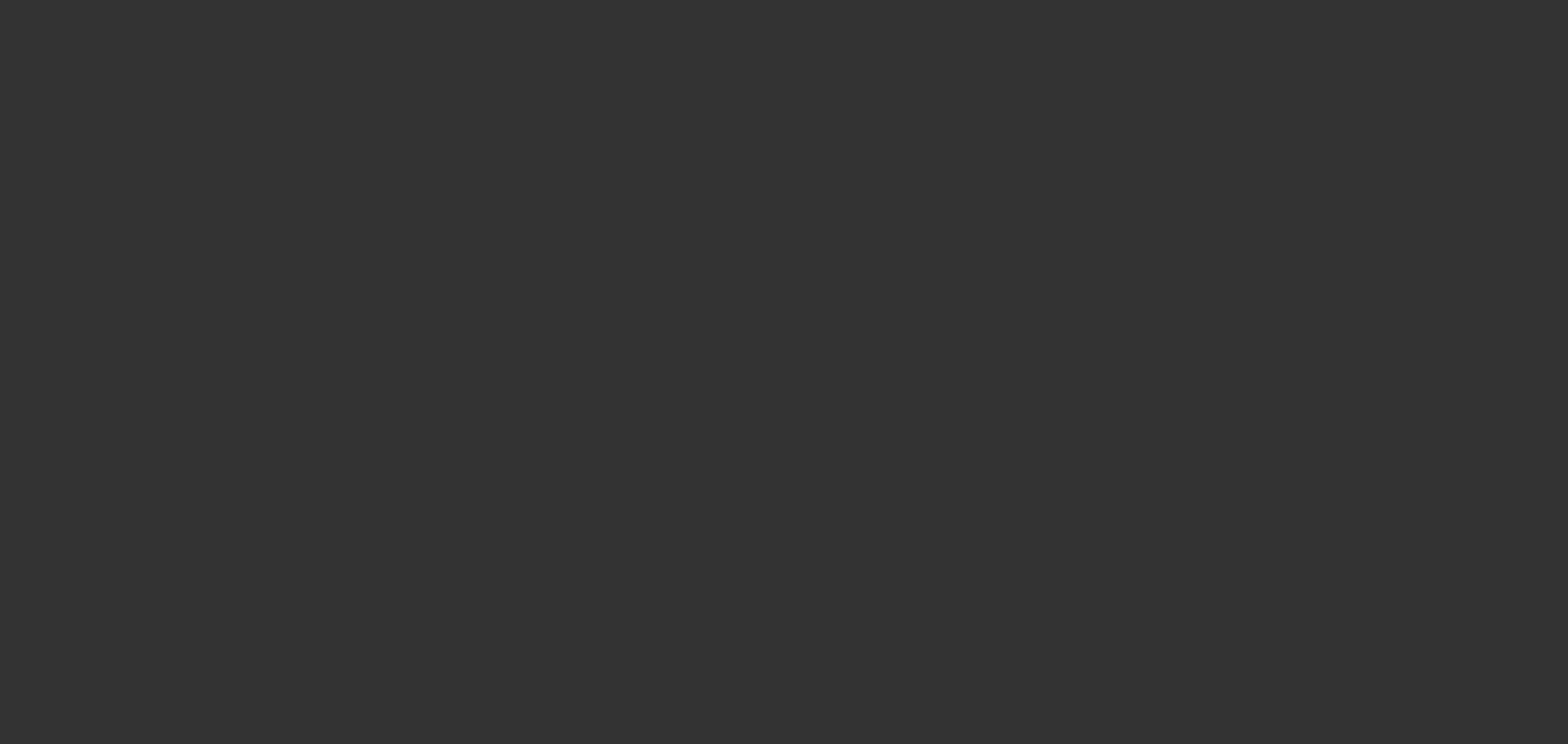
select select "0"
select select "2"
select select "0.1"
select select "4"
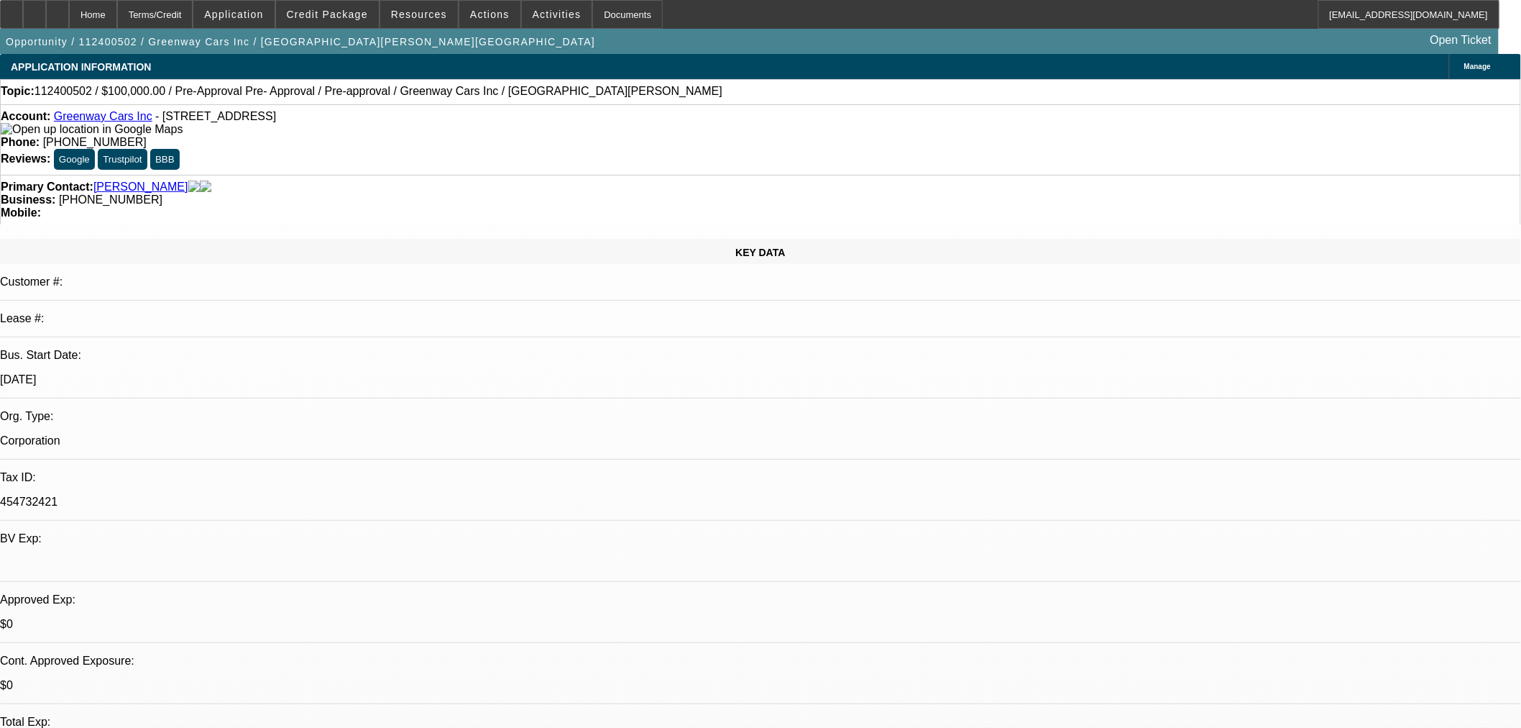
scroll to position [367, 0]
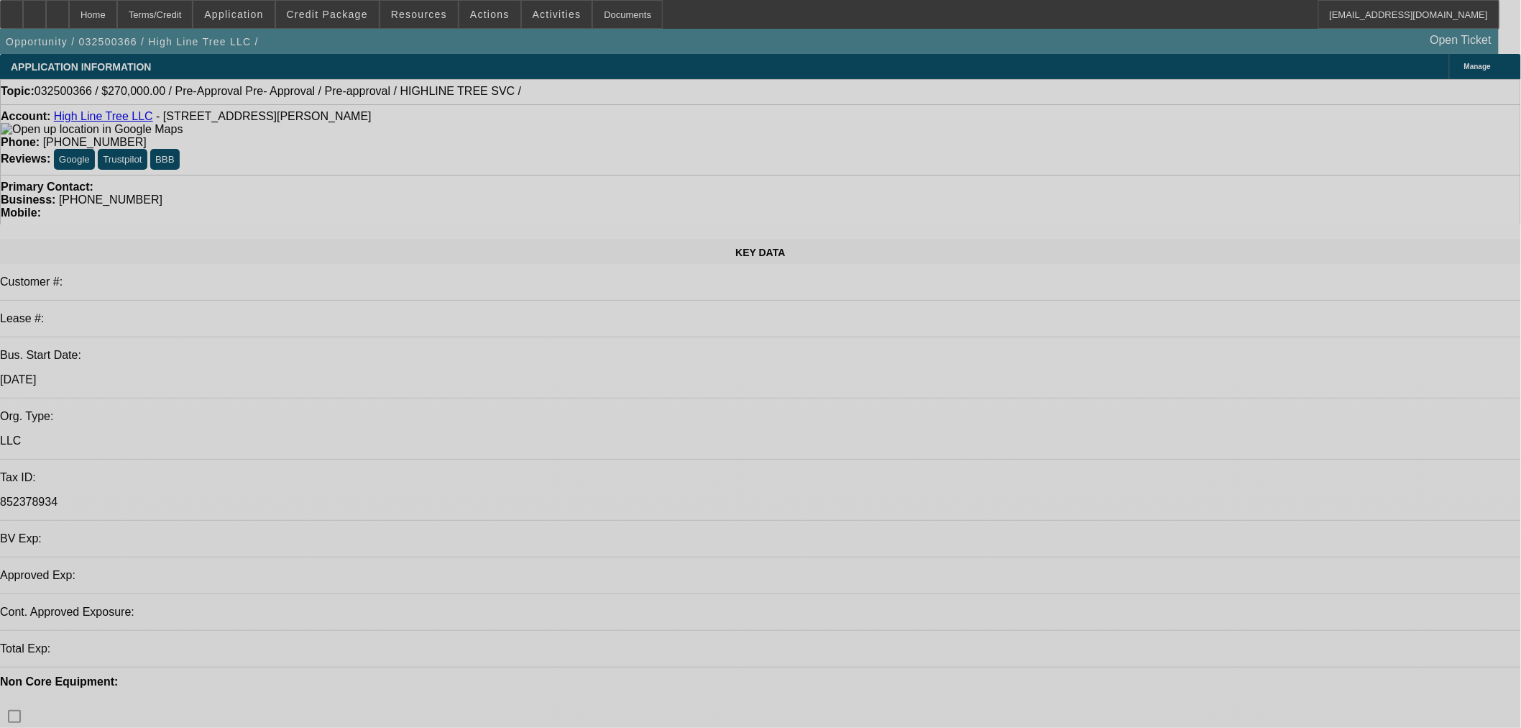
select select "0.1"
select select "2"
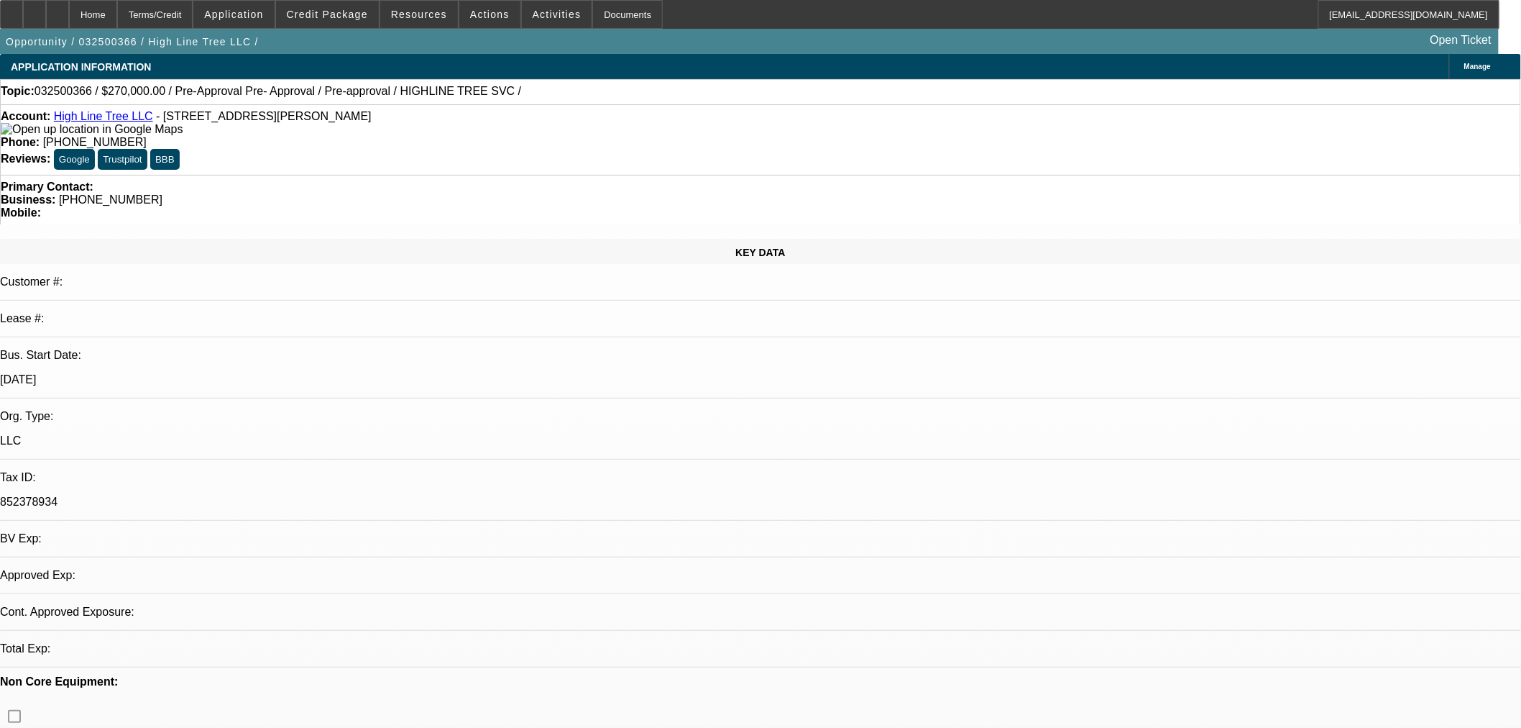
select select "2"
select select "0.1"
select select "4"
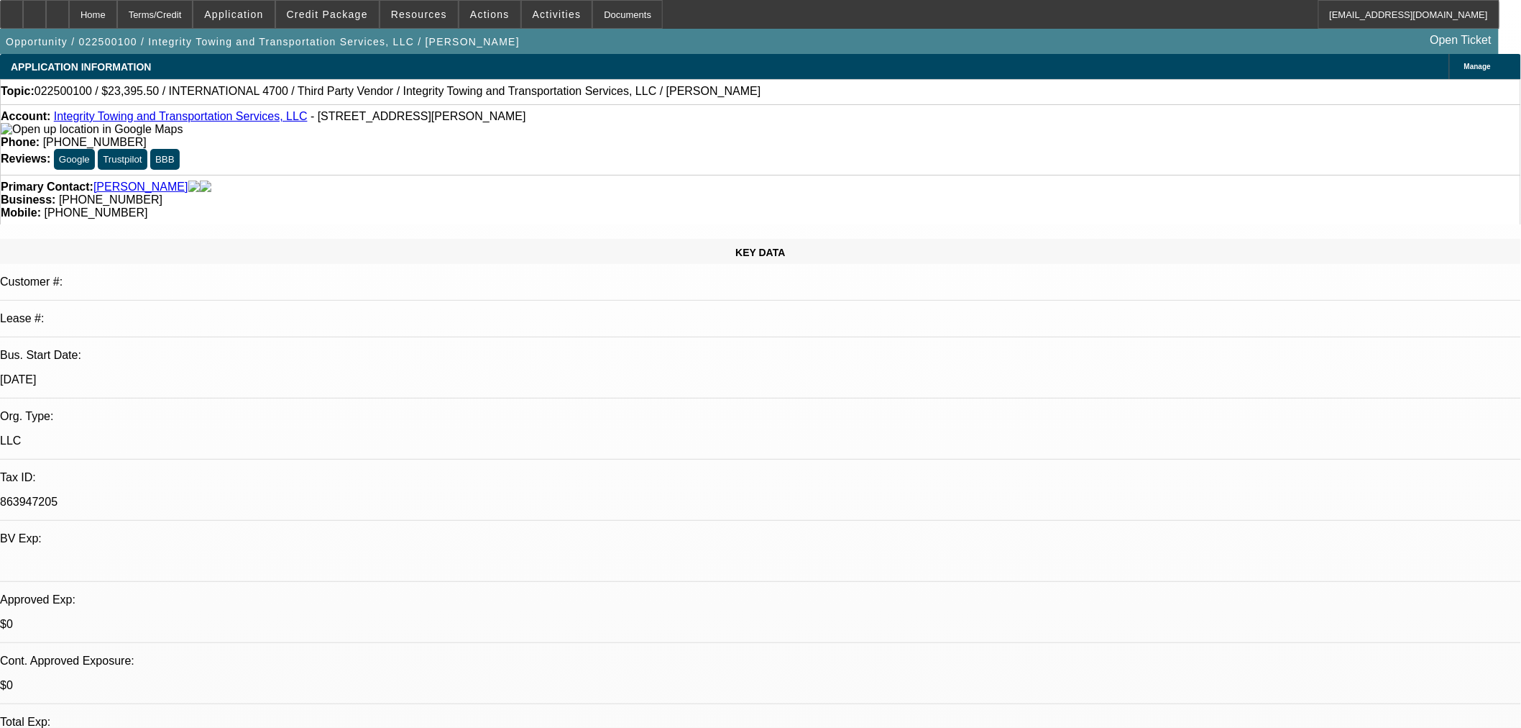
select select "0.1"
select select "2"
select select "0.1"
select select "4"
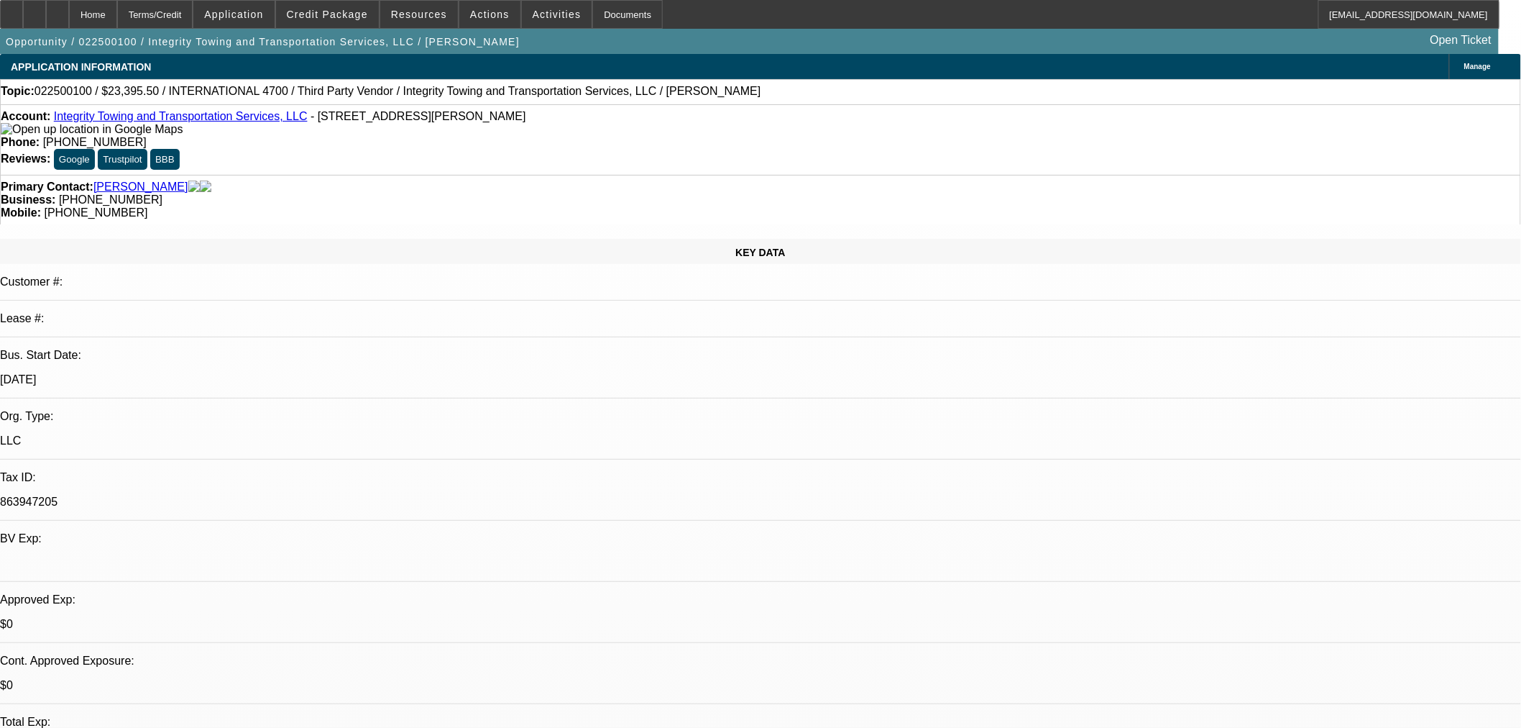
select select "0.1"
select select "2"
select select "0.1"
select select "4"
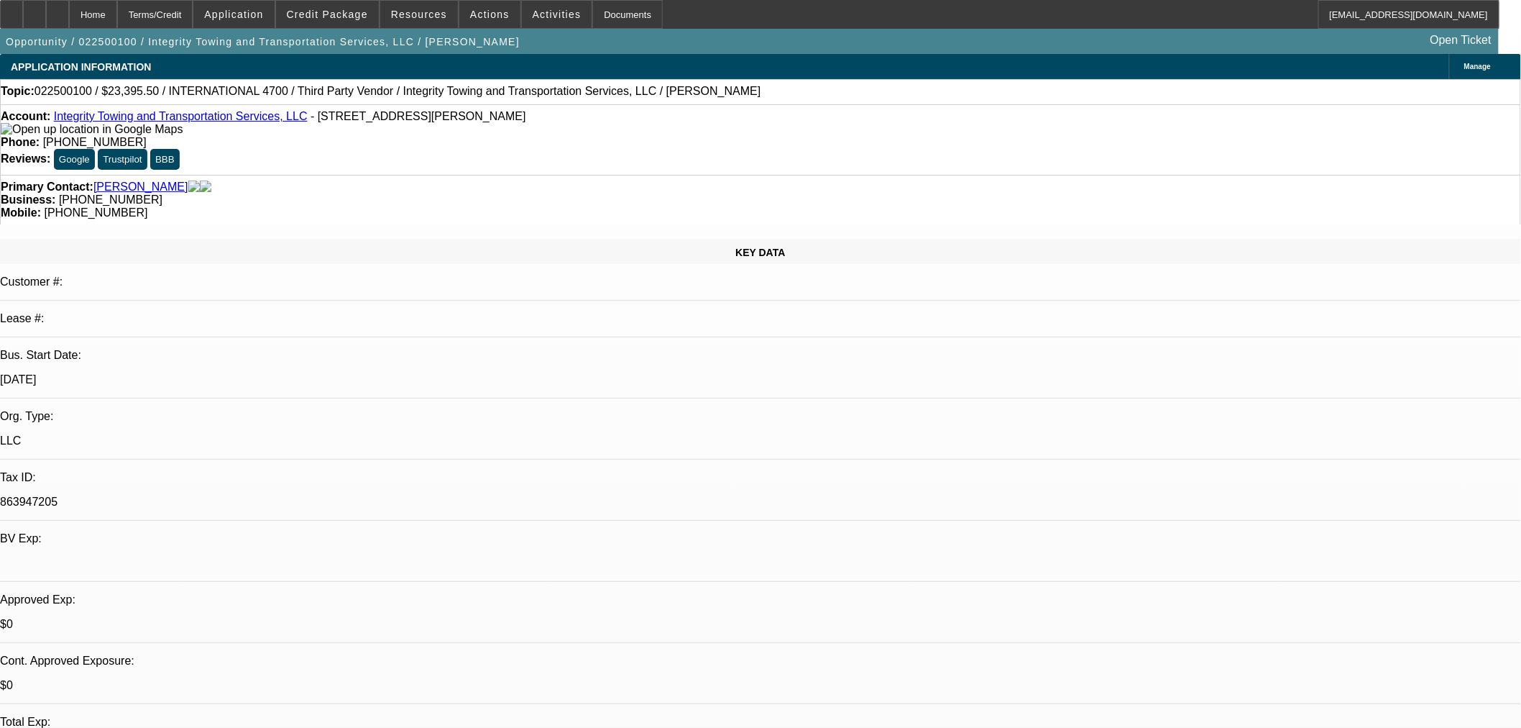
select select "2"
select select "0.1"
select select "4"
select select "2"
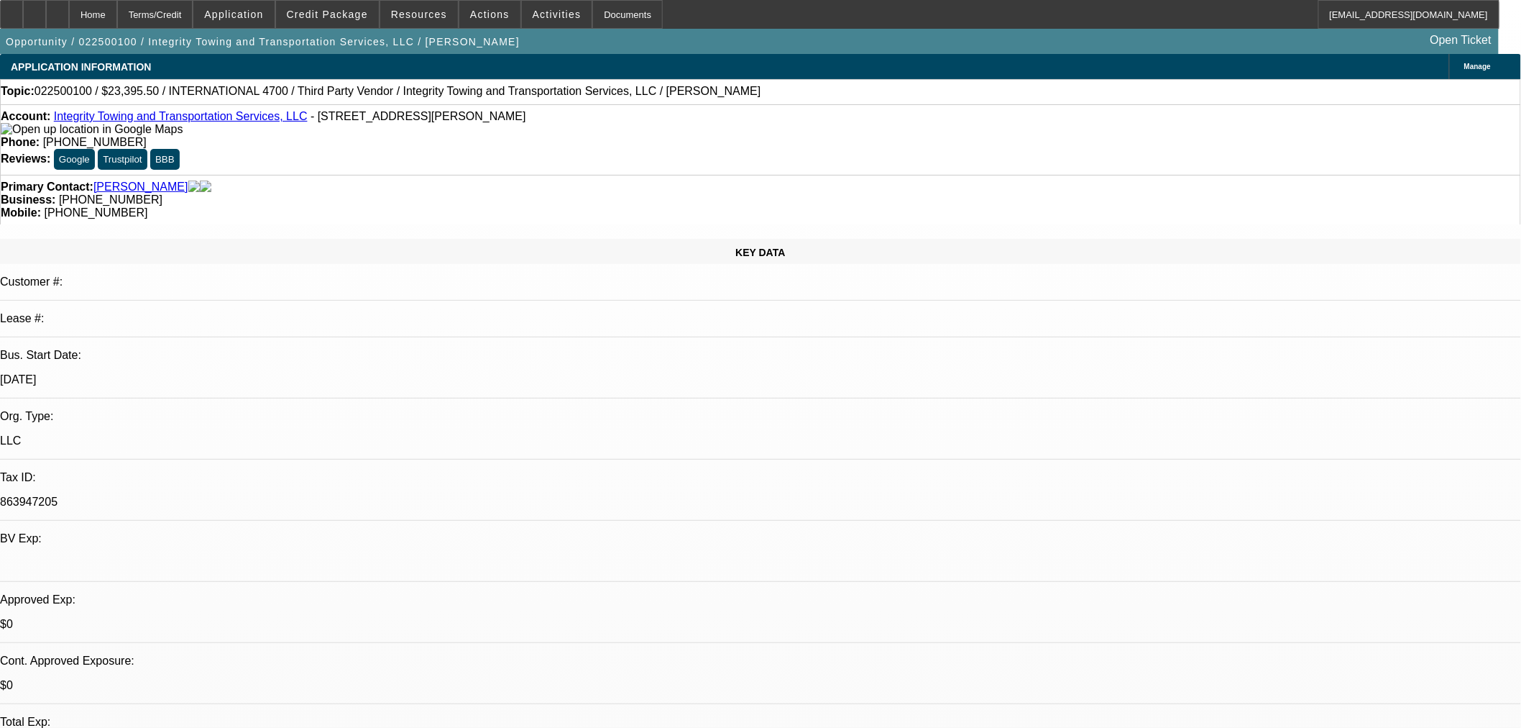
select select "2"
select select "0.1"
select select "4"
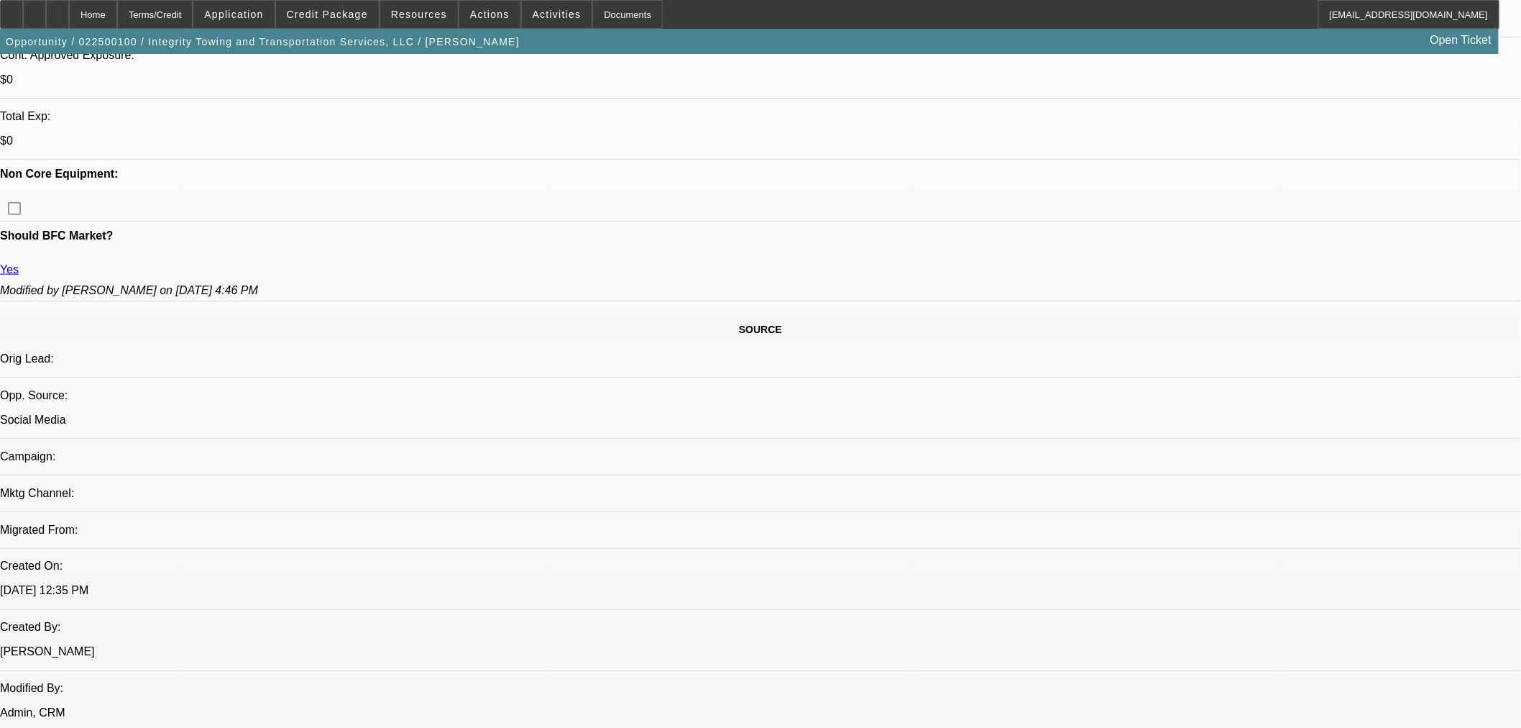
scroll to position [479, 0]
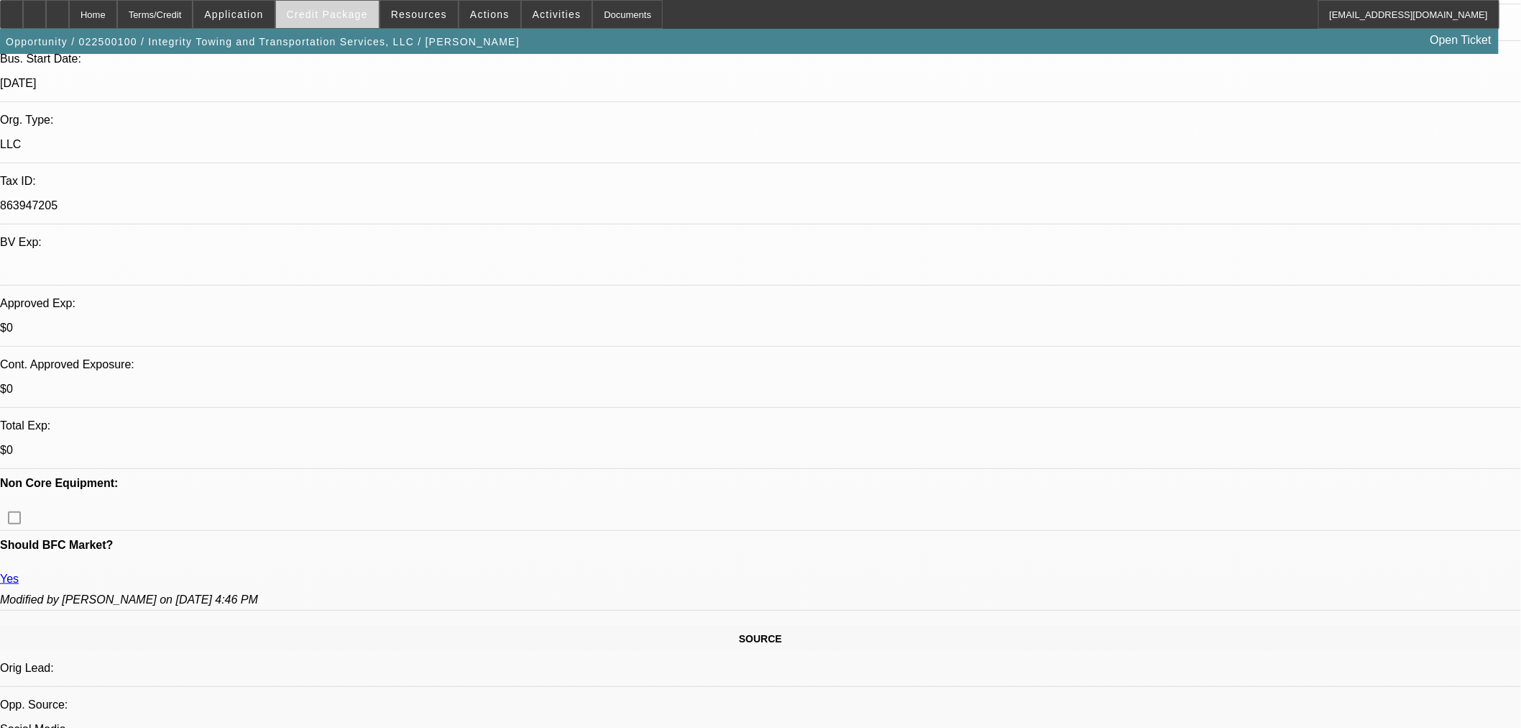
scroll to position [239, 0]
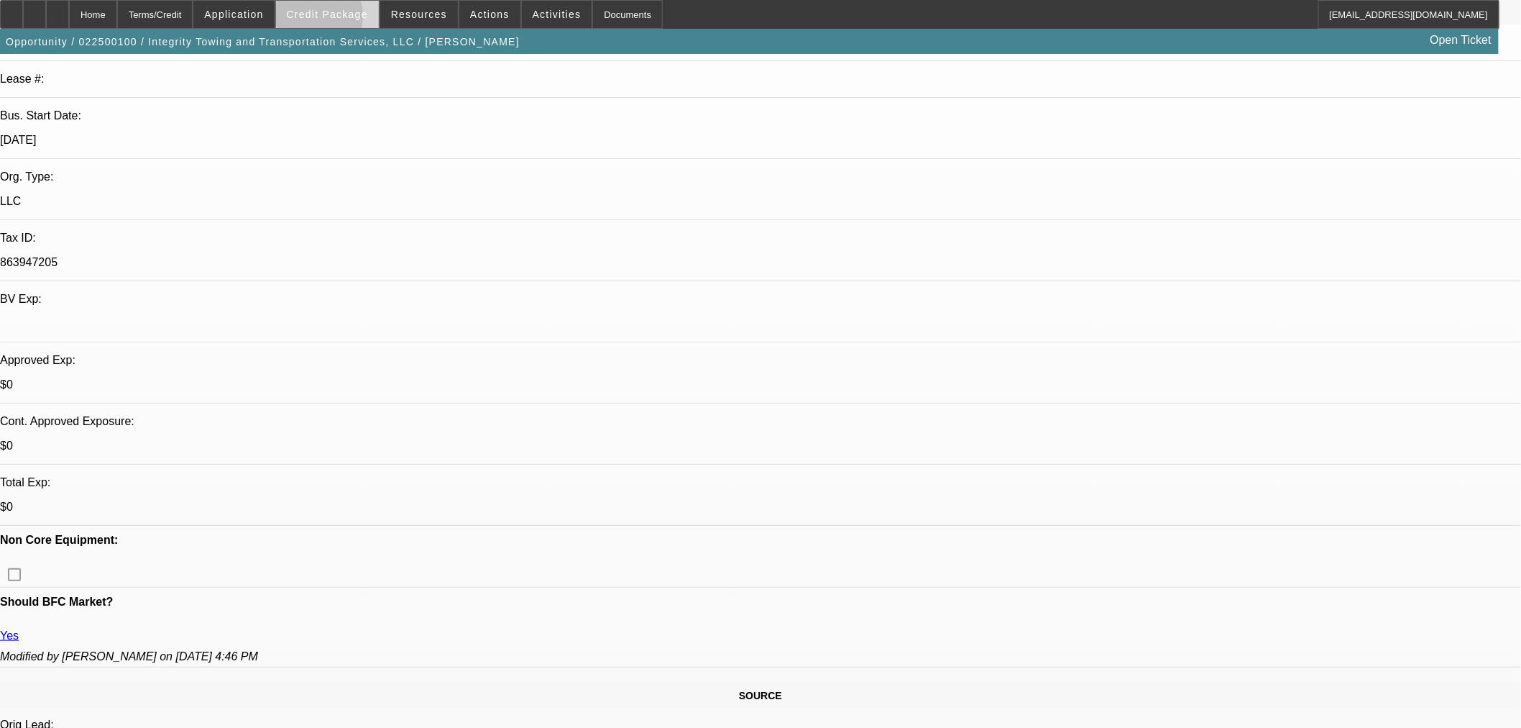
click at [326, 19] on span at bounding box center [327, 14] width 103 height 35
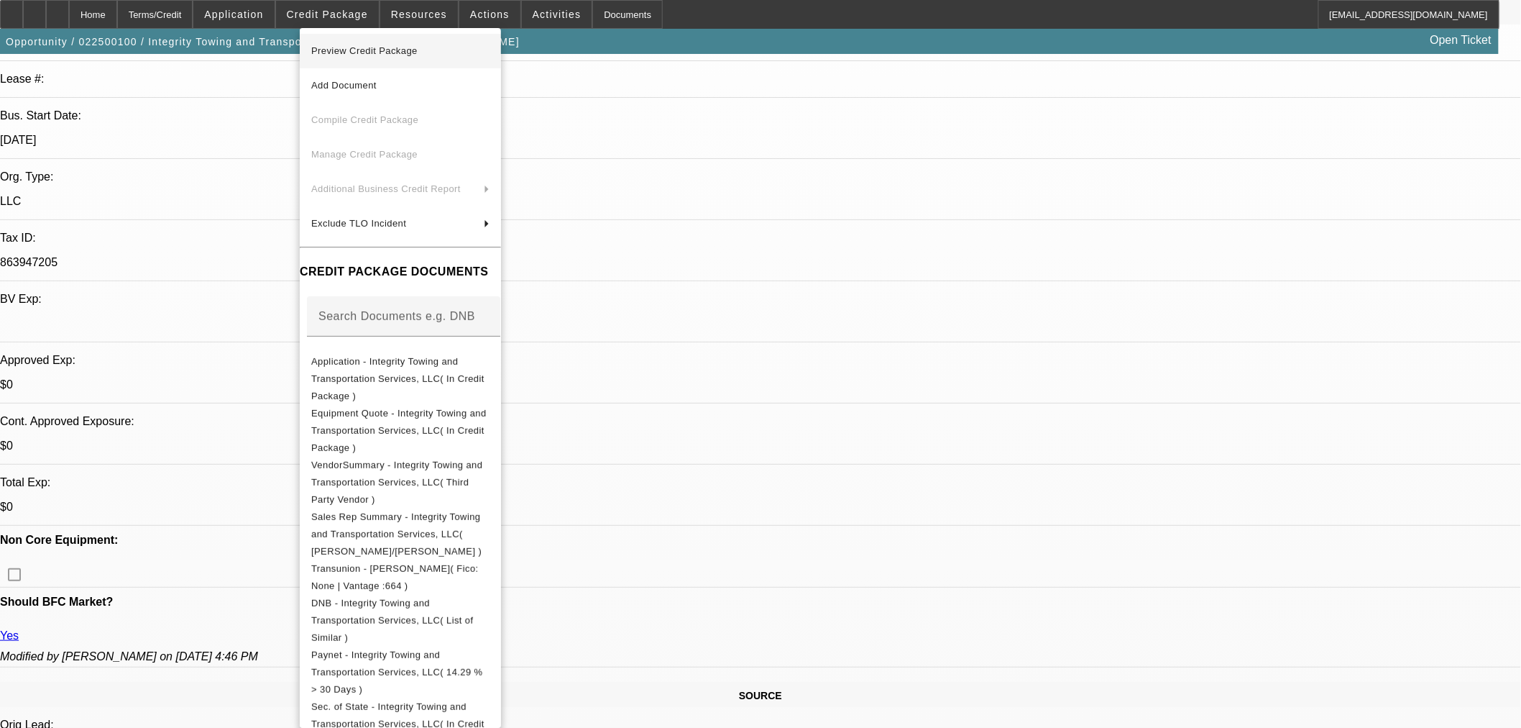
click at [370, 45] on span "Preview Credit Package" at bounding box center [364, 50] width 106 height 11
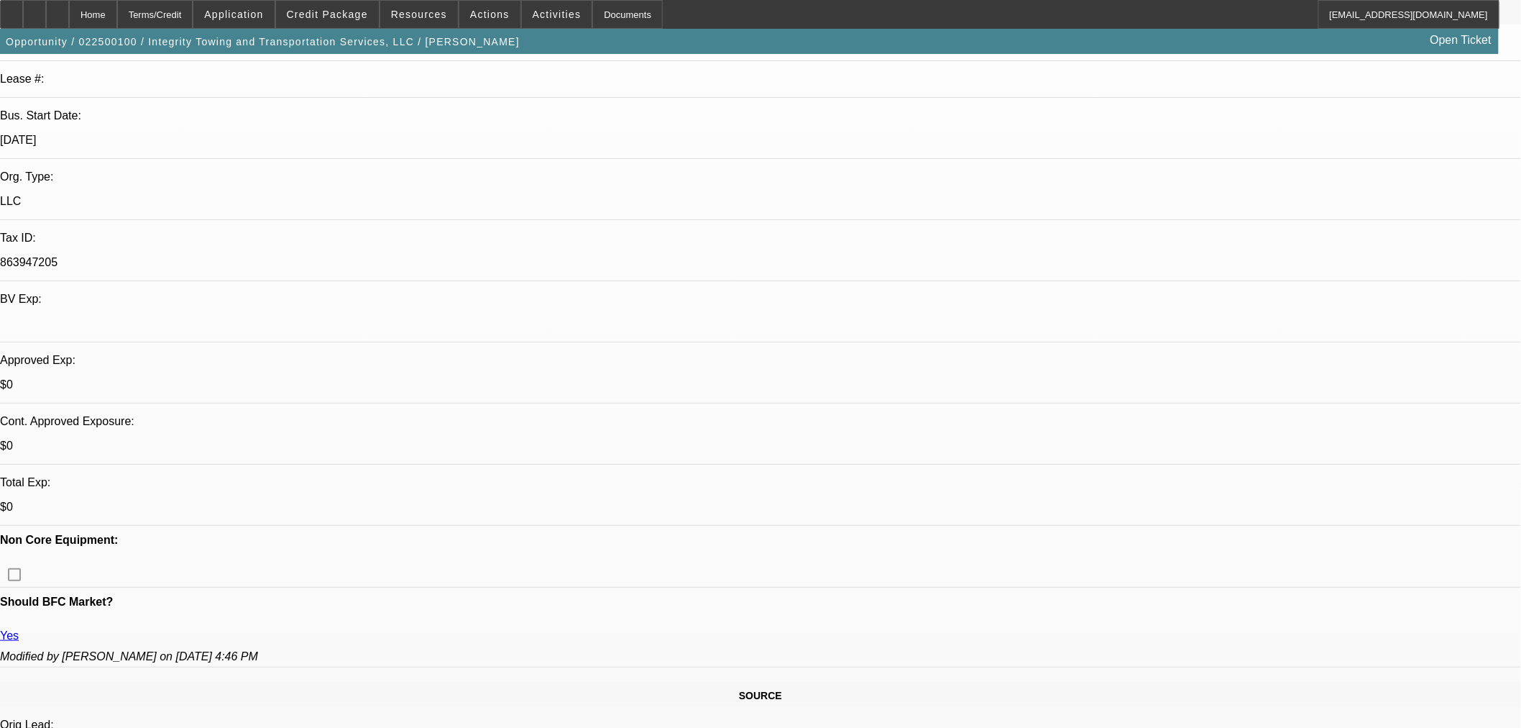
scroll to position [1939, 0]
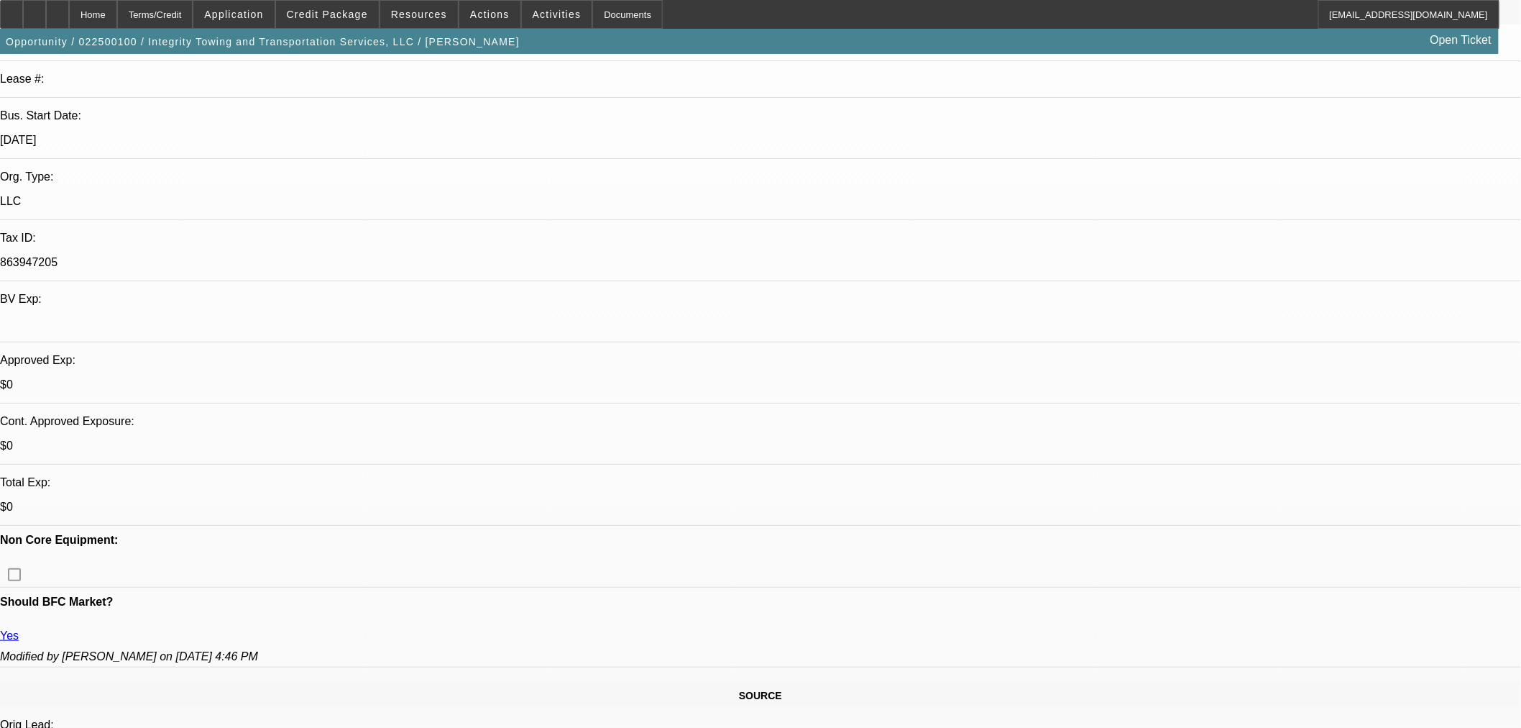
scroll to position [1620, 0]
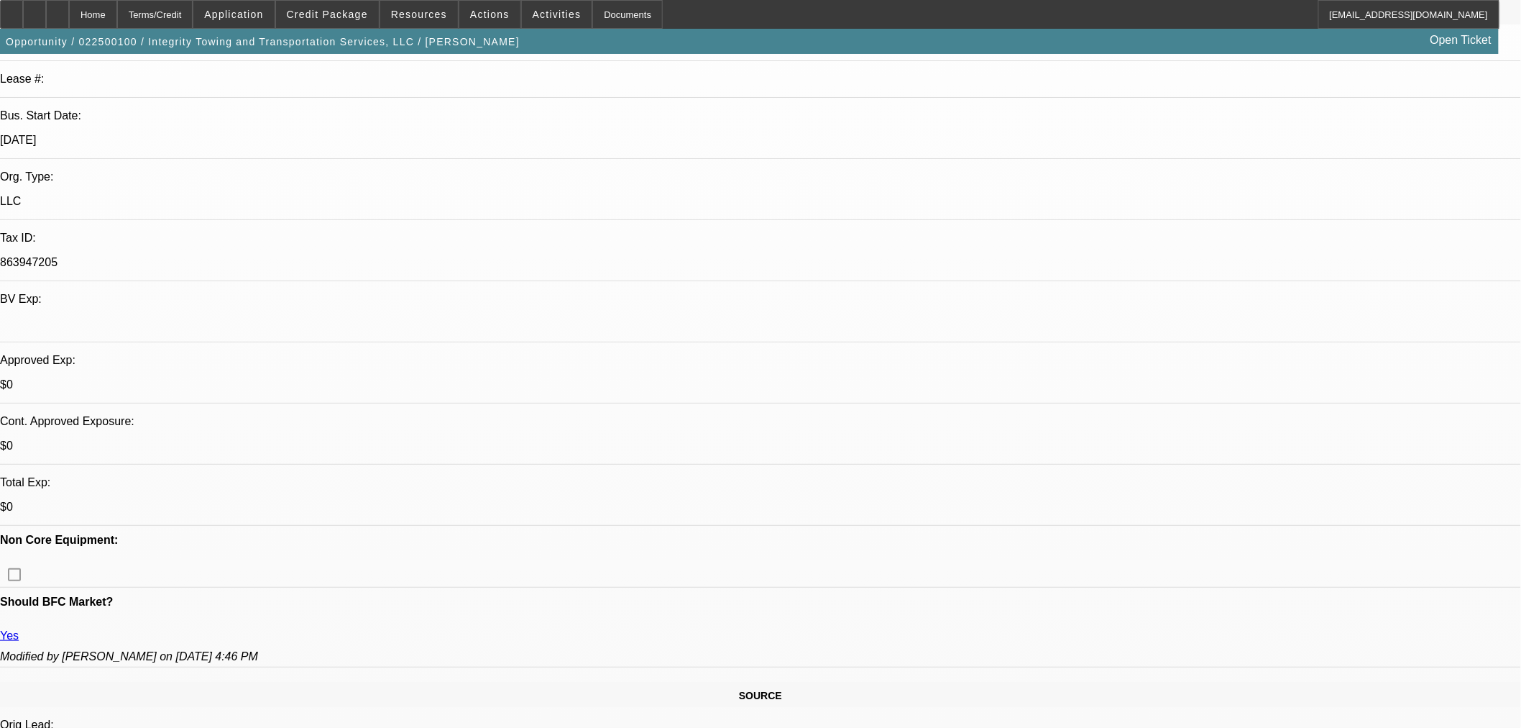
drag, startPoint x: 1245, startPoint y: 322, endPoint x: 1237, endPoint y: 293, distance: 30.5
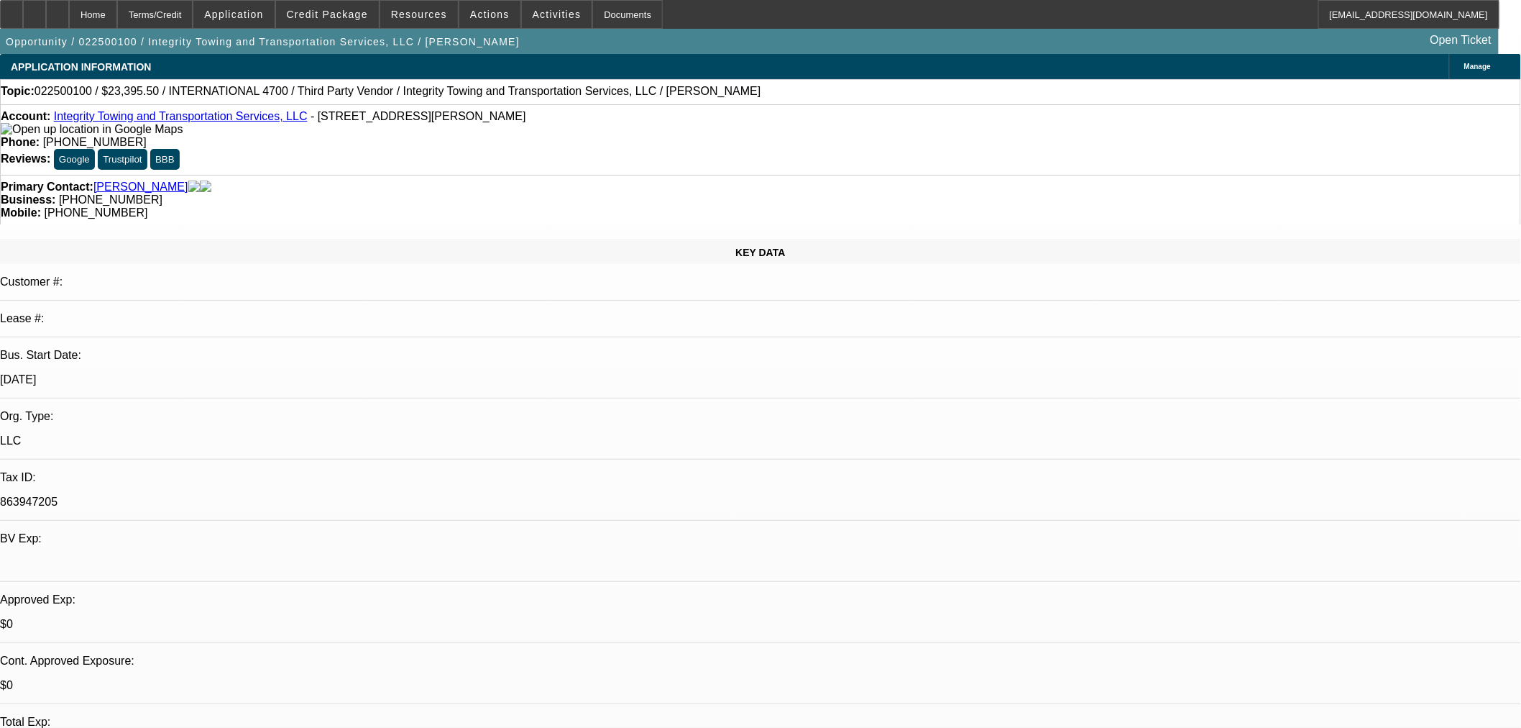
scroll to position [0, 0]
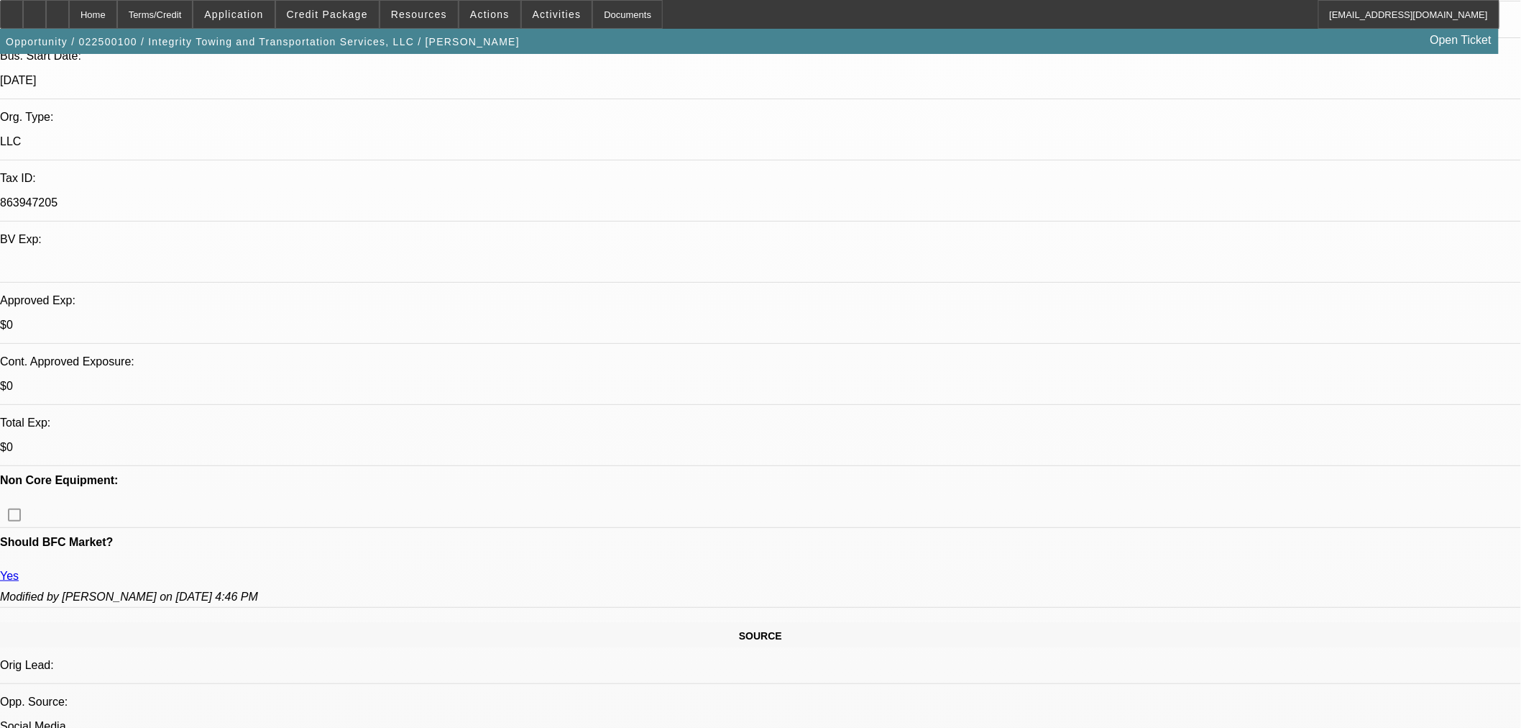
scroll to position [399, 0]
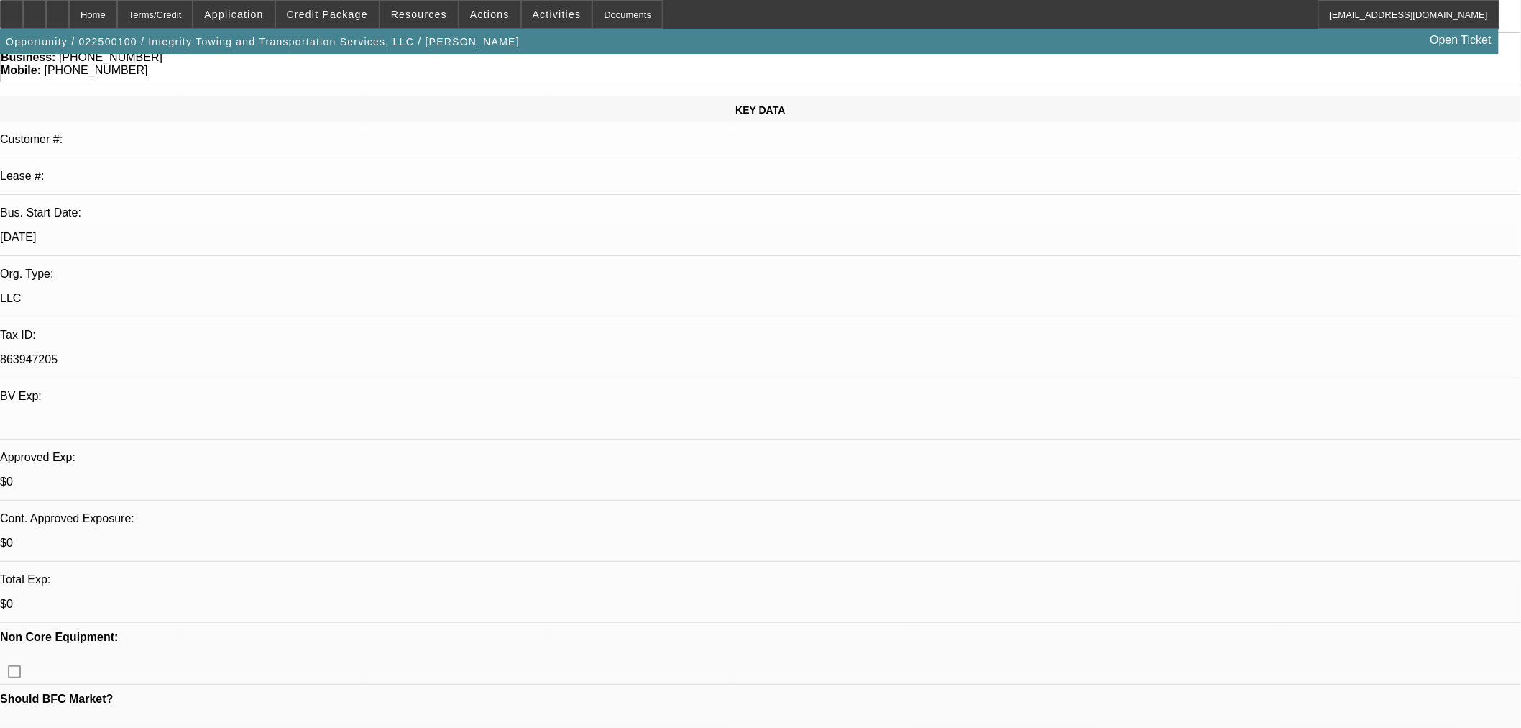
scroll to position [0, 0]
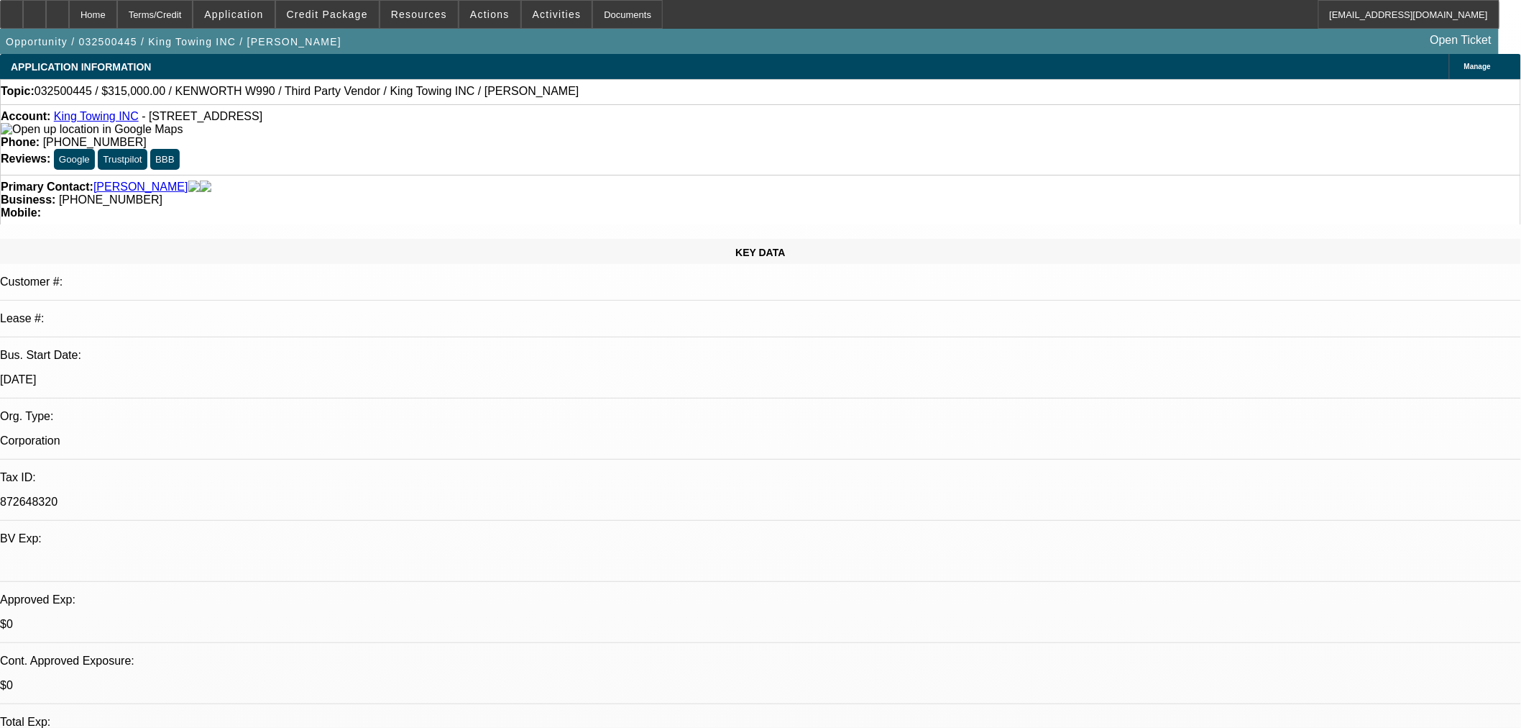
select select "0.1"
select select "0"
select select "2"
select select "0.1"
select select "4"
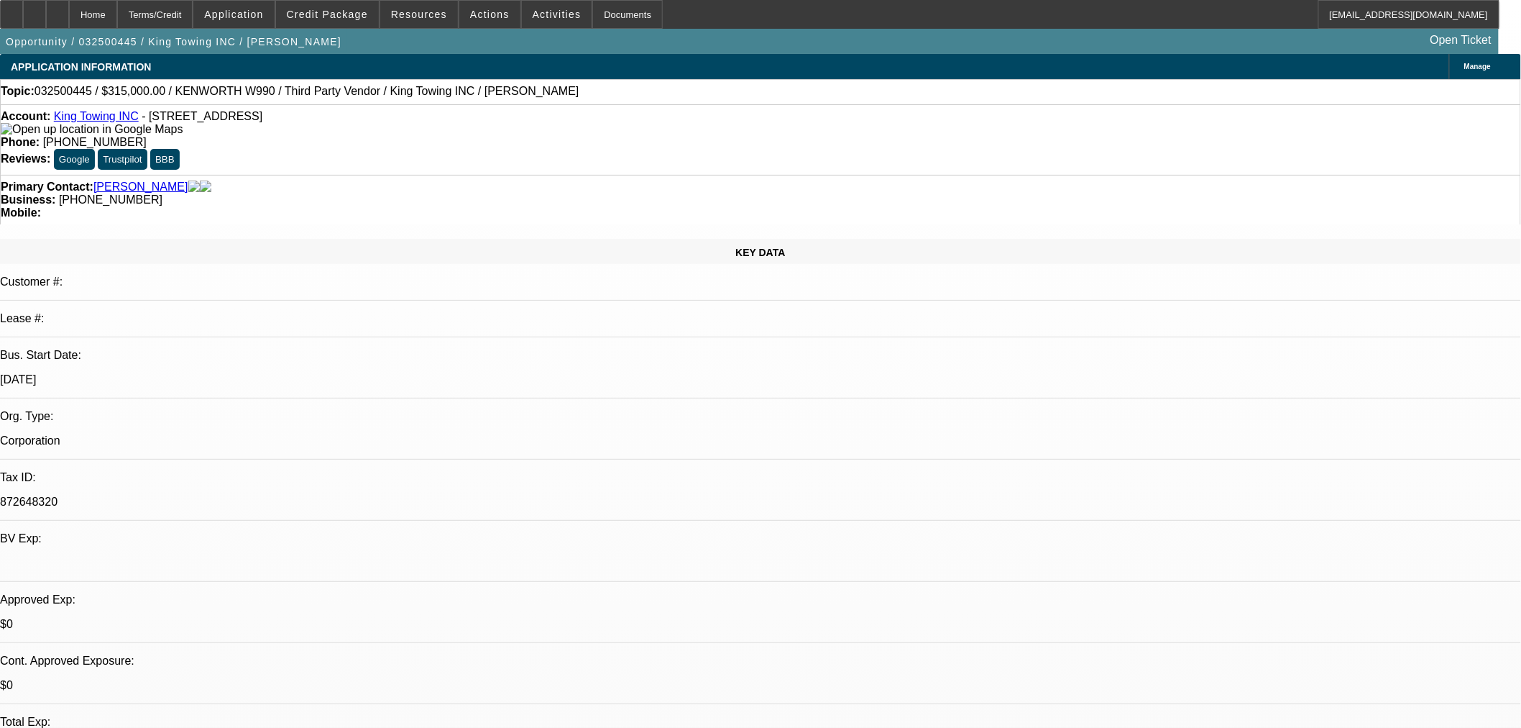
select select "0"
select select "2"
select select "0.1"
select select "4"
select select "0"
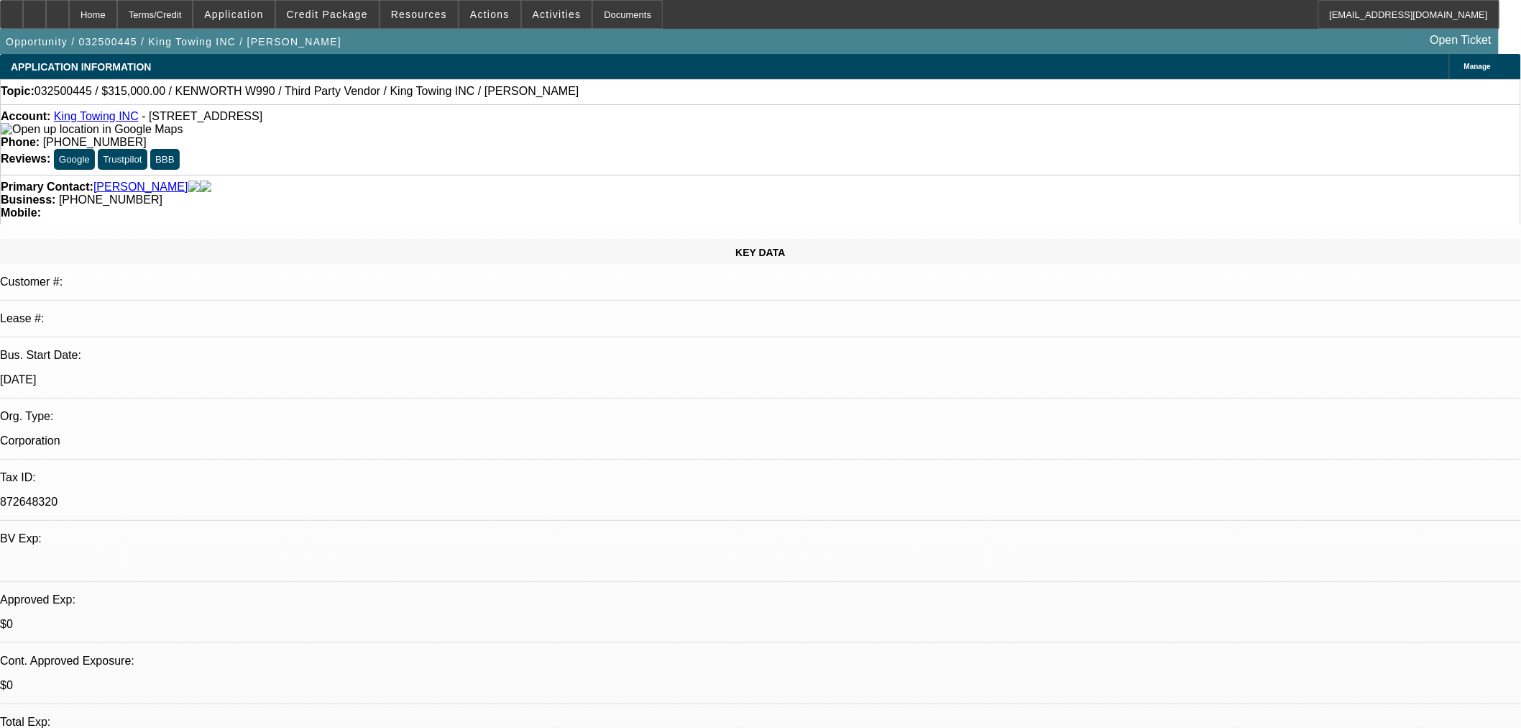
select select "2"
select select "0.1"
select select "4"
select select "0"
select select "2"
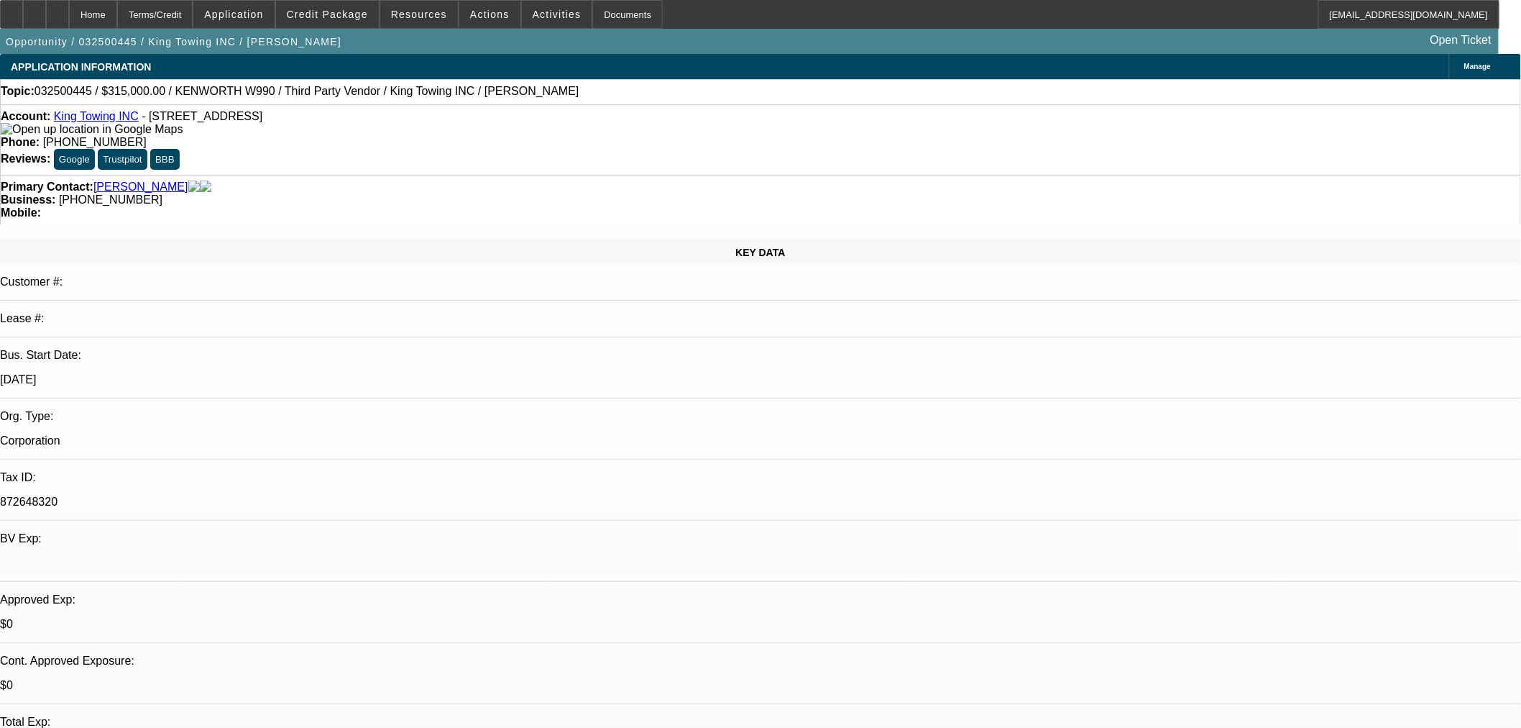
select select "0.1"
select select "4"
select select "0"
select select "2"
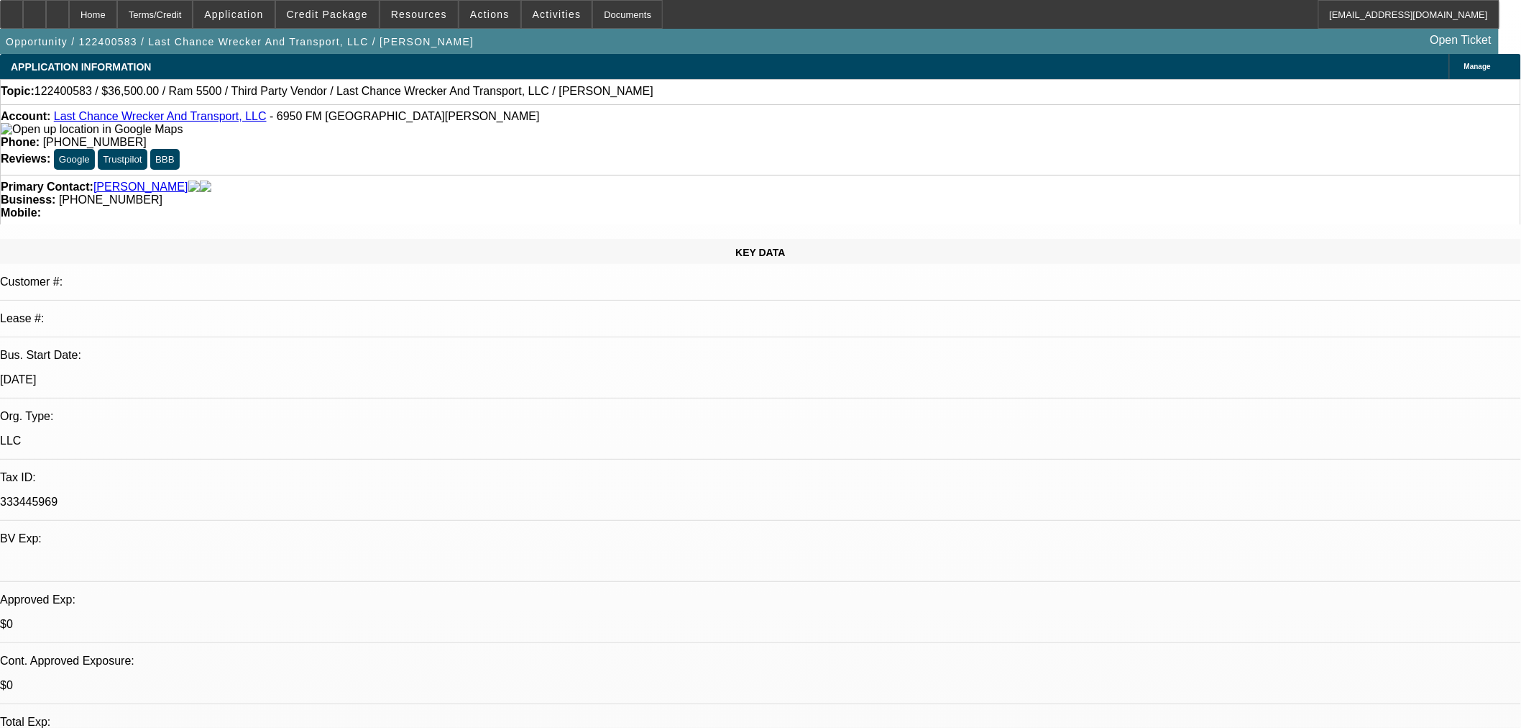
select select "0.1"
select select "4"
select select "0"
select select "2"
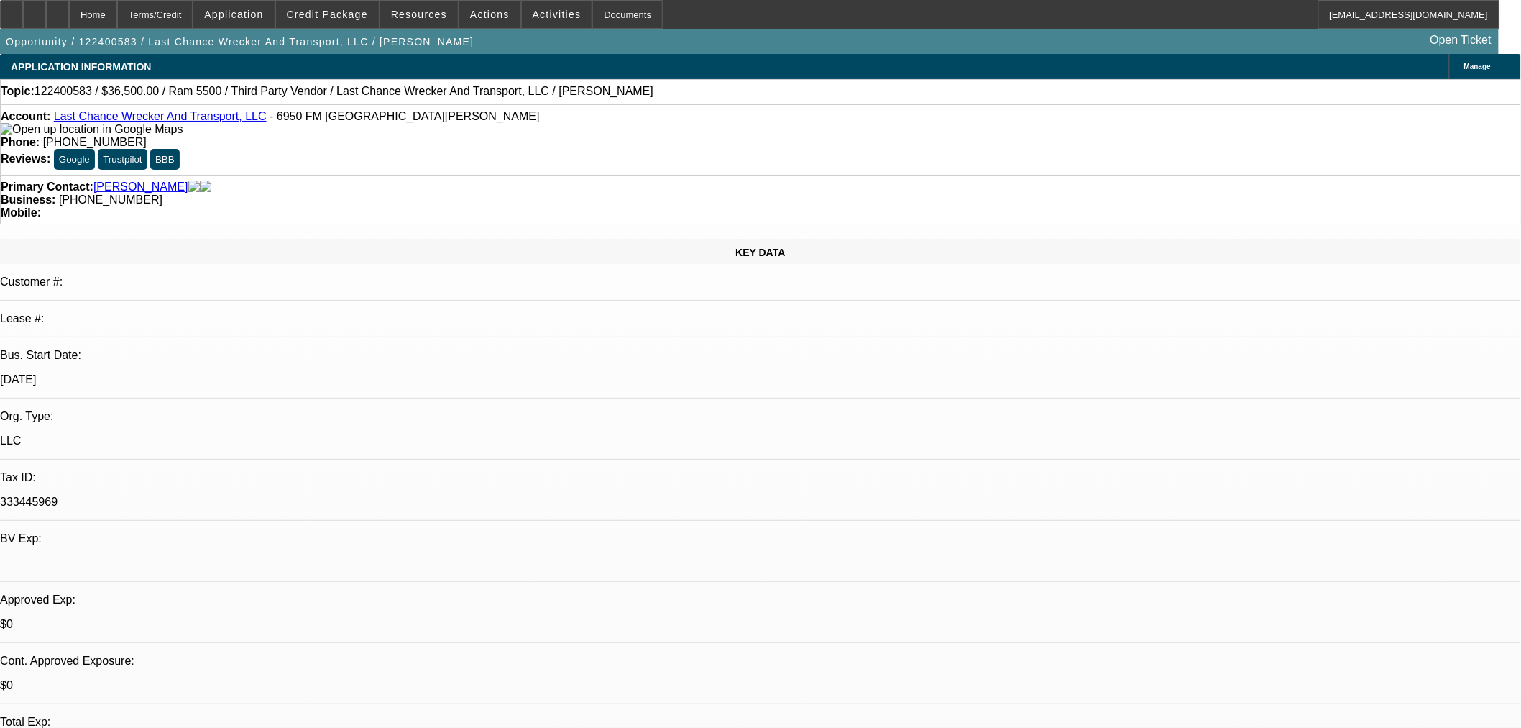
select select "0.1"
select select "4"
select select "0"
select select "2"
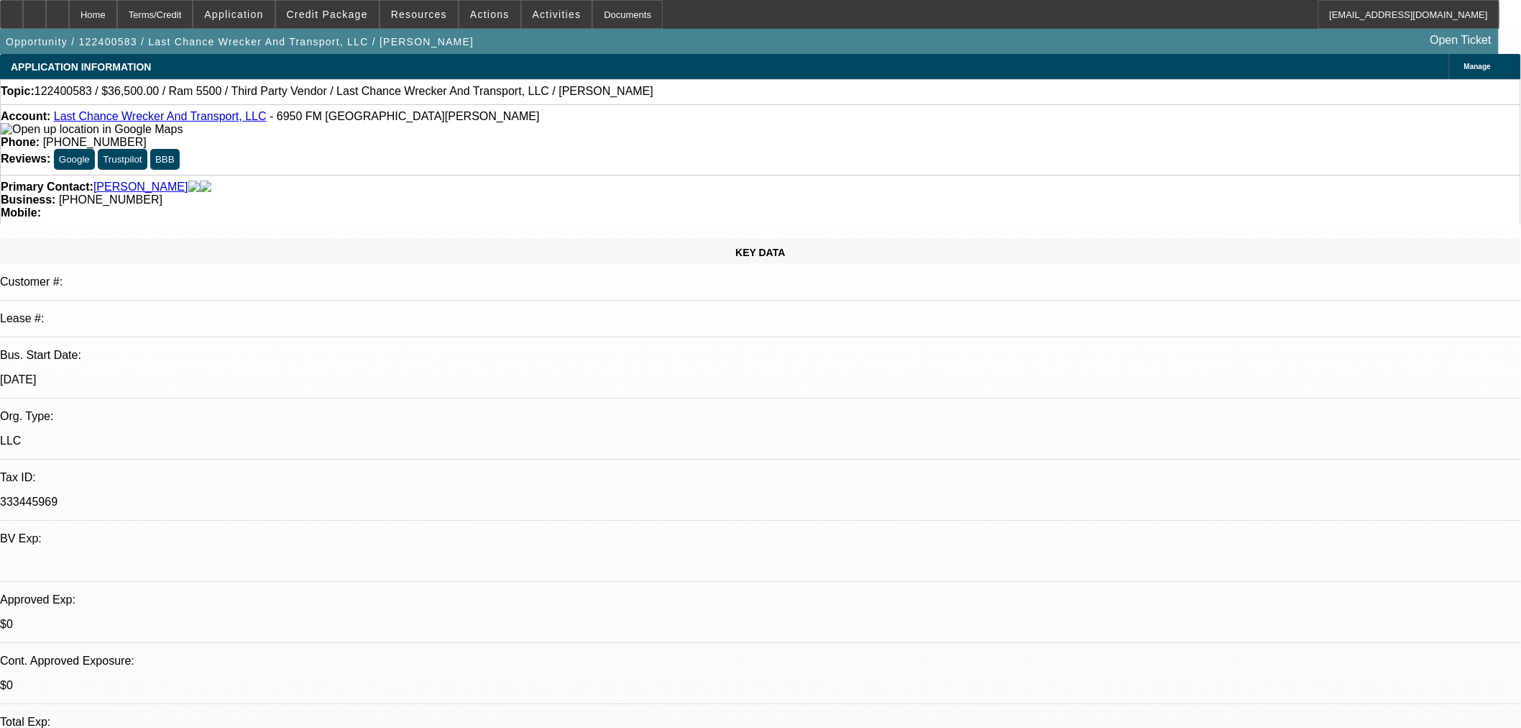
select select "0.1"
select select "4"
select select "0"
select select "2"
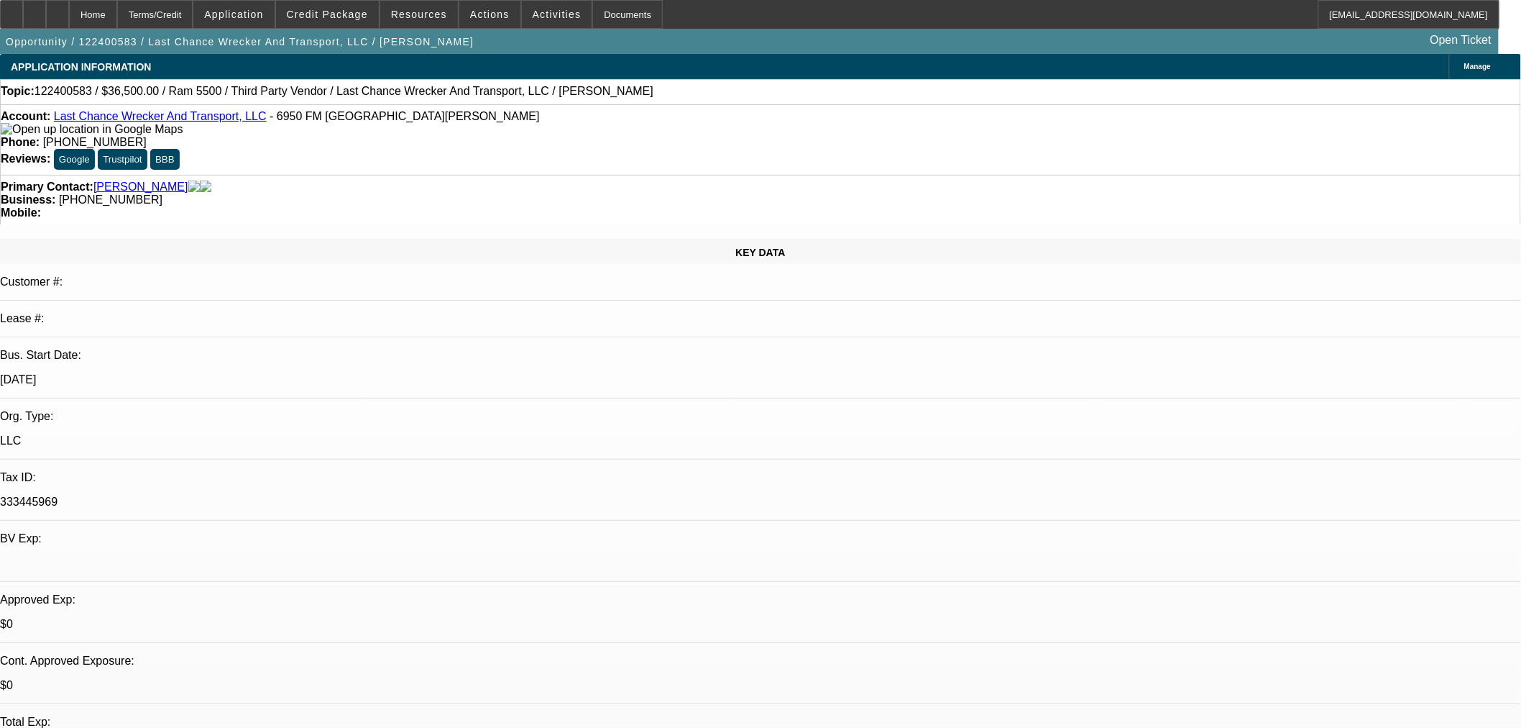
select select "0.1"
select select "4"
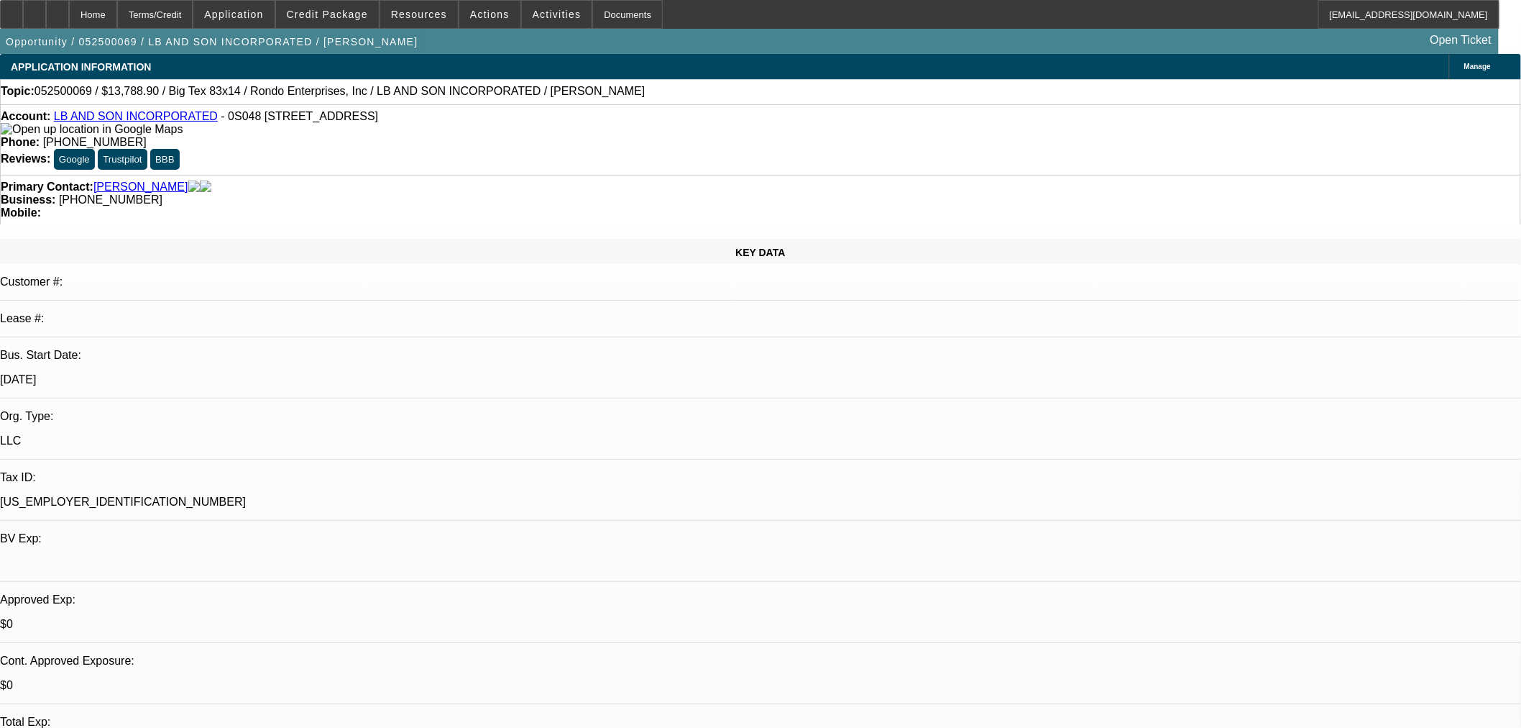
select select "0"
select select "3"
select select "0"
select select "6"
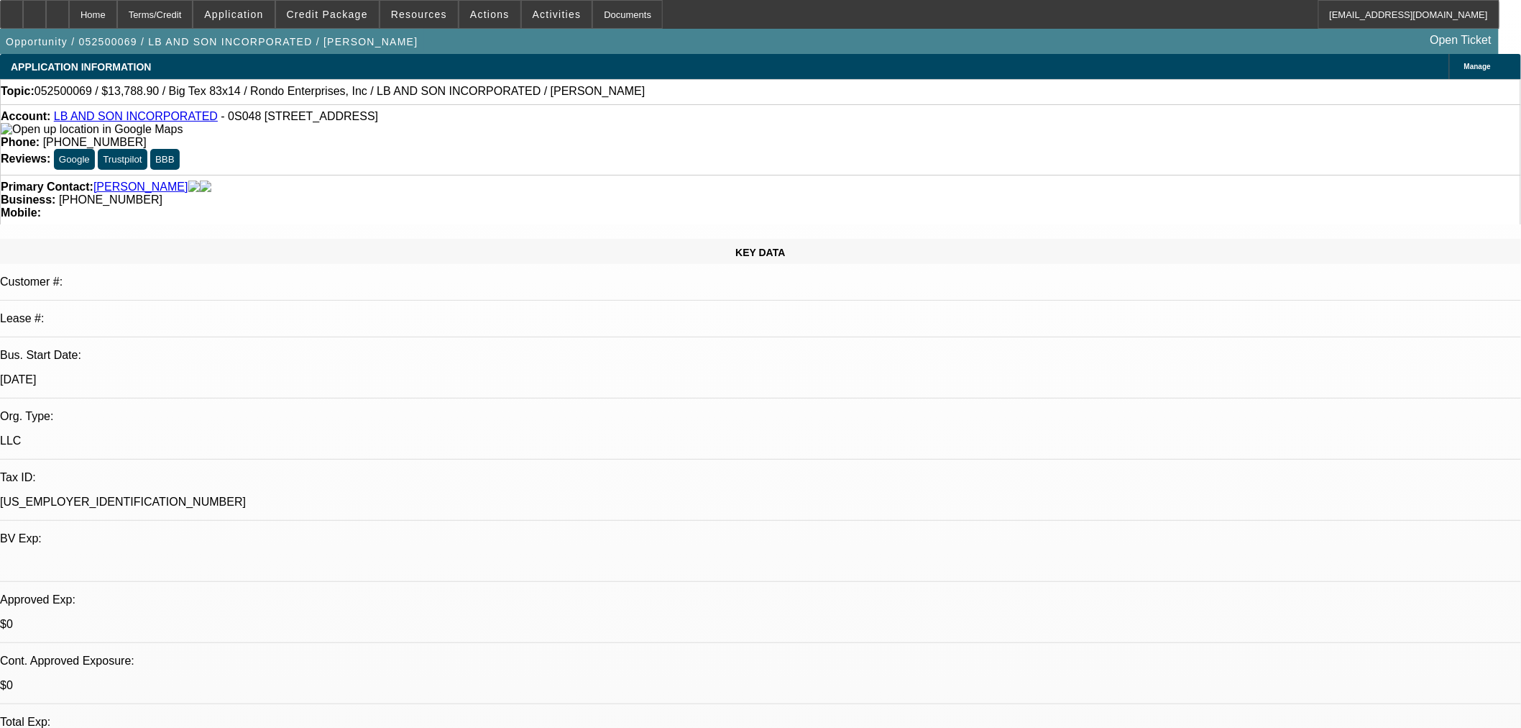
select select "0"
select select "3"
select select "0"
select select "6"
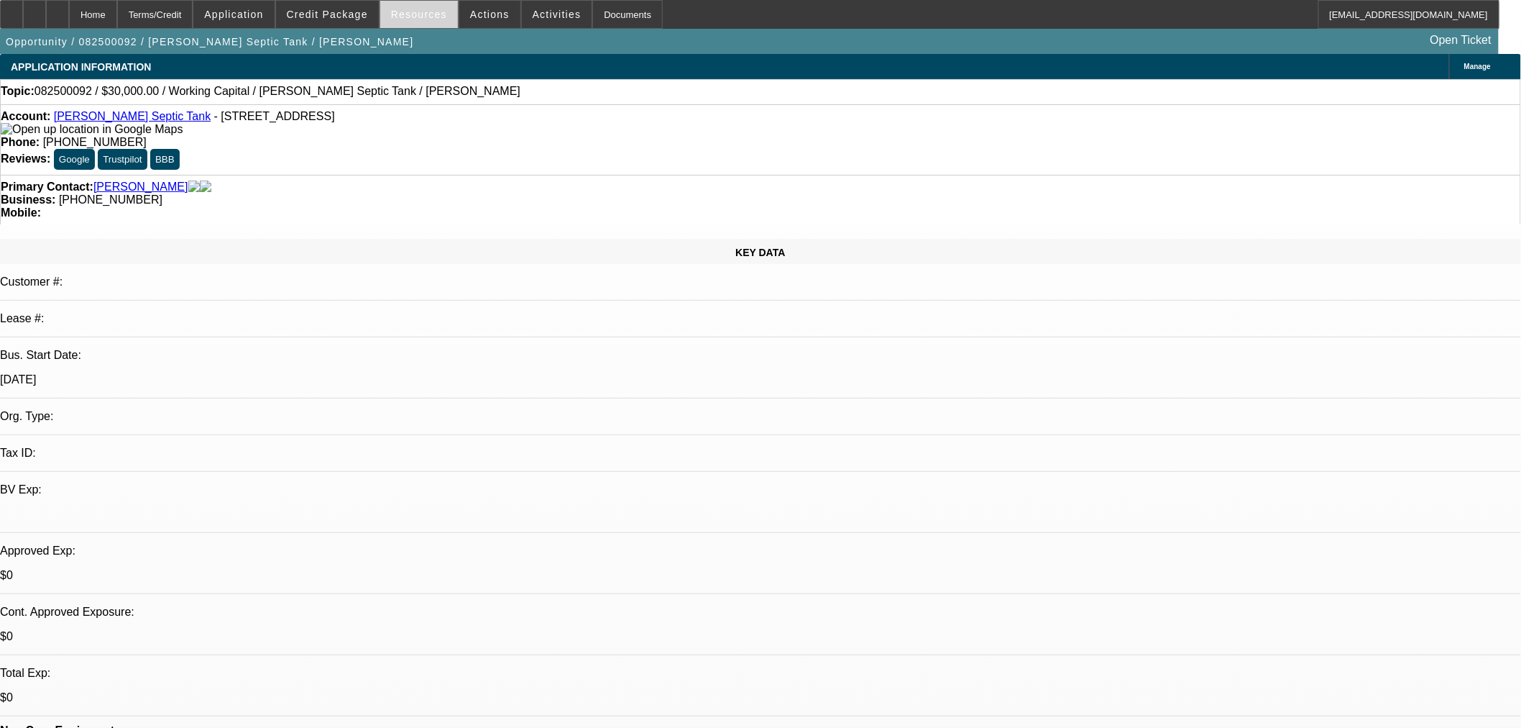
select select "0"
select select "2"
select select "0.1"
select select "4"
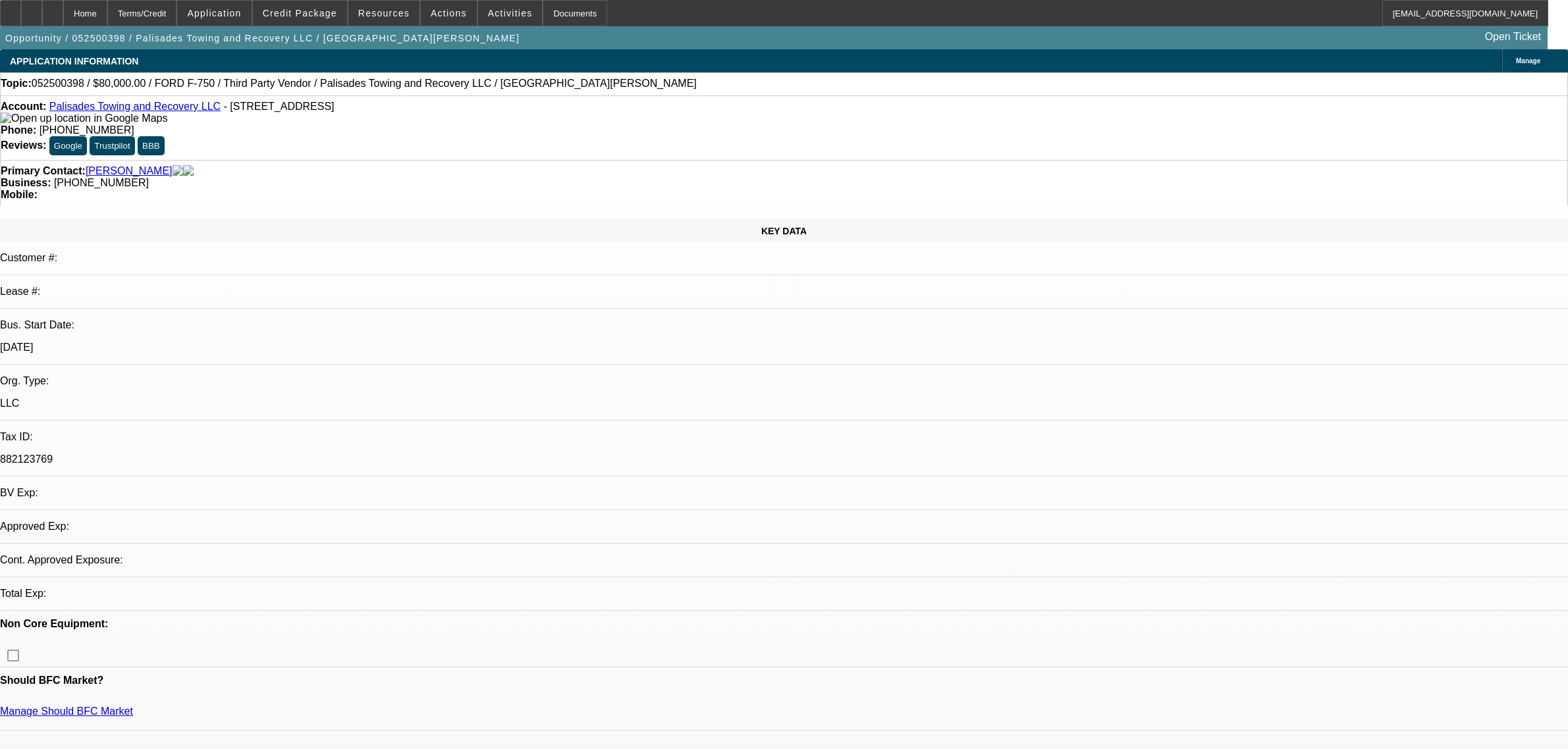
select select "0"
select select "0.1"
select select "4"
select select "0.15"
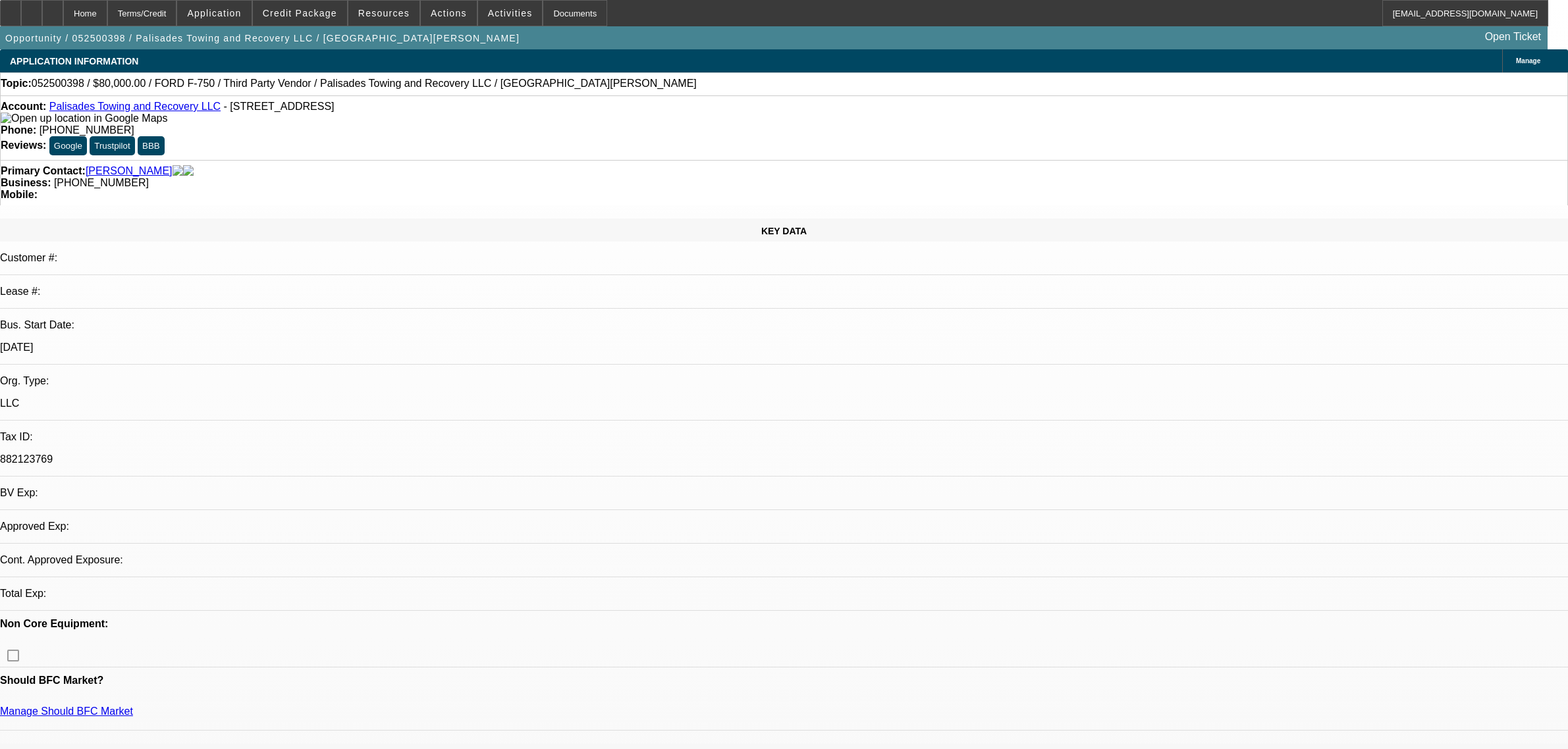
select select "2"
select select "0.1"
select select "4"
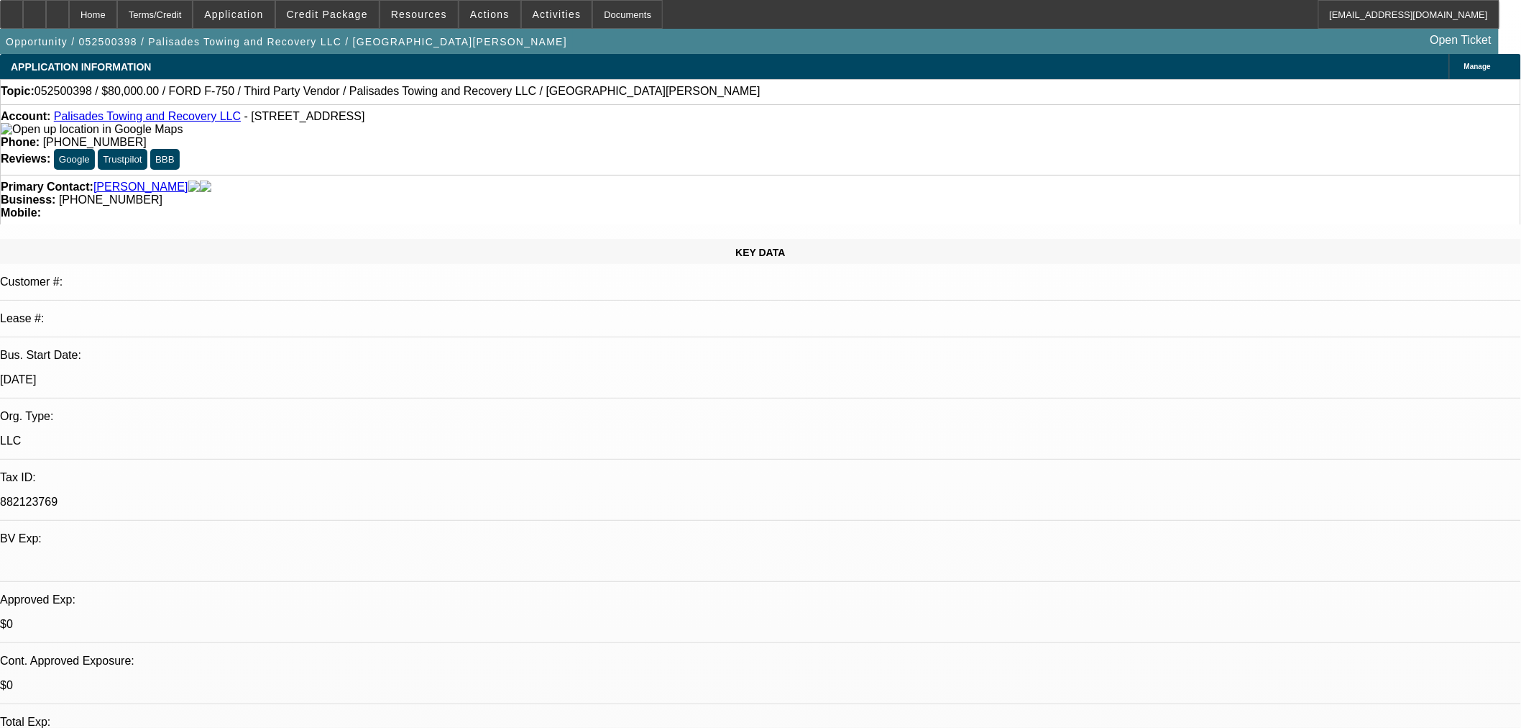
scroll to position [160, 0]
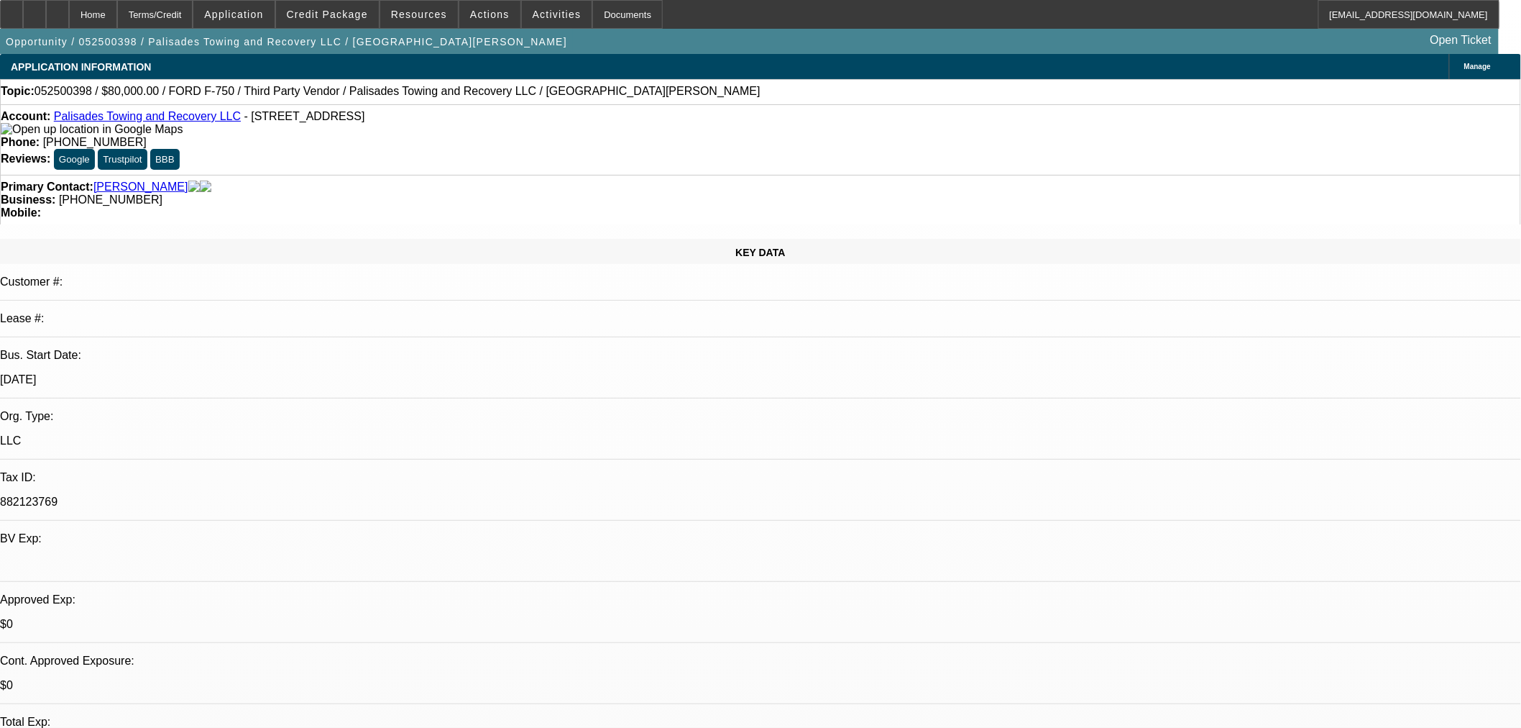
scroll to position [0, 0]
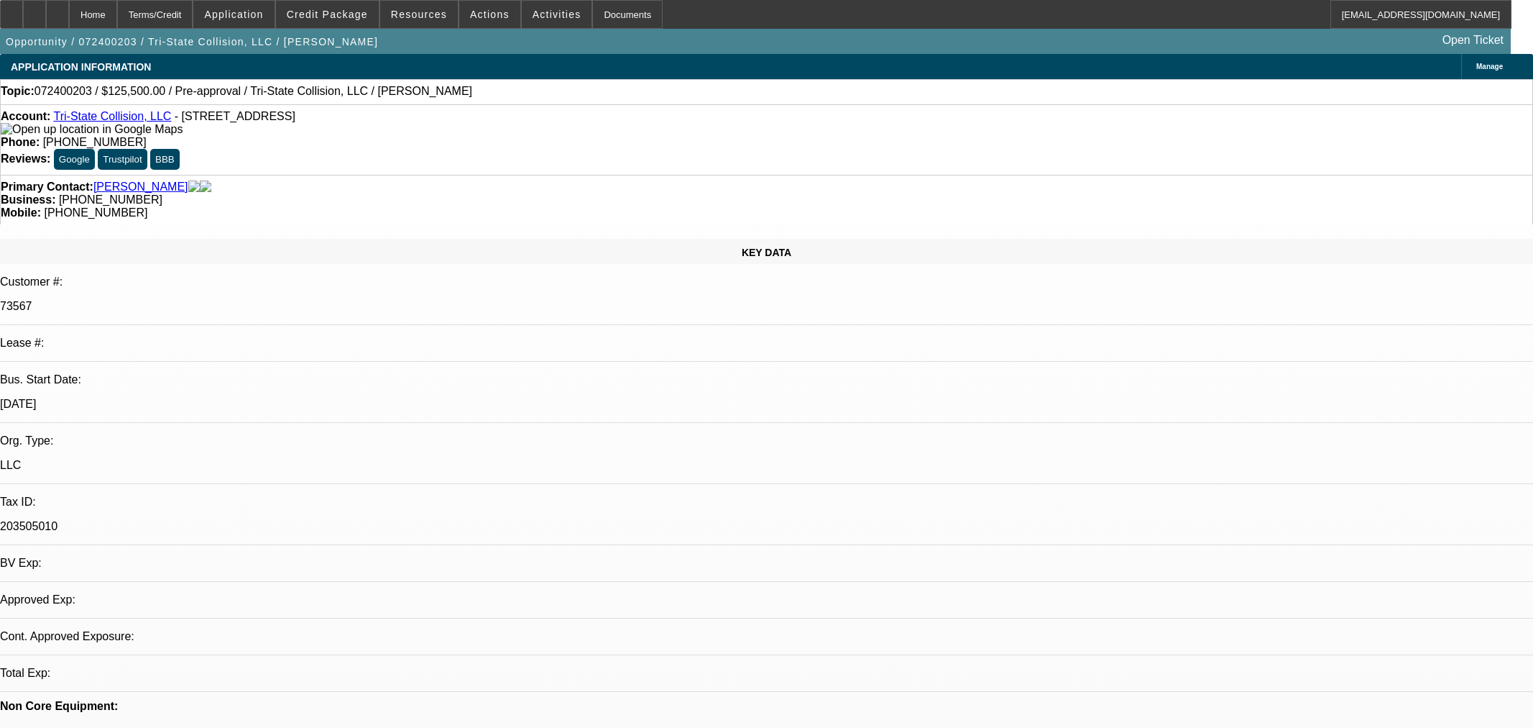
select select "0"
select select "1"
select select "2"
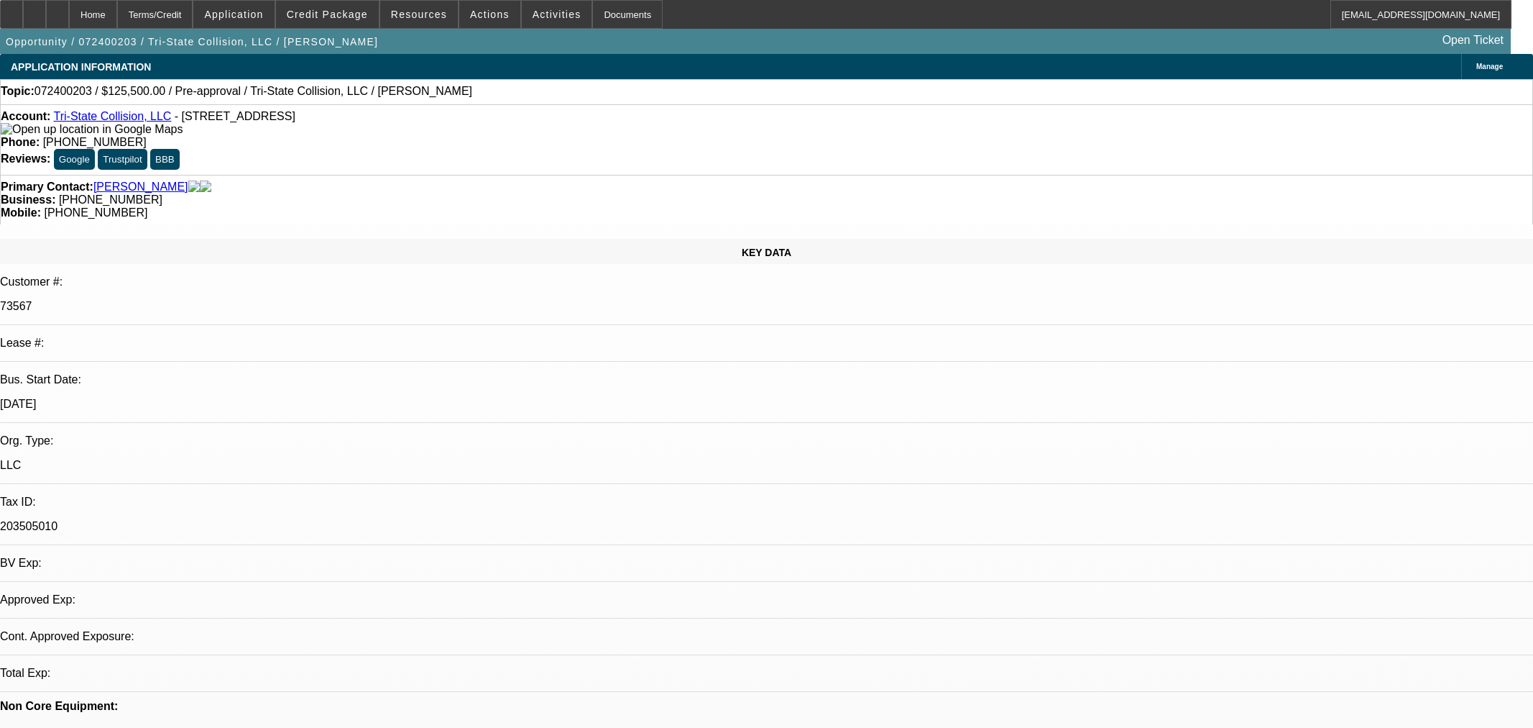
select select "6"
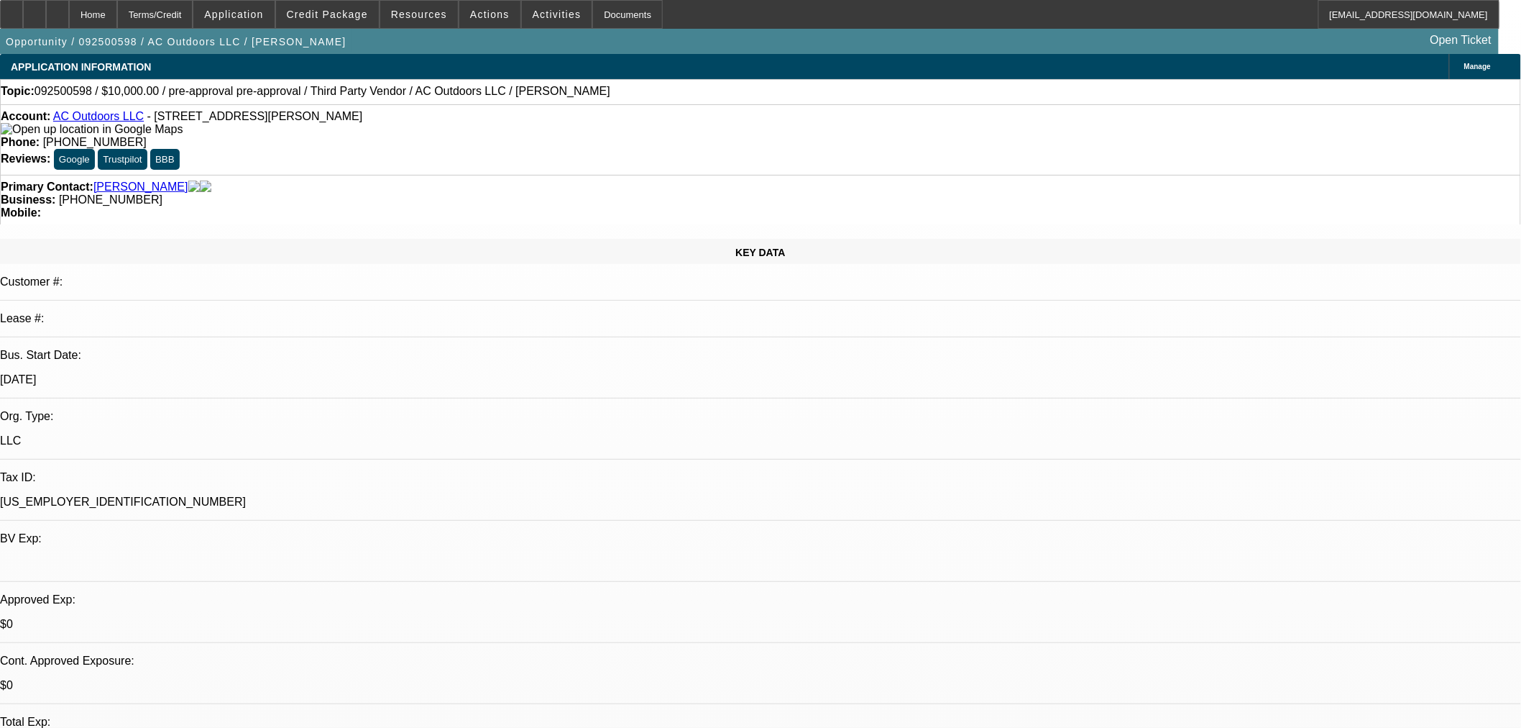
select select "0"
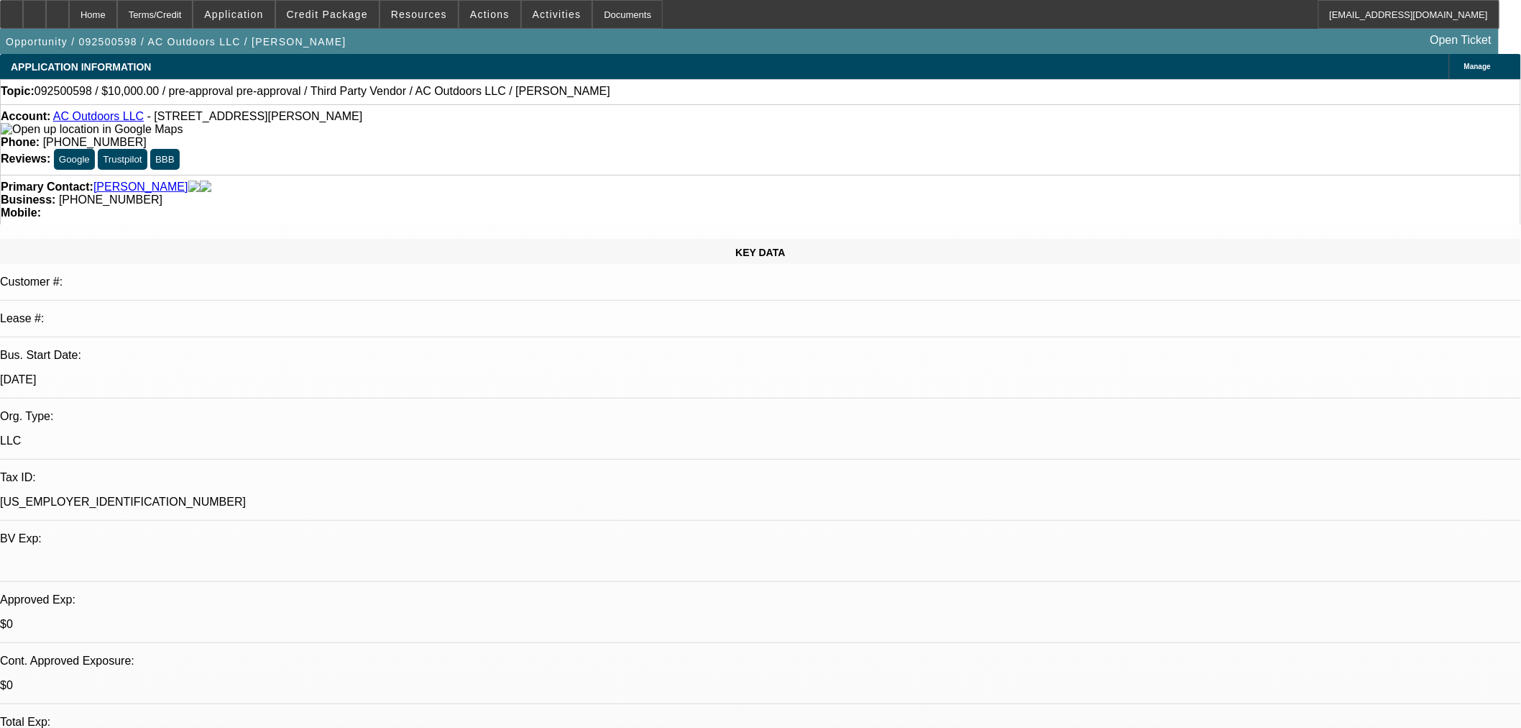
select select "0"
select select "1"
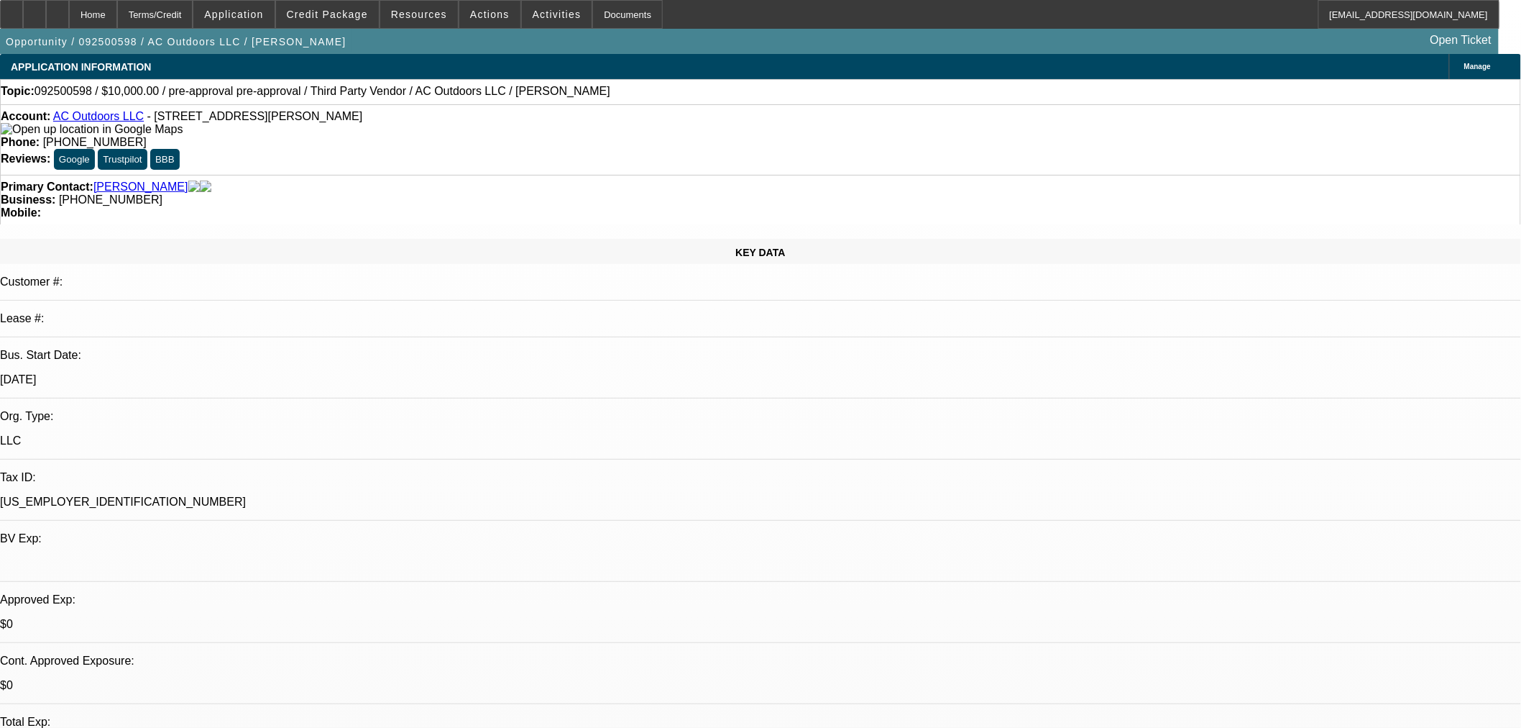
select select "3"
select select "6"
select select "1"
select select "3"
select select "6"
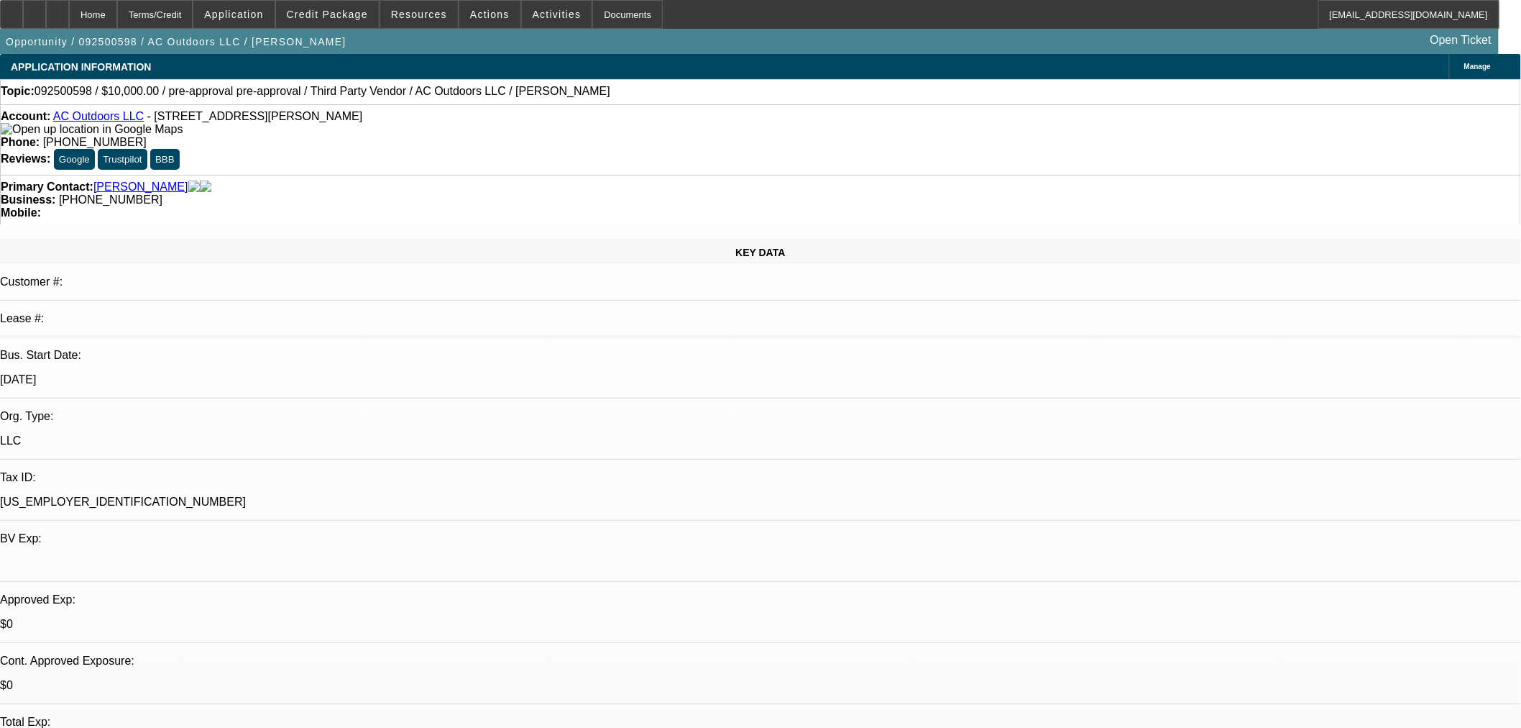
select select "1"
select select "2"
select select "6"
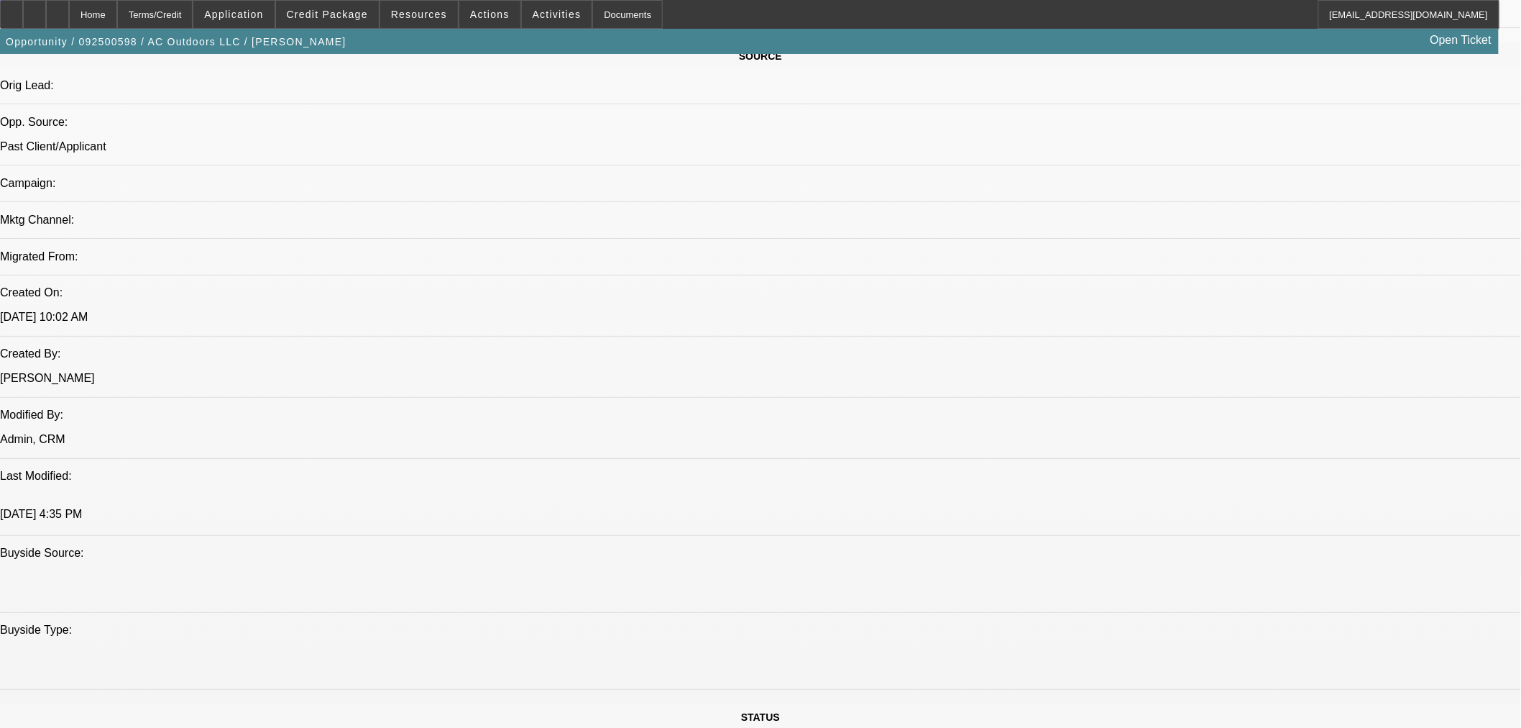
scroll to position [799, 0]
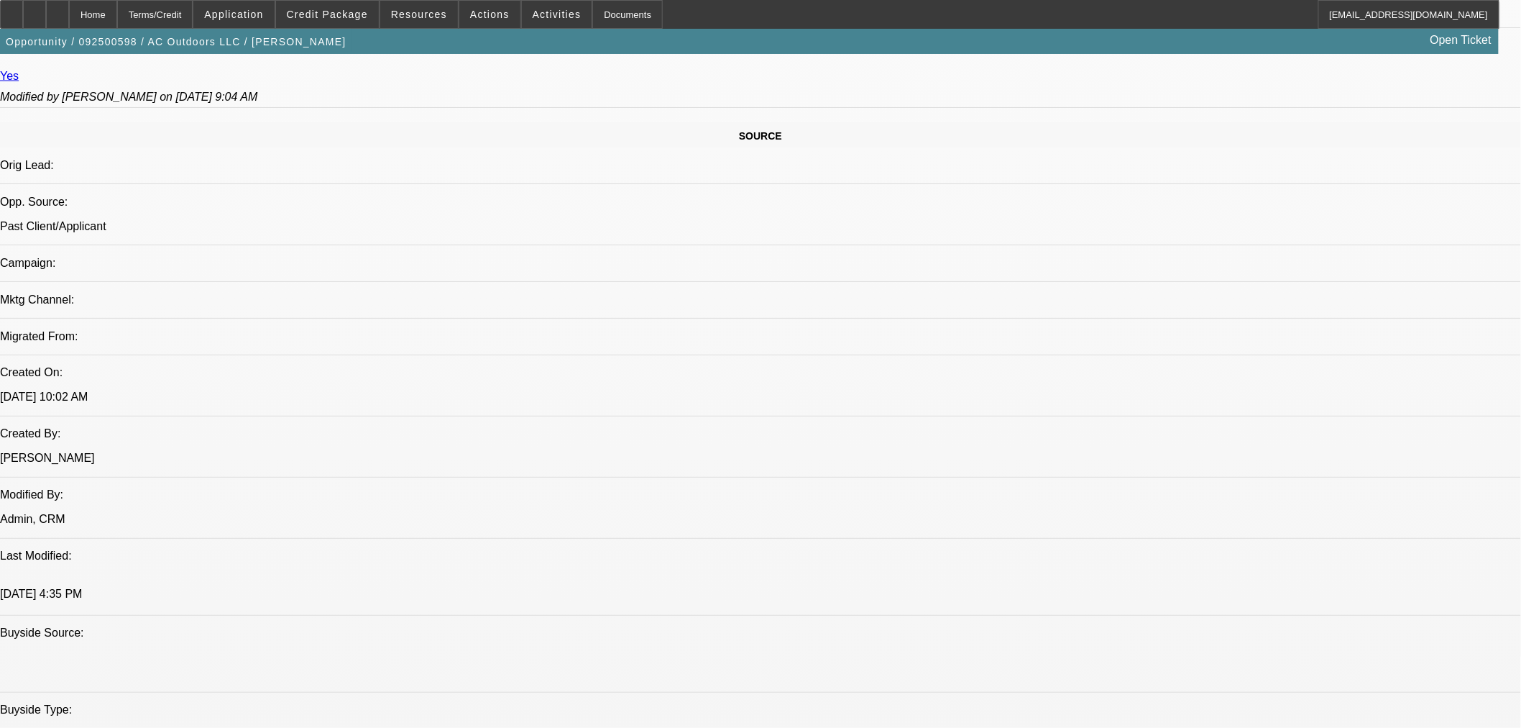
drag, startPoint x: 1149, startPoint y: 203, endPoint x: 1158, endPoint y: 196, distance: 11.8
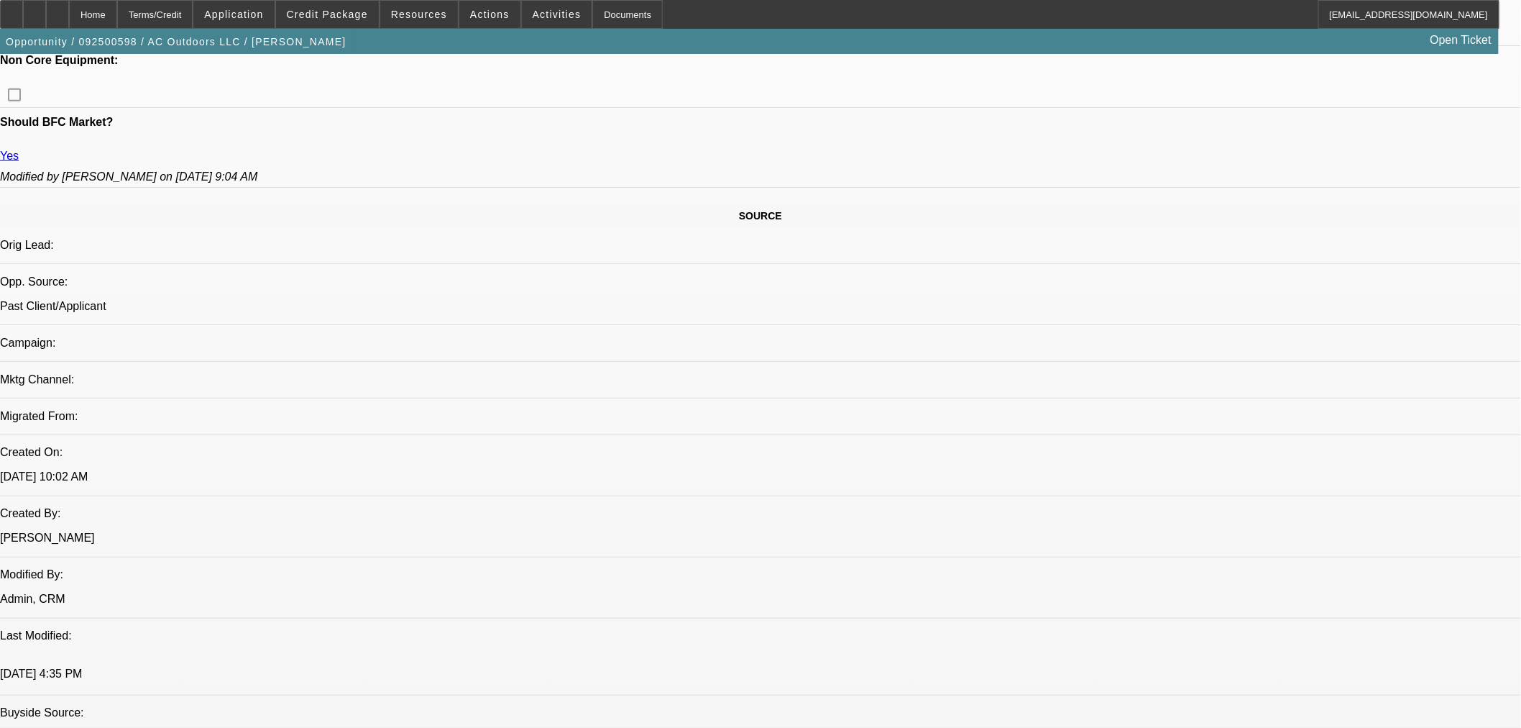
drag, startPoint x: 1081, startPoint y: 501, endPoint x: 1204, endPoint y: 500, distance: 122.9
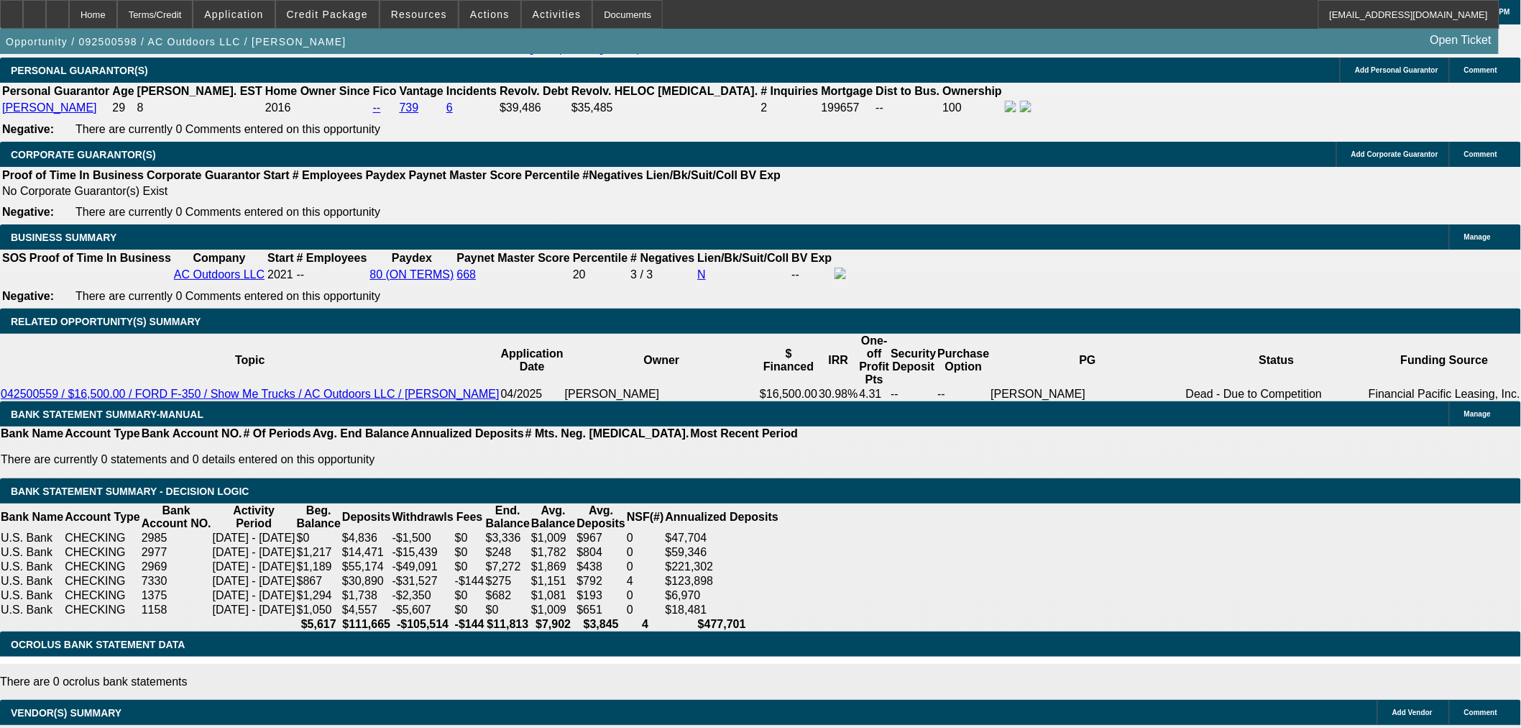
scroll to position [239, 0]
drag, startPoint x: 1276, startPoint y: 477, endPoint x: 1245, endPoint y: 489, distance: 33.2
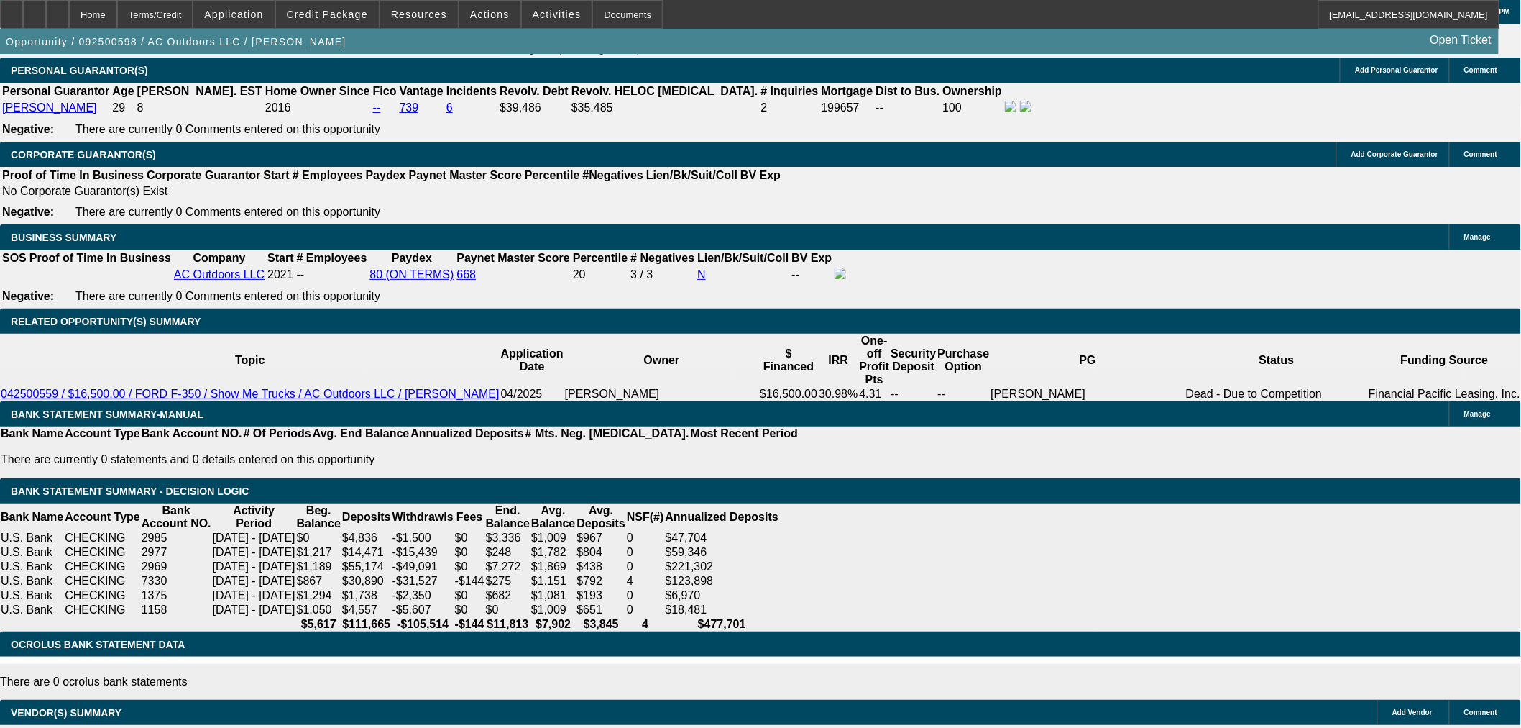
drag, startPoint x: 1273, startPoint y: 484, endPoint x: 1283, endPoint y: 479, distance: 11.3
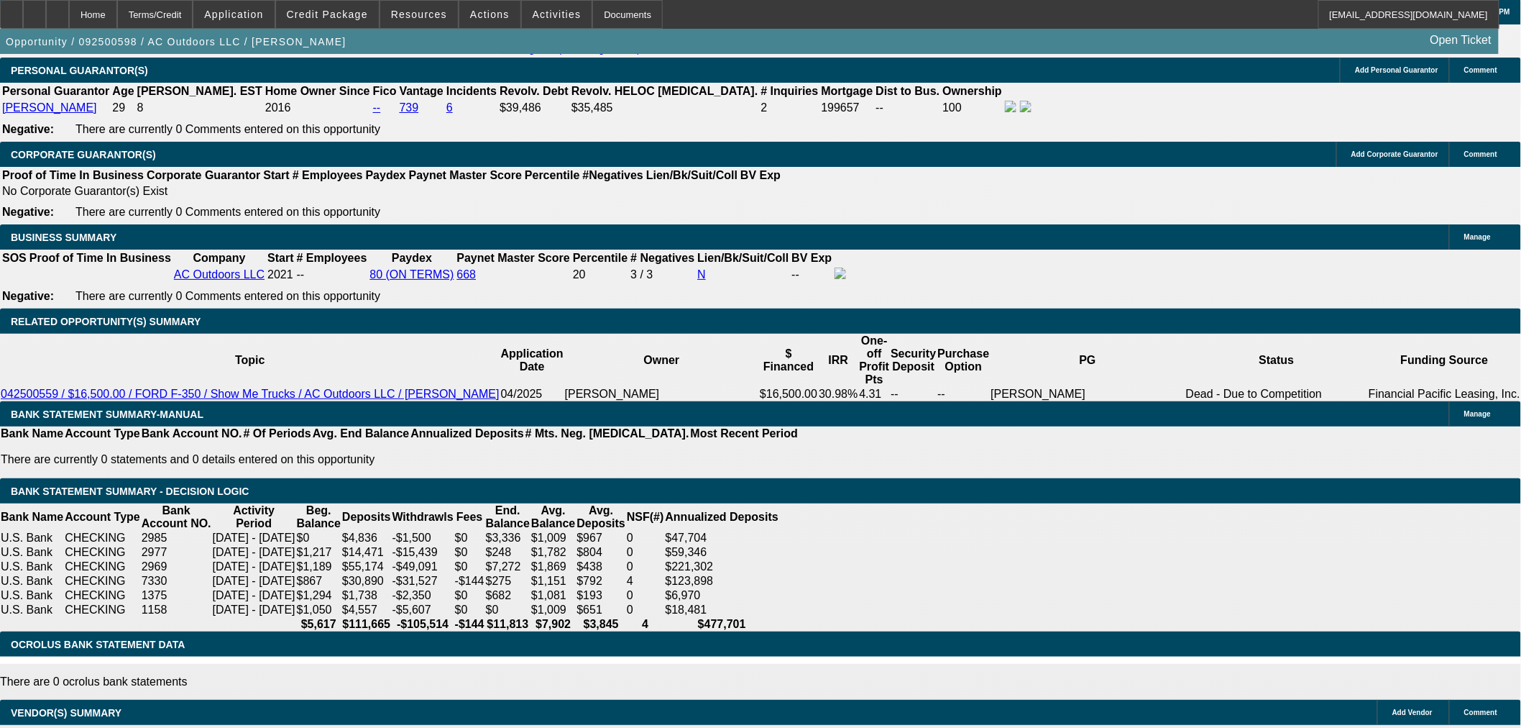
drag, startPoint x: 1259, startPoint y: 492, endPoint x: 1301, endPoint y: 462, distance: 51.6
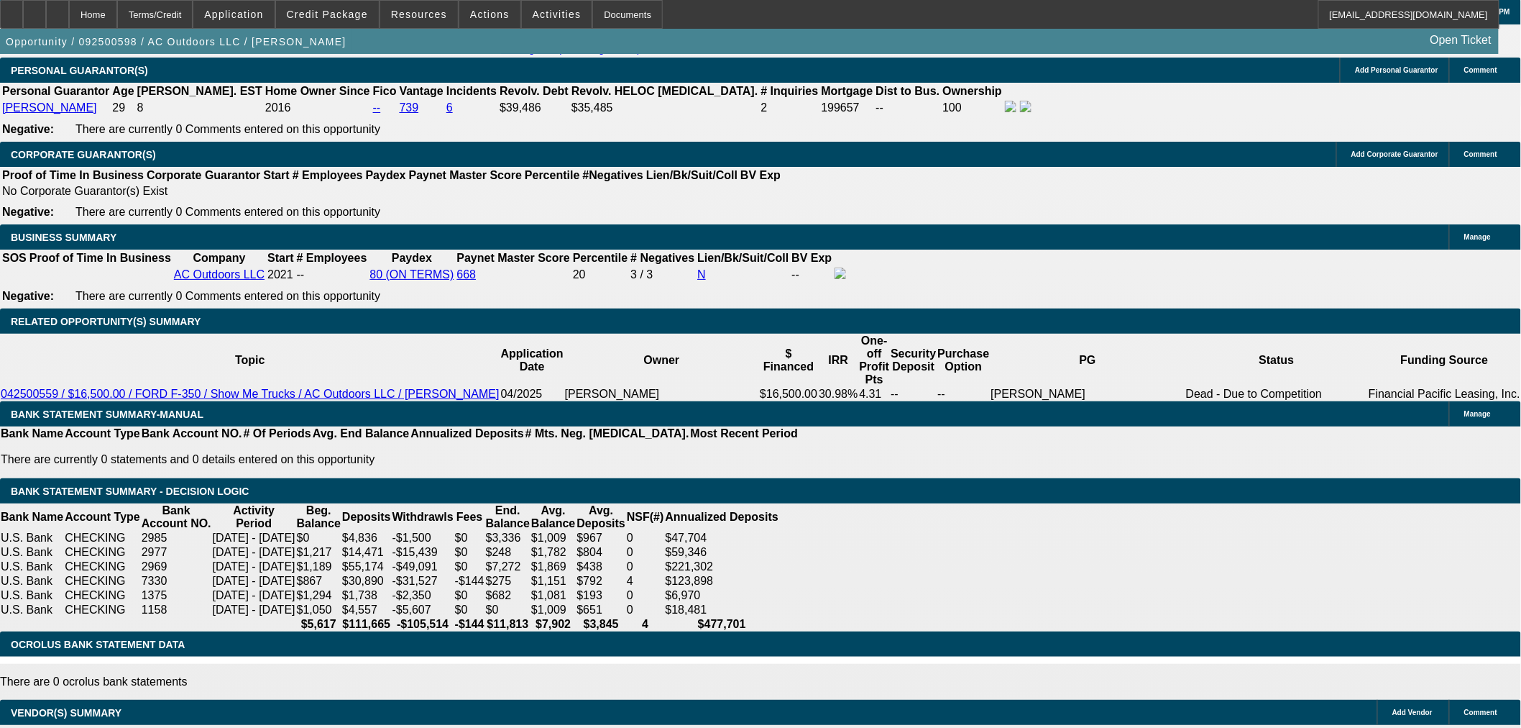
click at [353, 12] on span "Credit Package" at bounding box center [327, 15] width 81 height 12
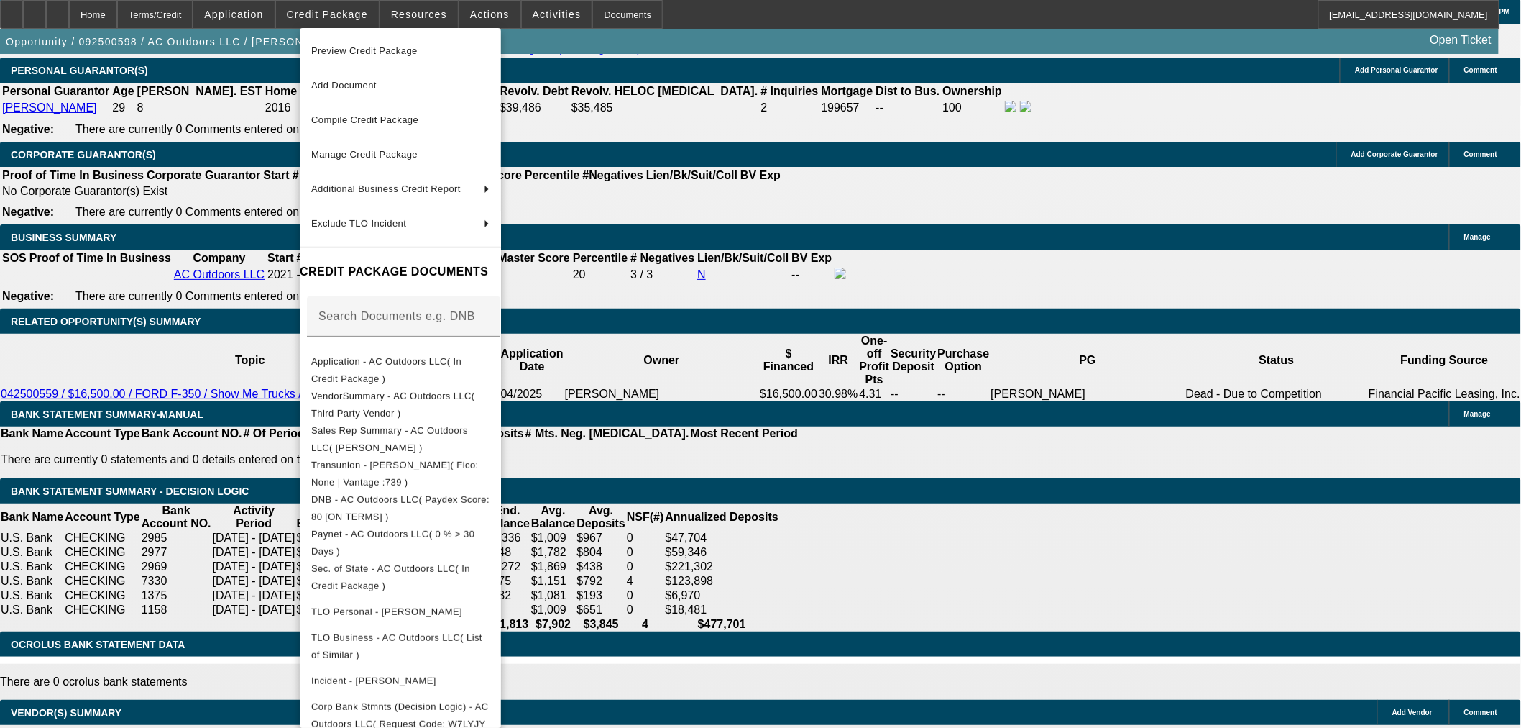
click at [881, 460] on div at bounding box center [760, 364] width 1521 height 728
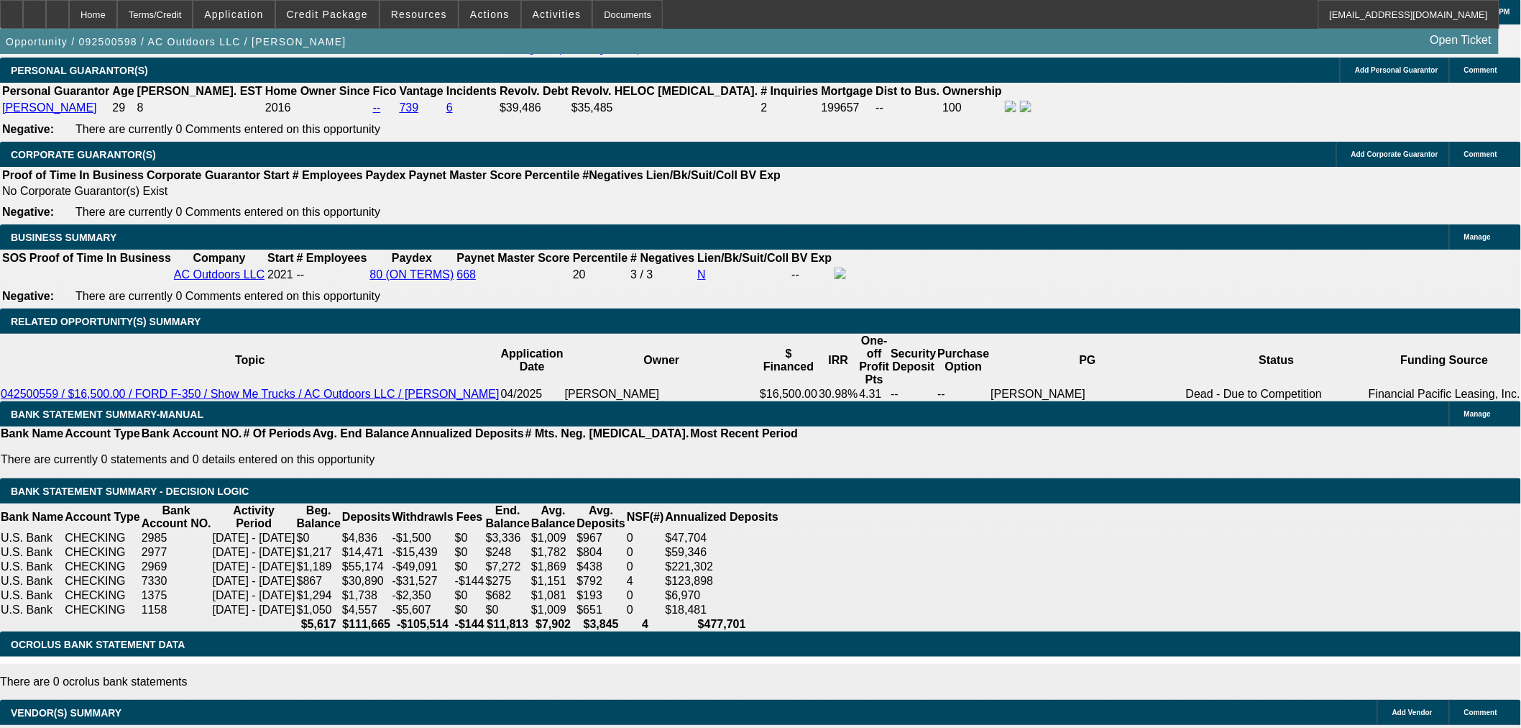
drag, startPoint x: 336, startPoint y: 163, endPoint x: 361, endPoint y: 162, distance: 25.2
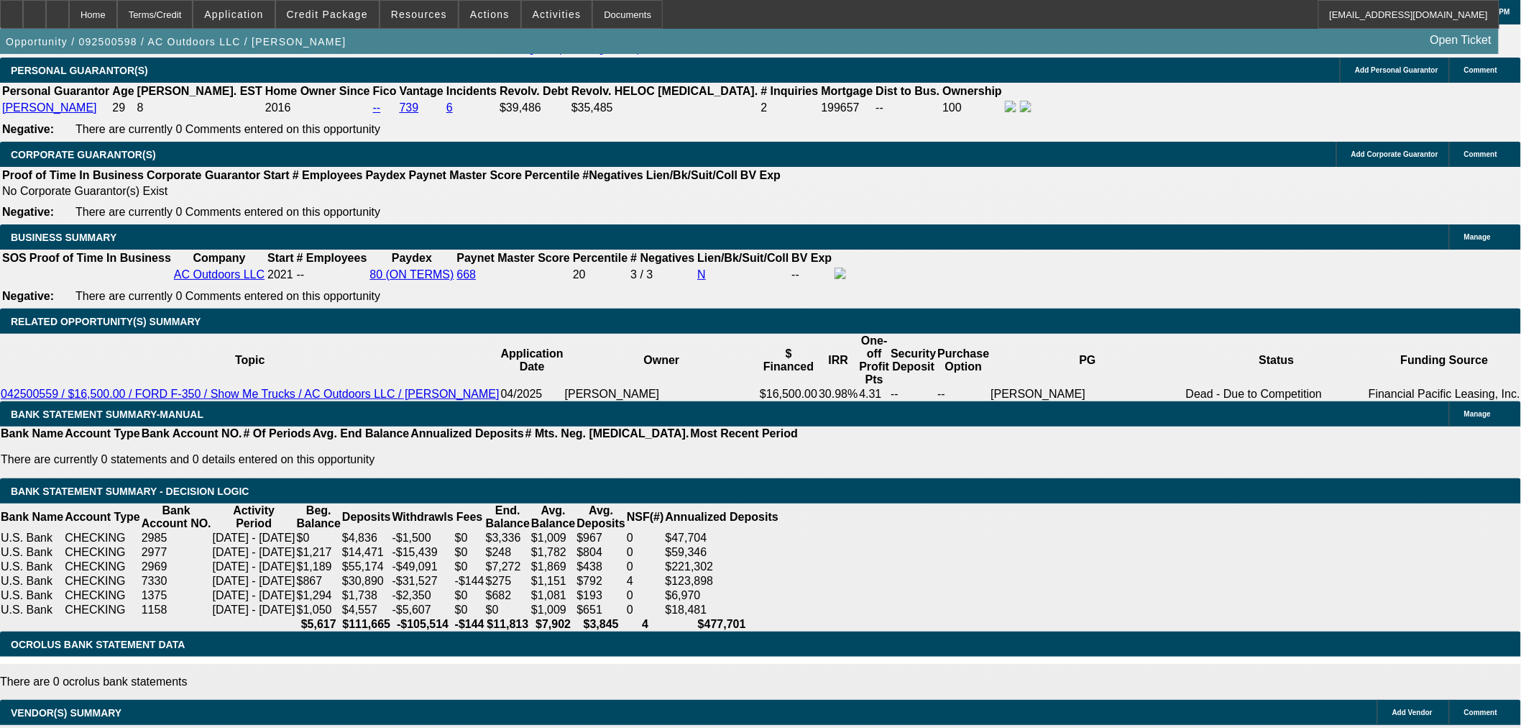
drag, startPoint x: 1389, startPoint y: 476, endPoint x: 1475, endPoint y: 483, distance: 86.6
drag, startPoint x: 1475, startPoint y: 478, endPoint x: 1396, endPoint y: 472, distance: 79.3
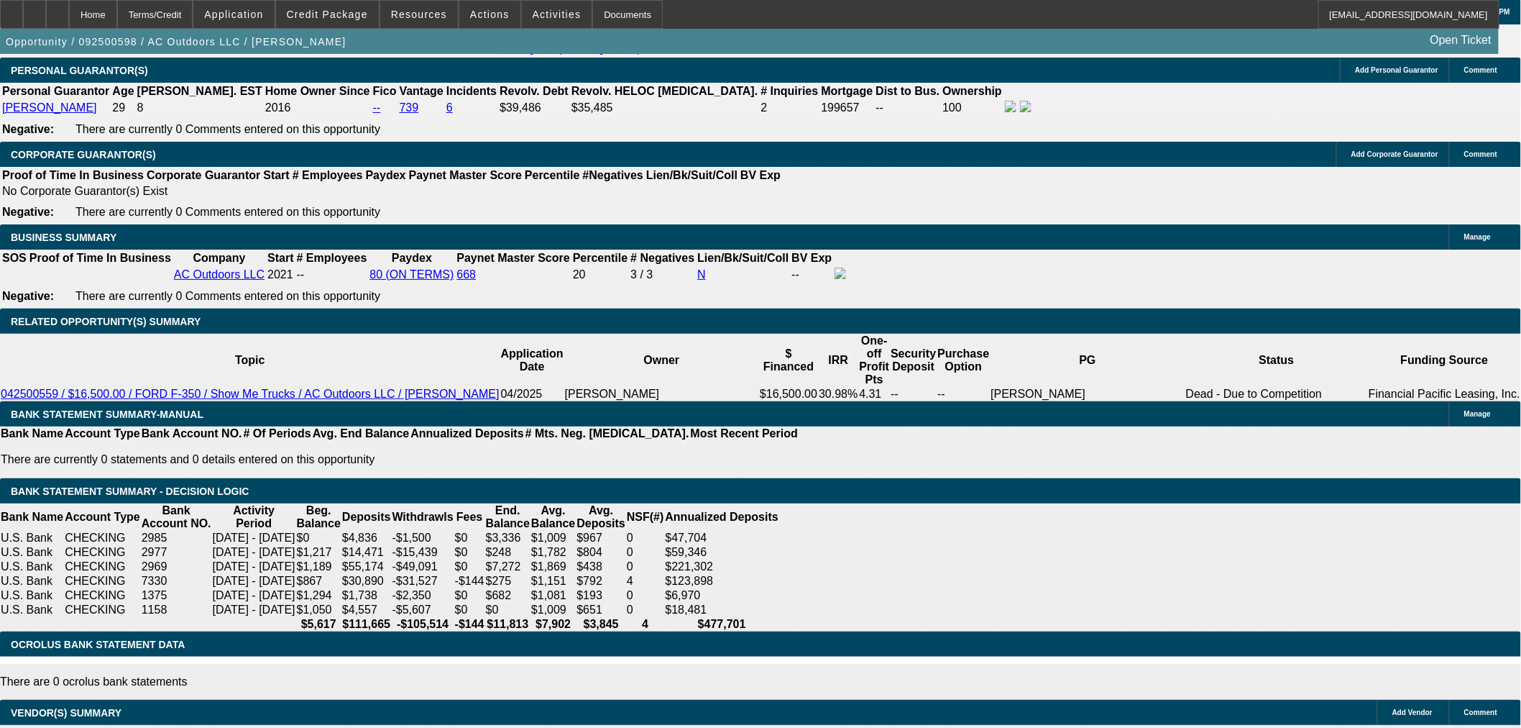
drag, startPoint x: 377, startPoint y: 323, endPoint x: 364, endPoint y: 322, distance: 13.7
drag, startPoint x: 360, startPoint y: 319, endPoint x: 387, endPoint y: 319, distance: 26.6
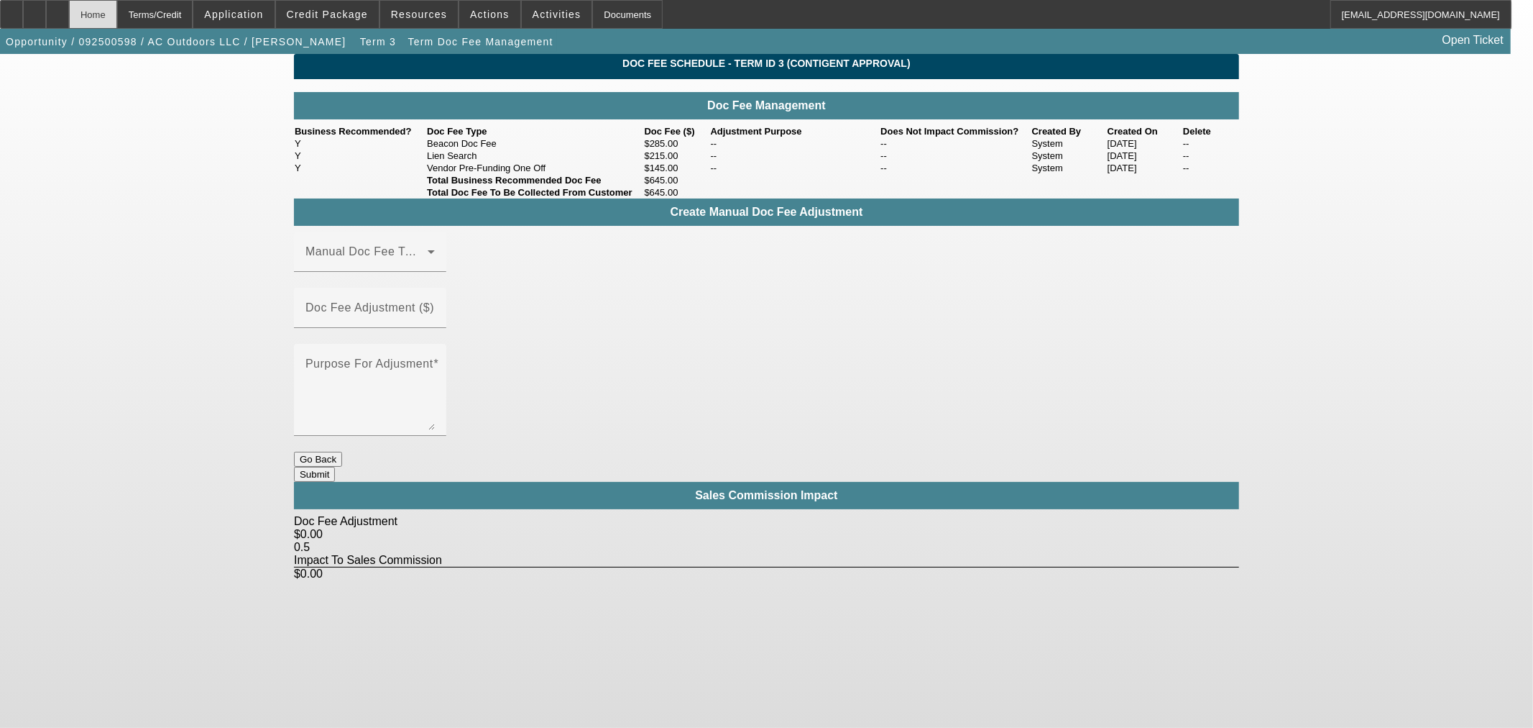
click at [114, 13] on div "Home" at bounding box center [93, 14] width 48 height 29
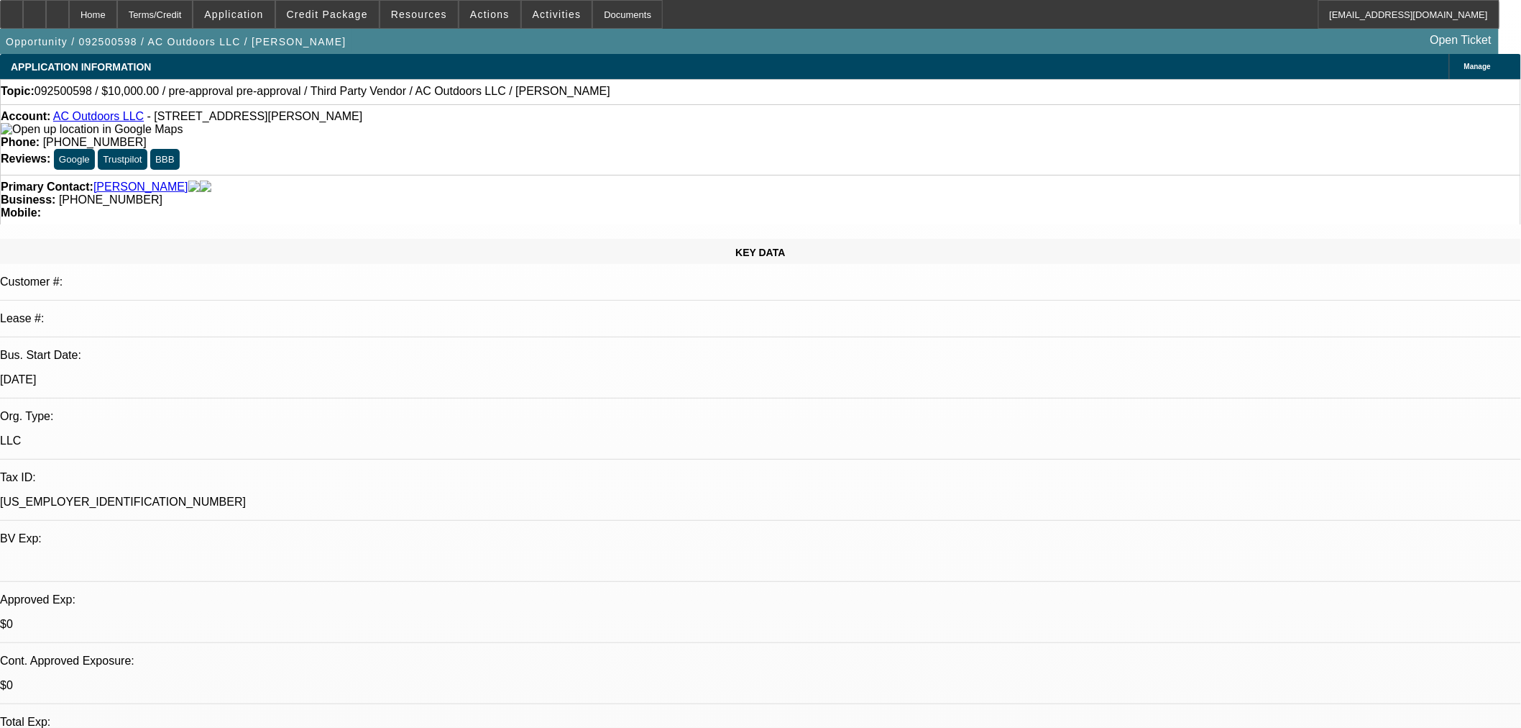
select select "0"
select select "3"
select select "0"
select select "6"
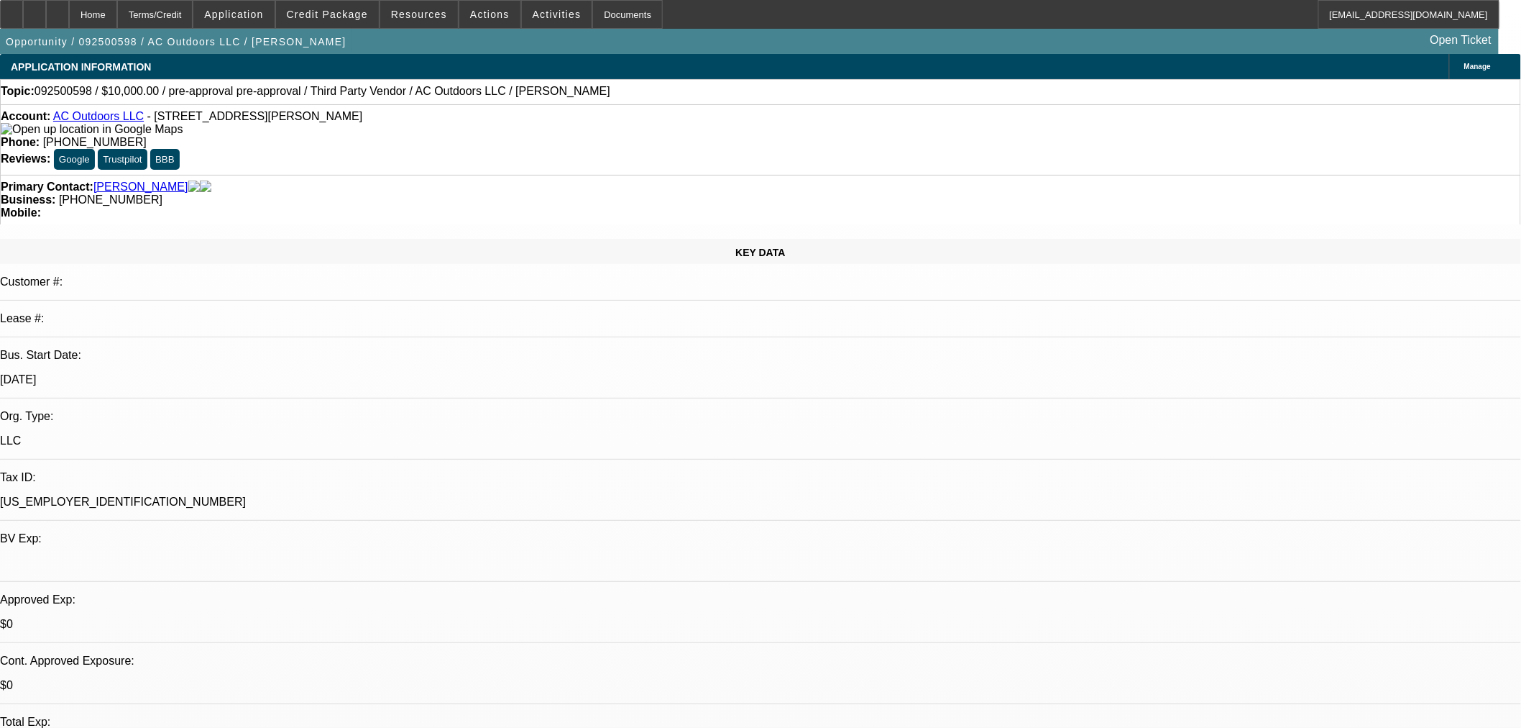
select select "0"
select select "3"
select select "0"
select select "6"
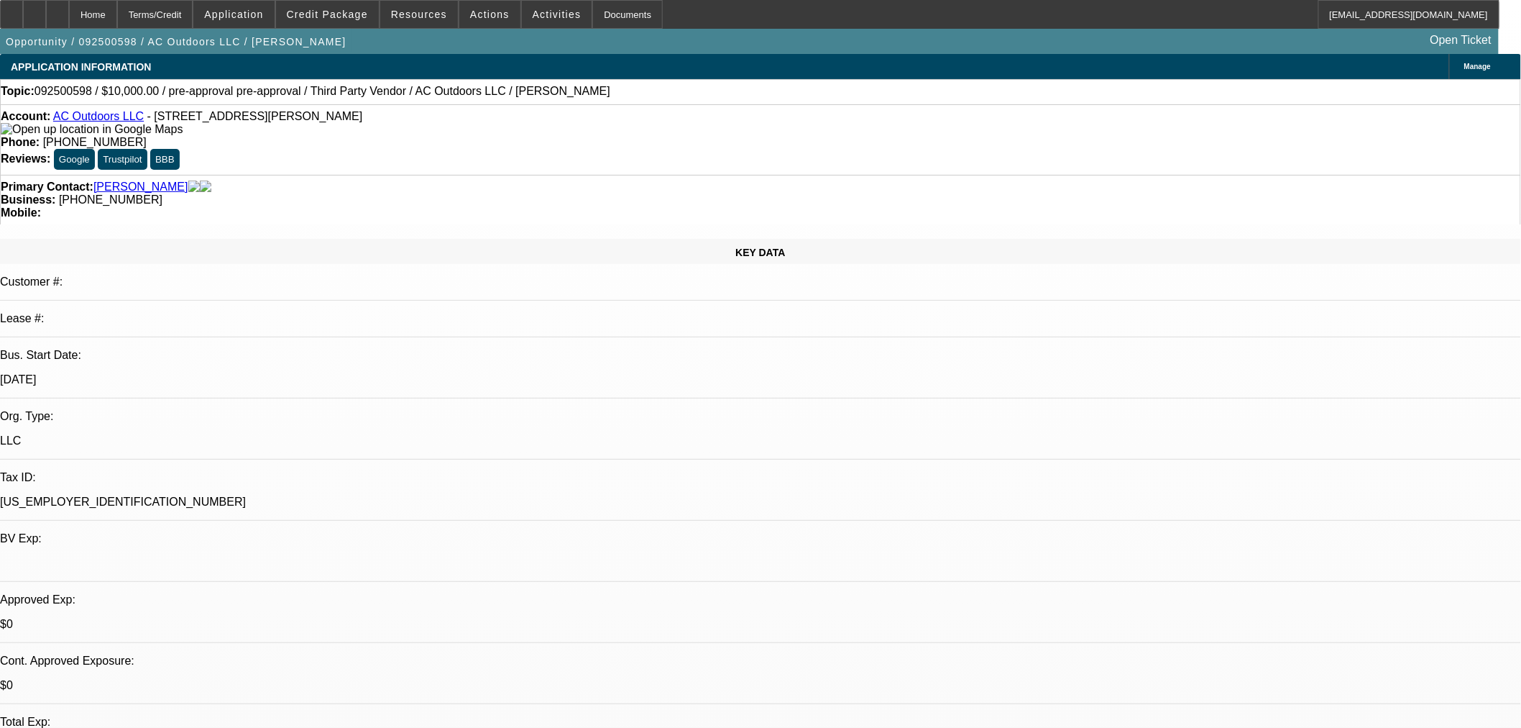
select select "0"
select select "2"
select select "0"
select select "6"
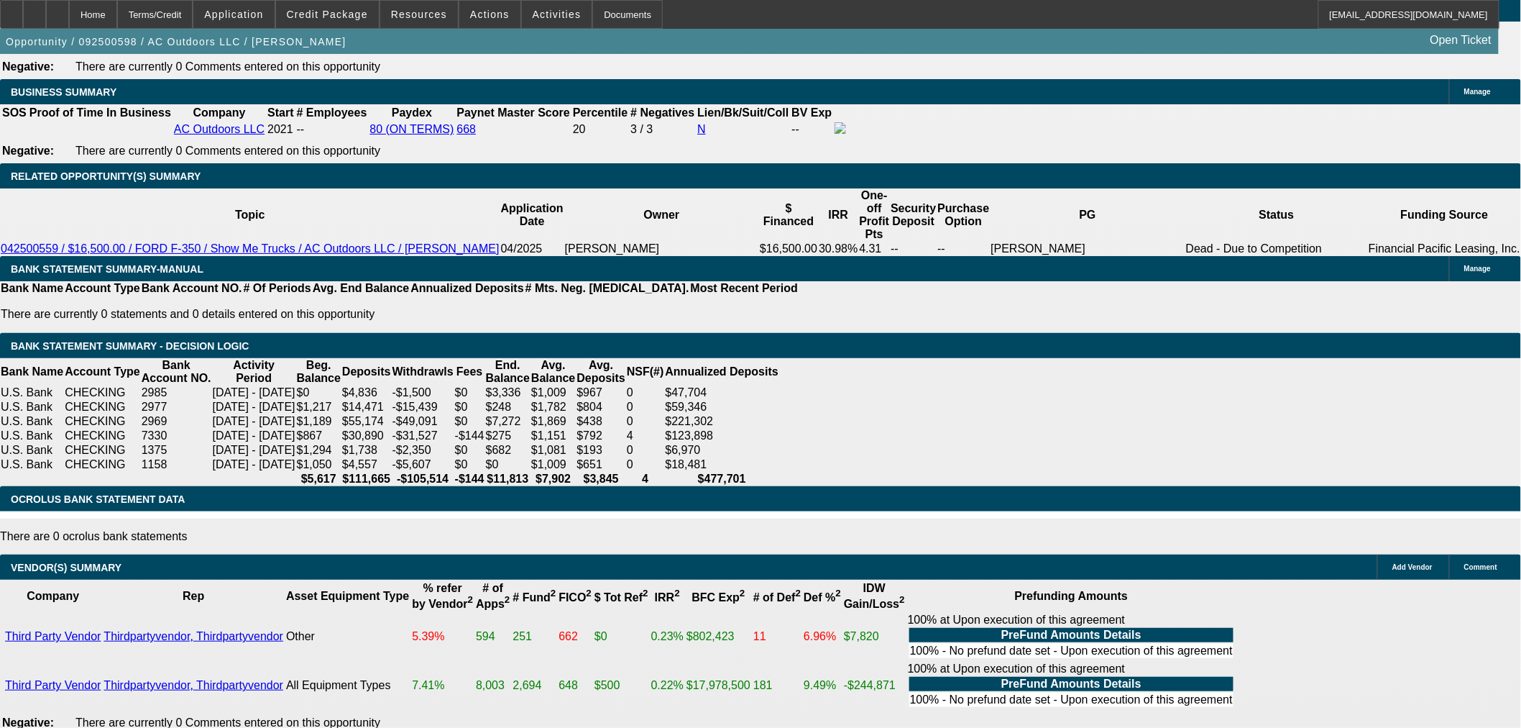
scroll to position [1996, 0]
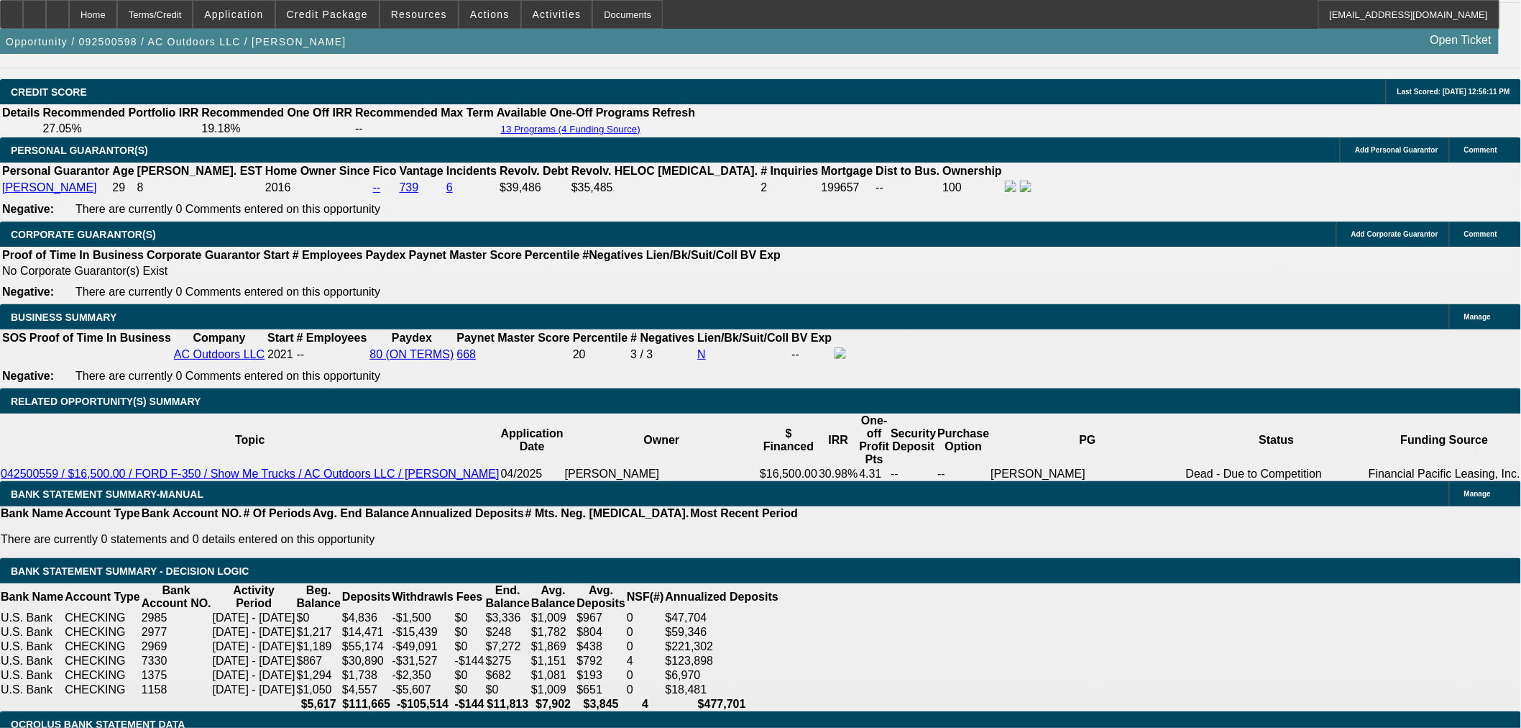
drag, startPoint x: 1244, startPoint y: 183, endPoint x: 1218, endPoint y: 152, distance: 39.9
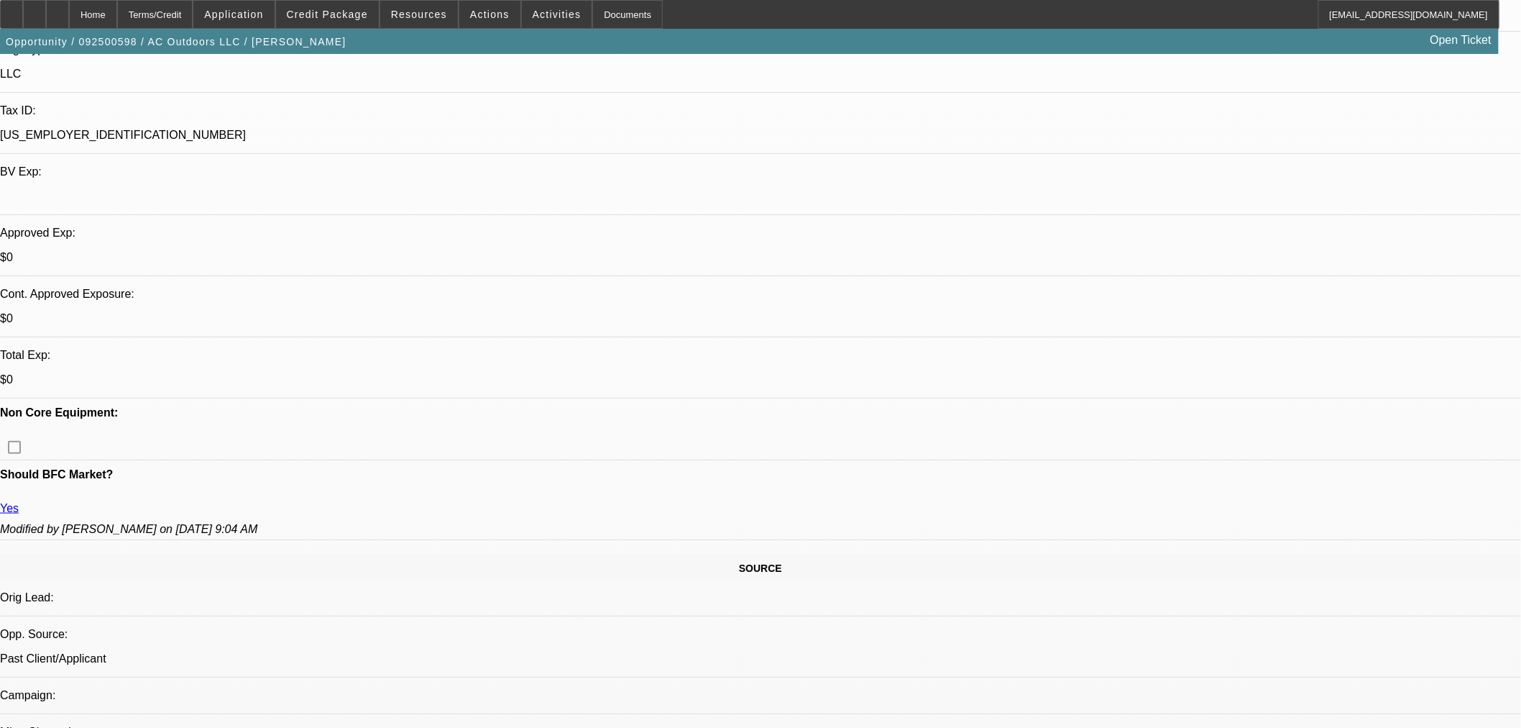
scroll to position [160, 0]
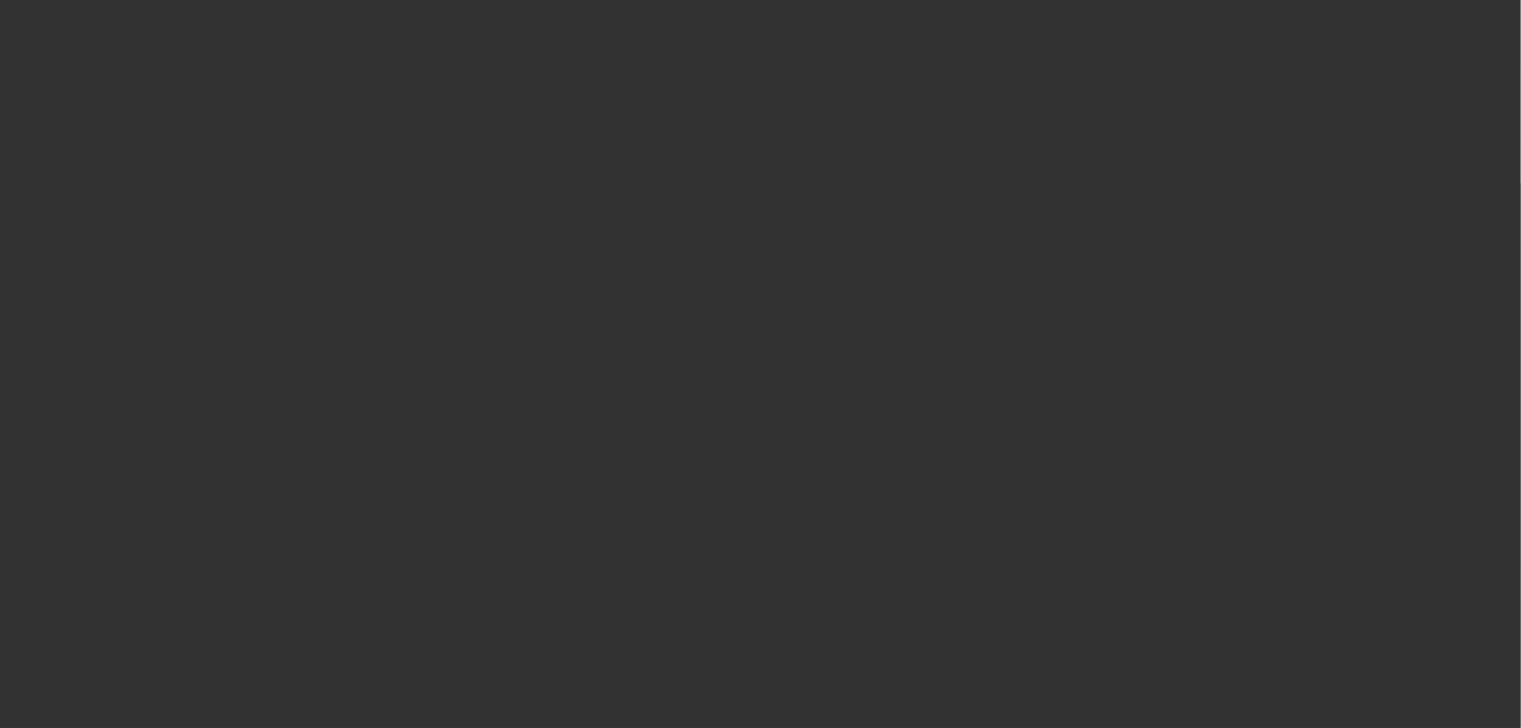
scroll to position [0, 0]
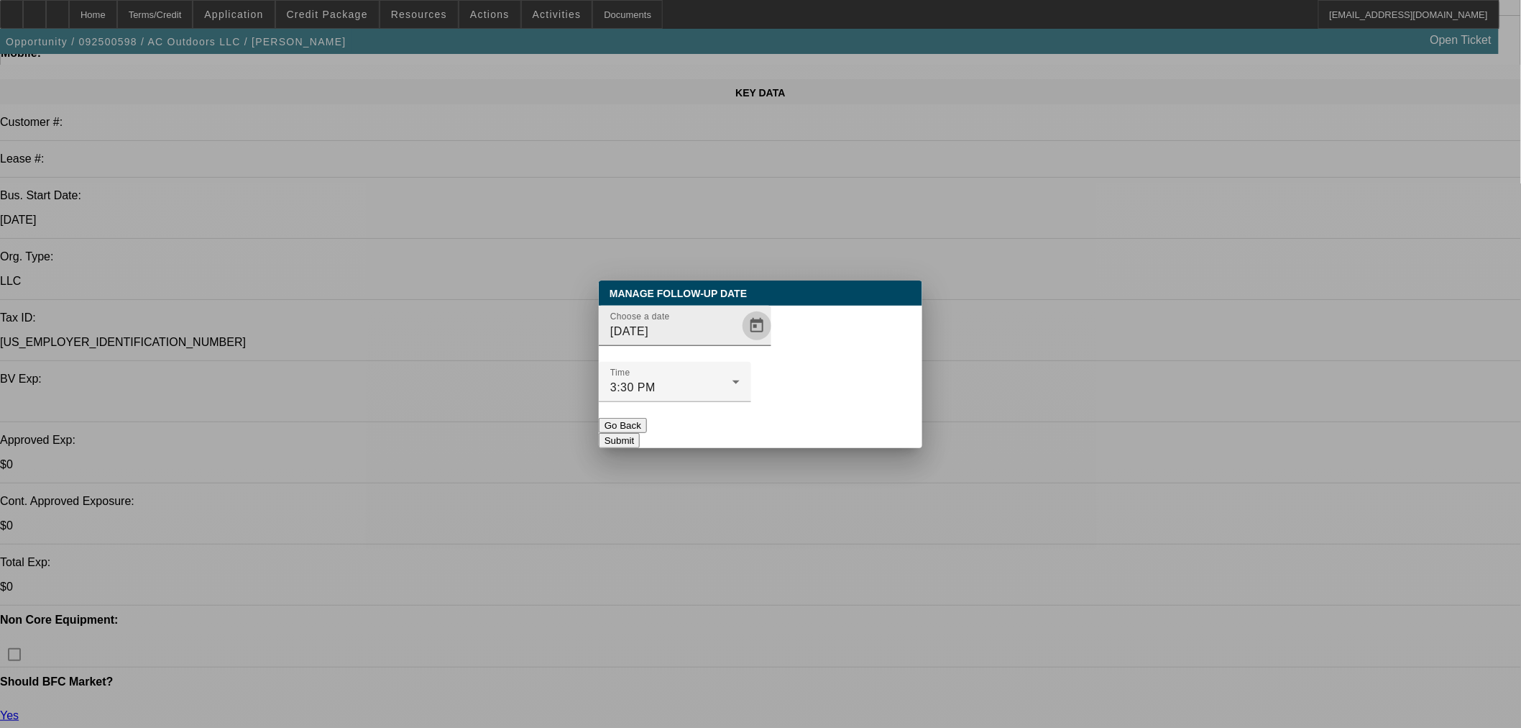
click at [740, 343] on span "Open calendar" at bounding box center [757, 325] width 35 height 35
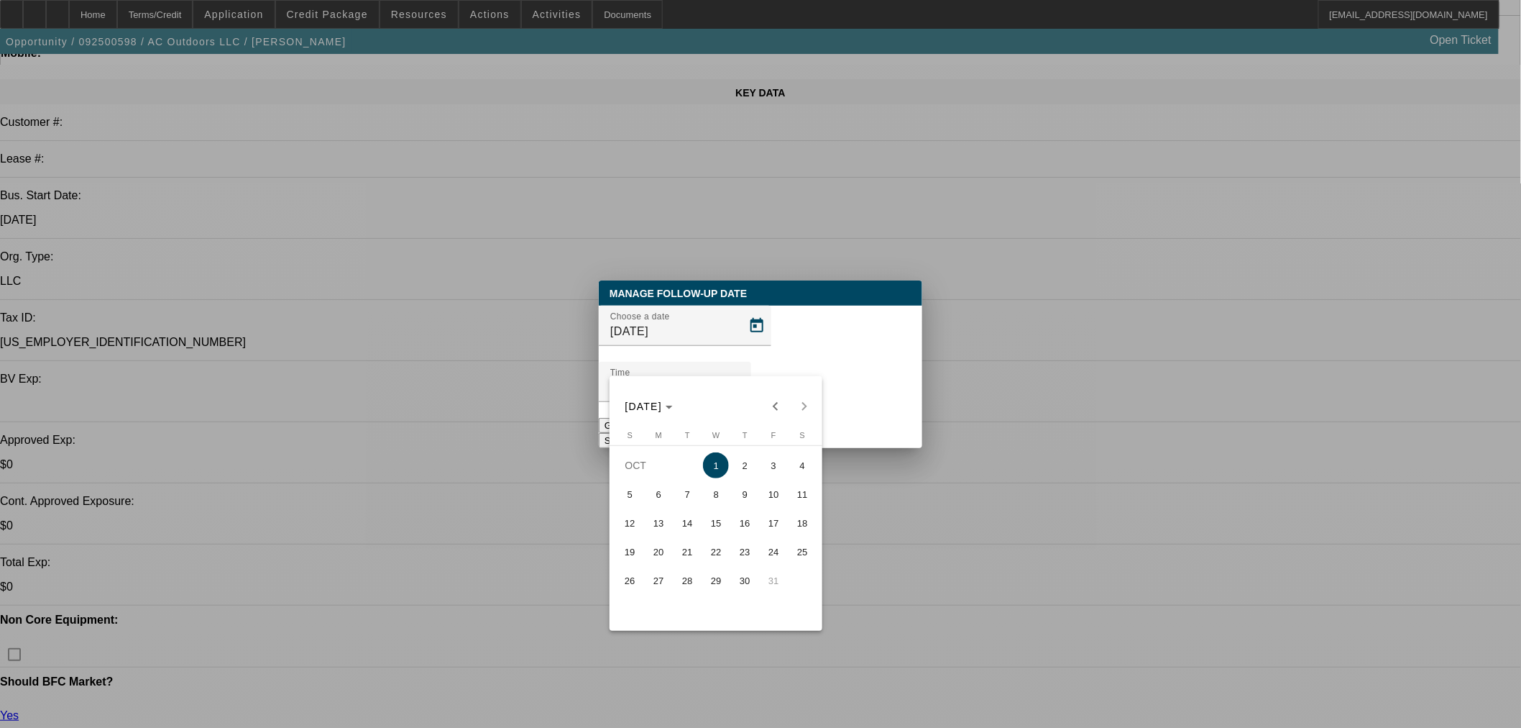
click at [753, 466] on span "2" at bounding box center [745, 465] width 26 height 26
type input "10/2/2025"
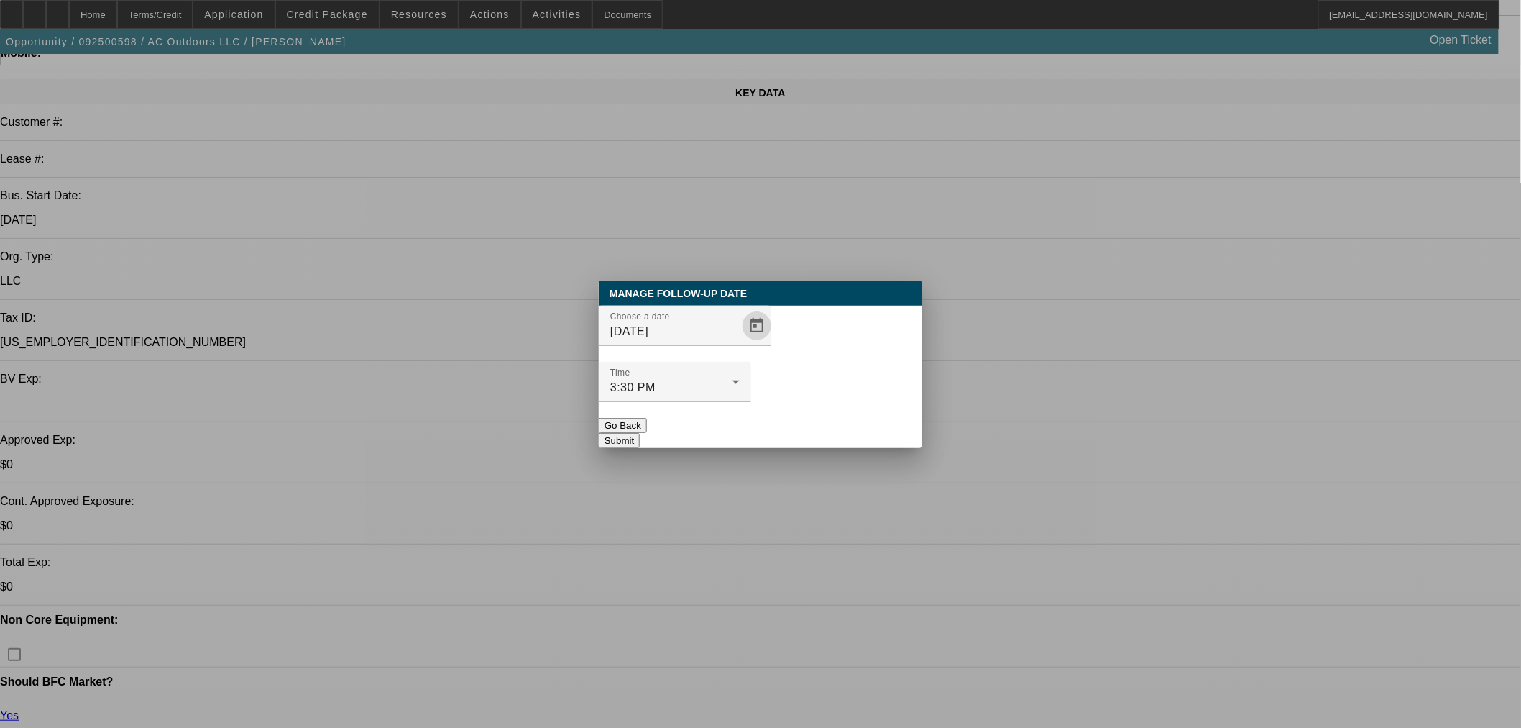
click at [640, 433] on button "Submit" at bounding box center [619, 440] width 41 height 15
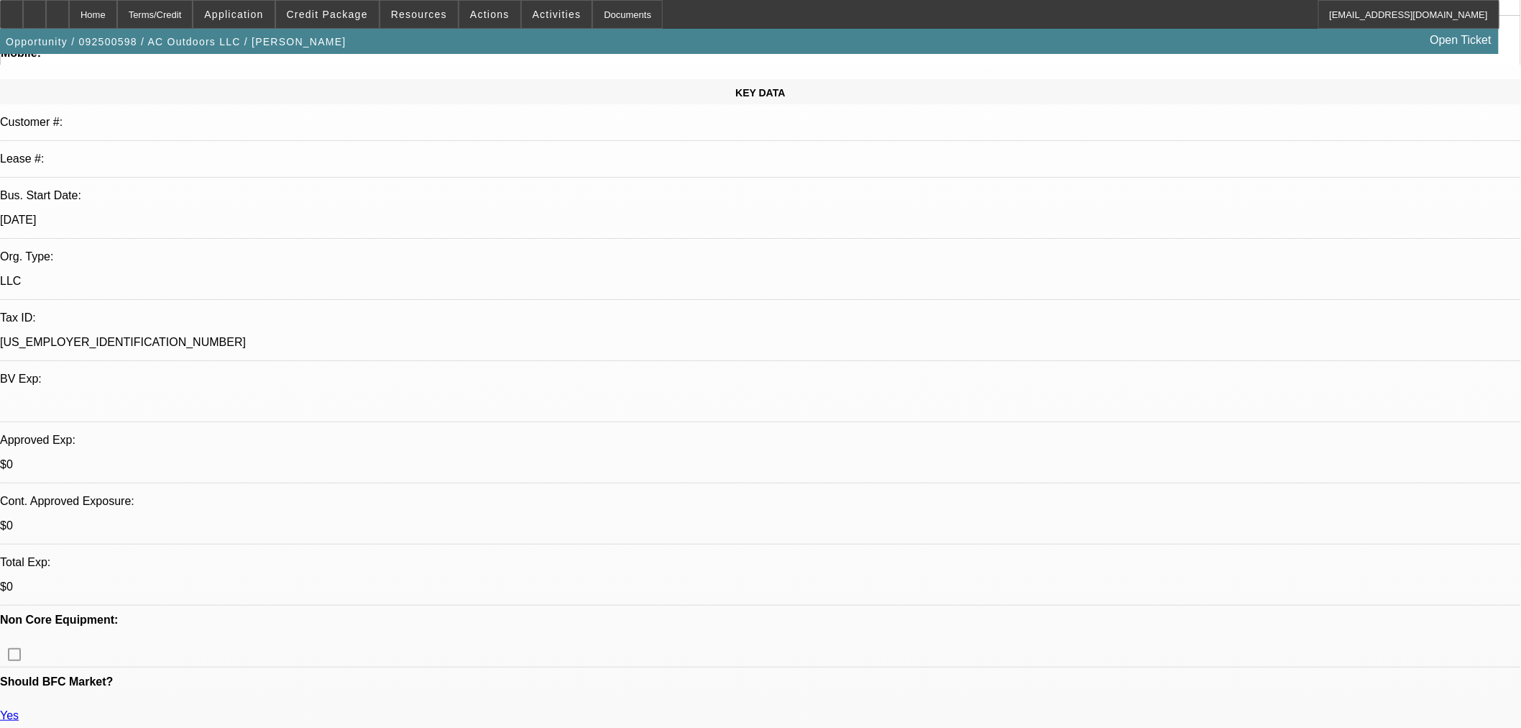
scroll to position [160, 0]
radio input "true"
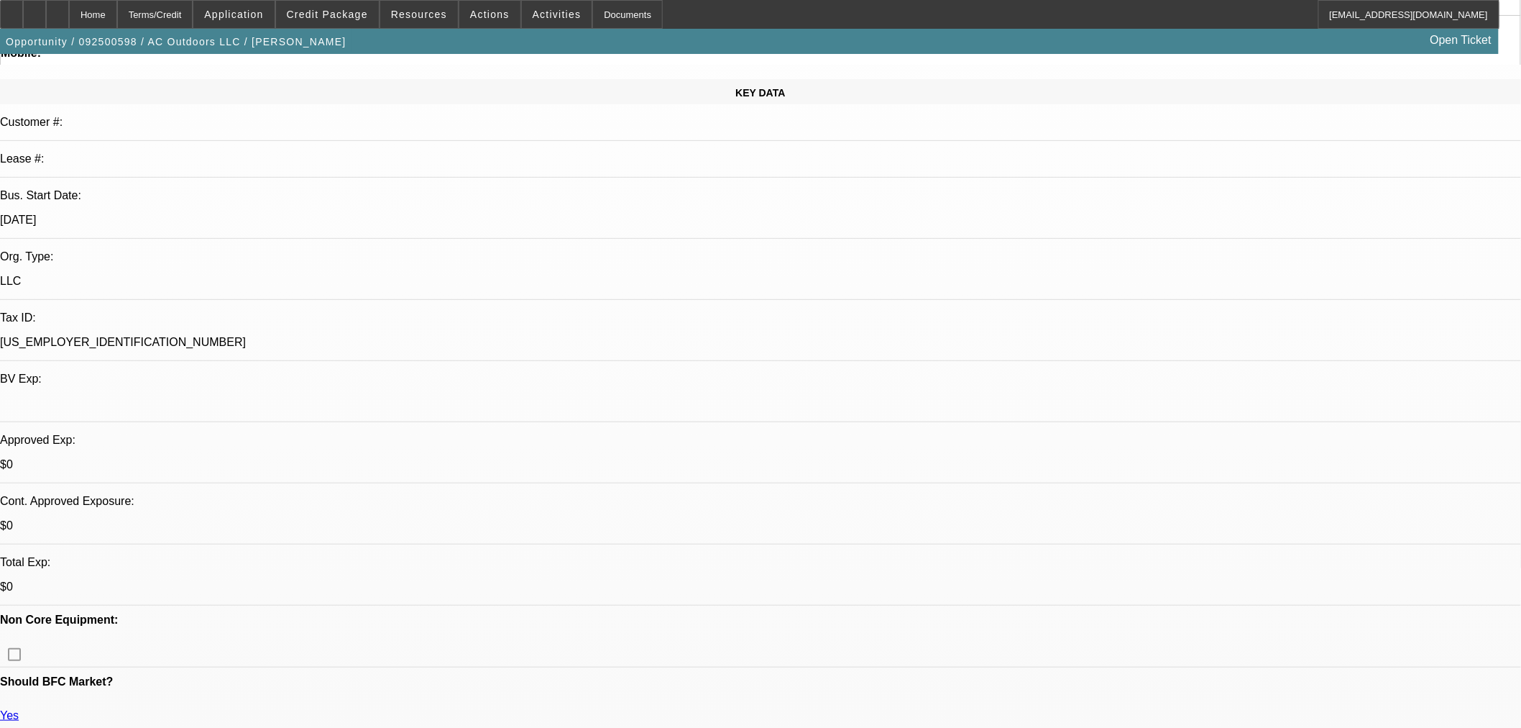
type textarea "Treating approval as pre-approval and going to try and find cheaper snowplow."
radio input "true"
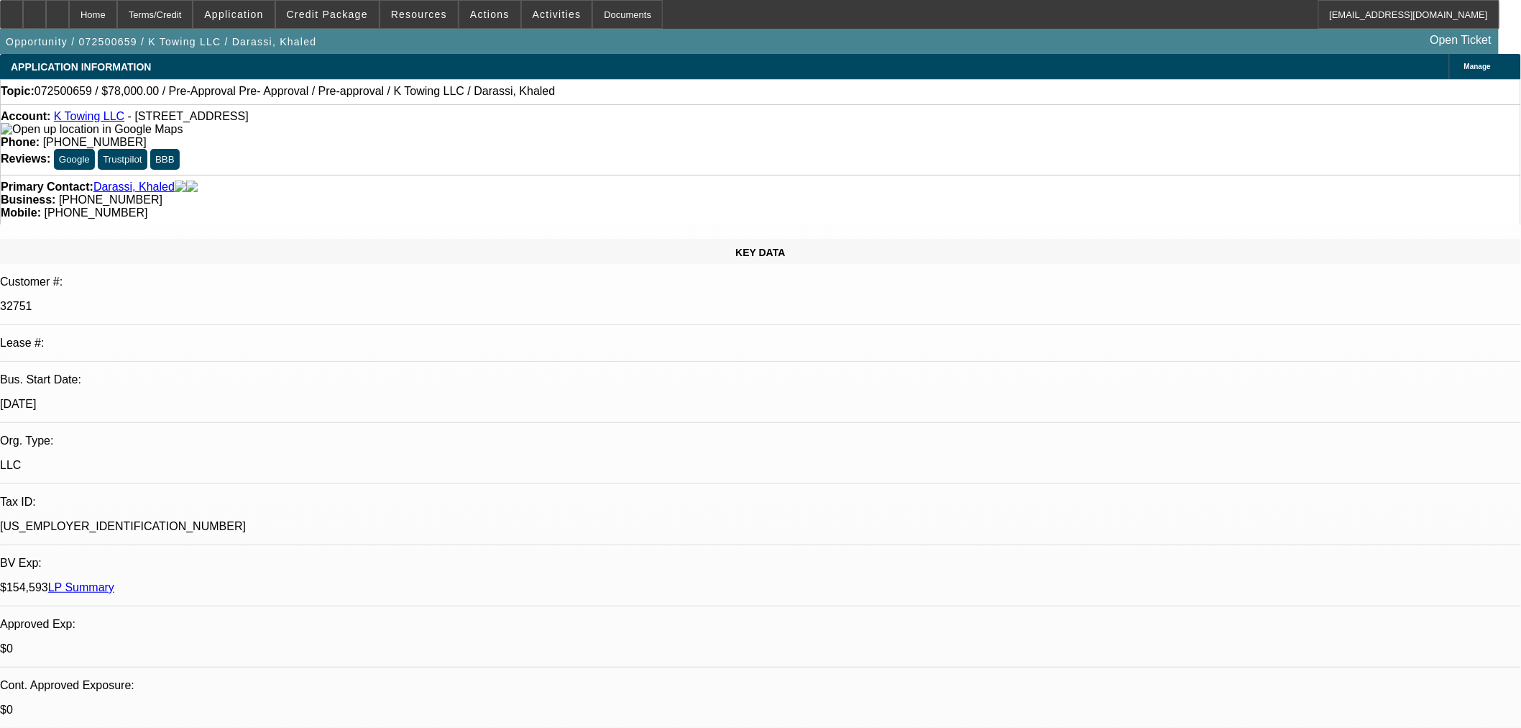
select select "0"
select select "2"
select select "0"
select select "6"
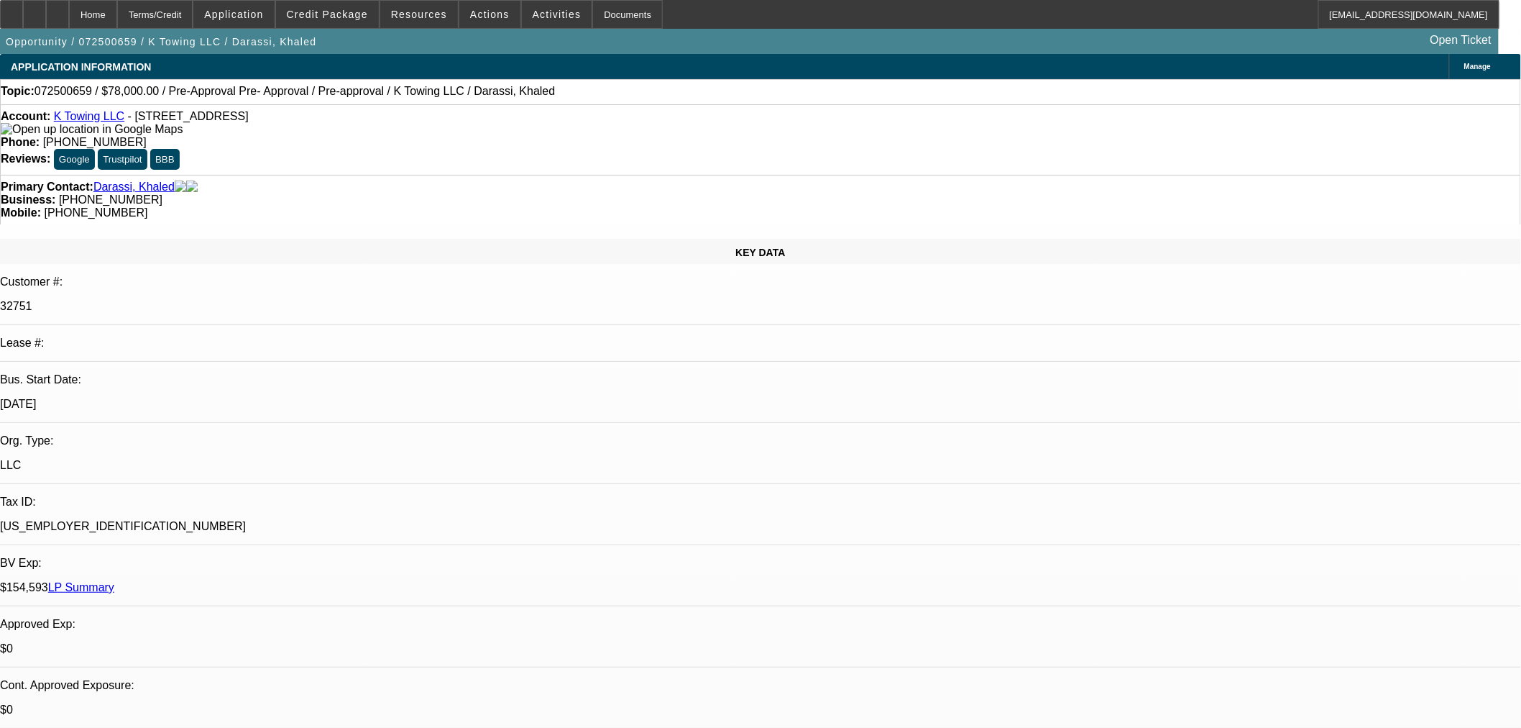
select select "0"
select select "2"
select select "0"
select select "6"
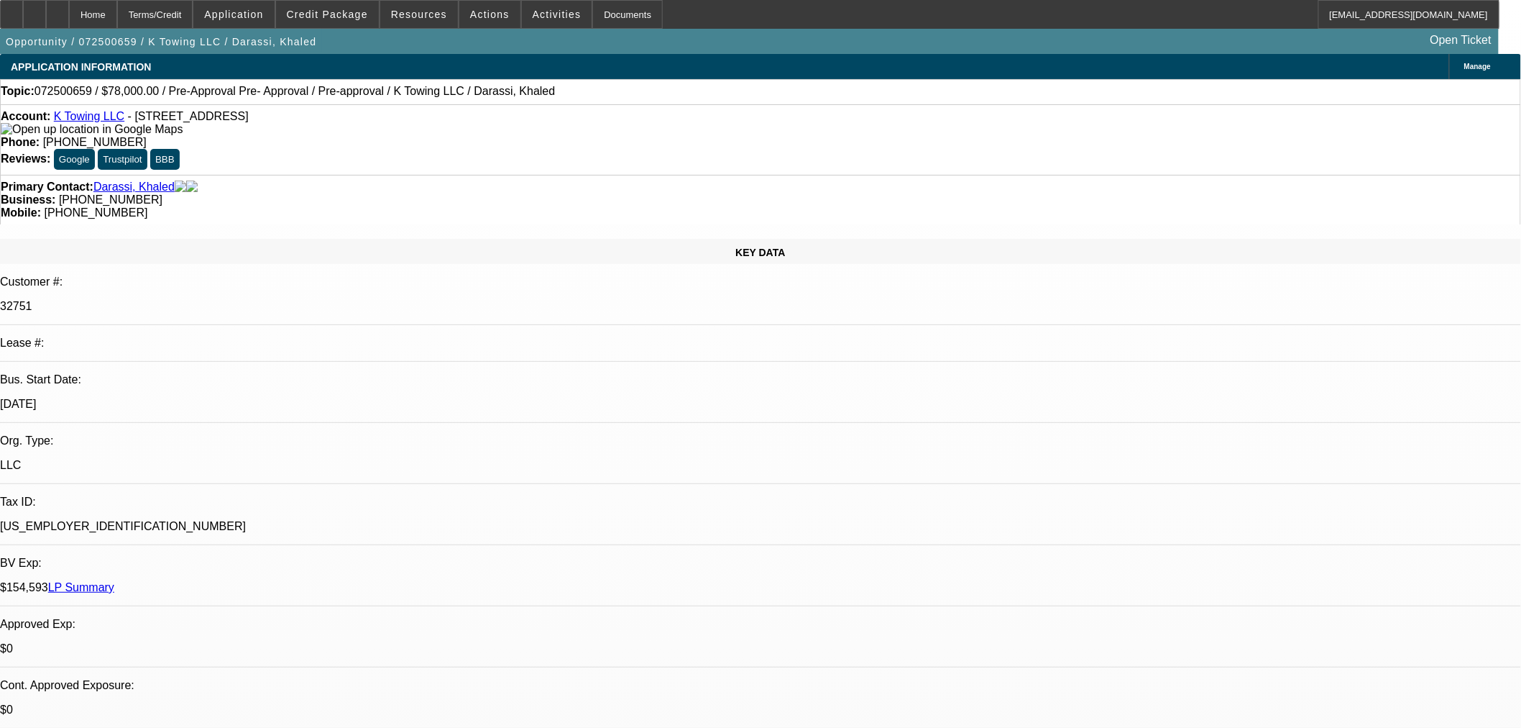
select select "0"
select select "2"
select select "0"
select select "6"
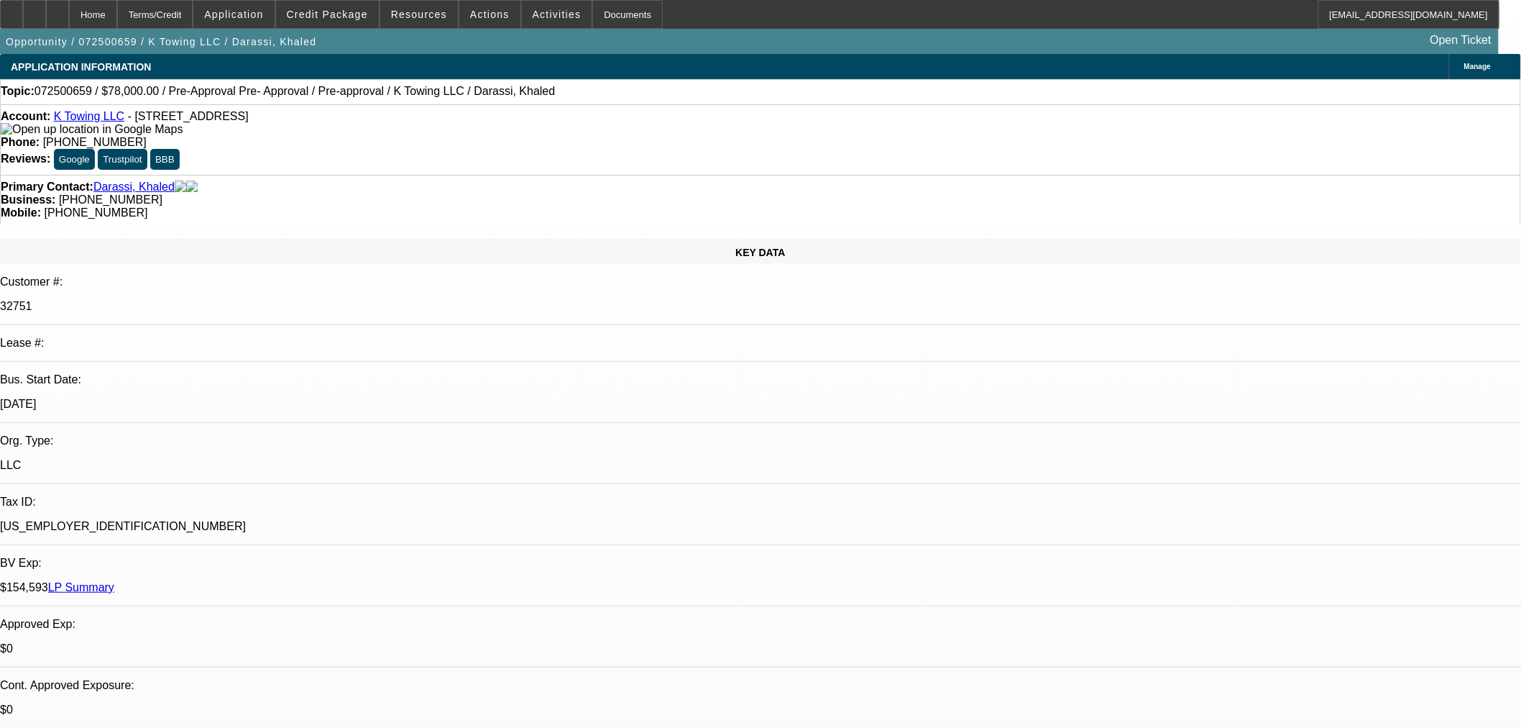
select select "0"
select select "2"
select select "0"
select select "6"
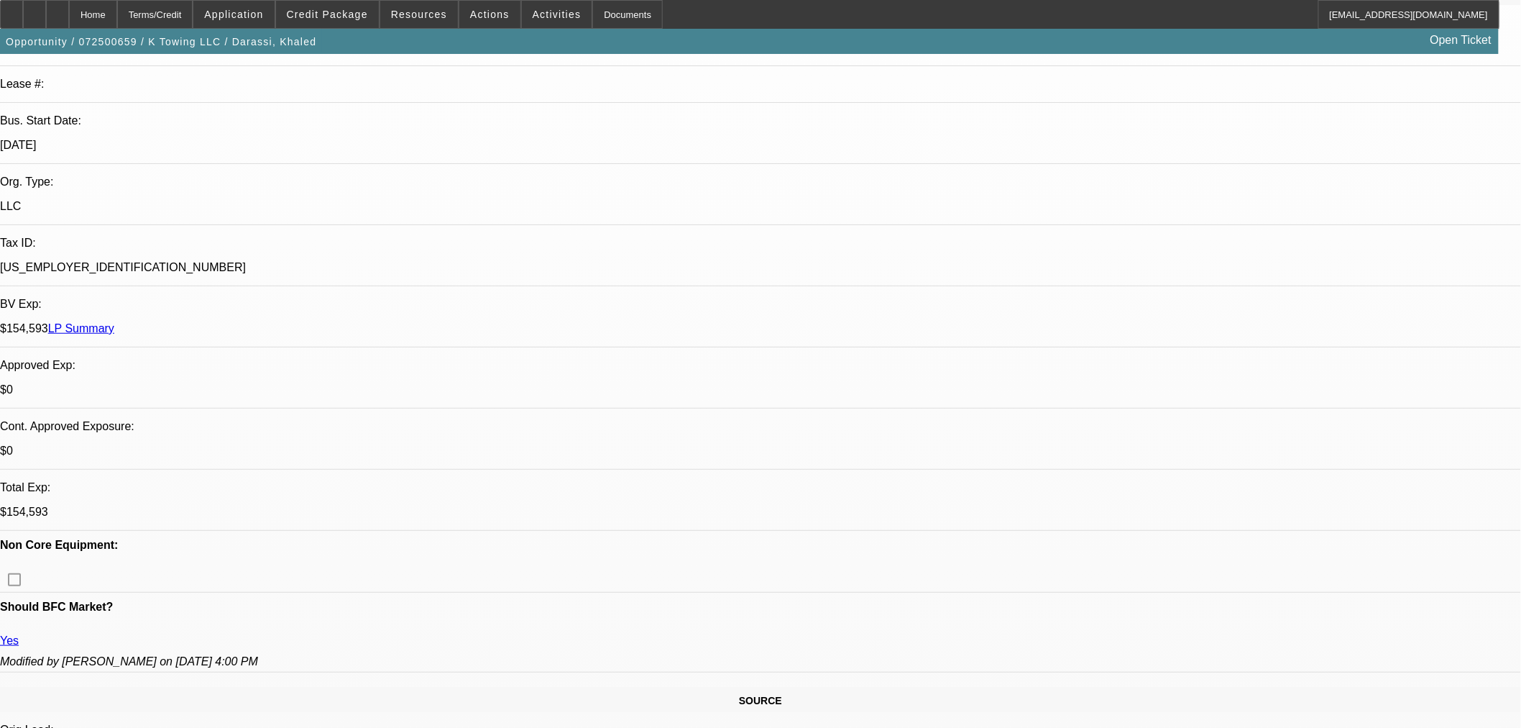
scroll to position [479, 0]
